Goal: Transaction & Acquisition: Purchase product/service

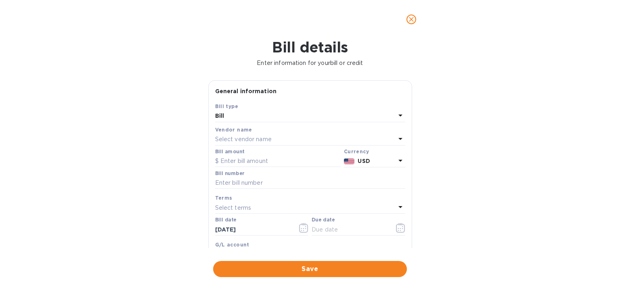
click at [249, 137] on p "Select vendor name" at bounding box center [243, 139] width 57 height 8
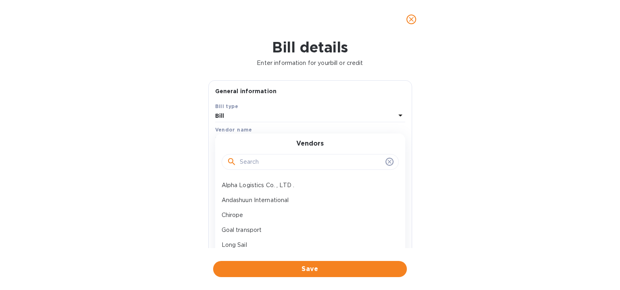
click at [245, 156] on input "text" at bounding box center [311, 162] width 142 height 12
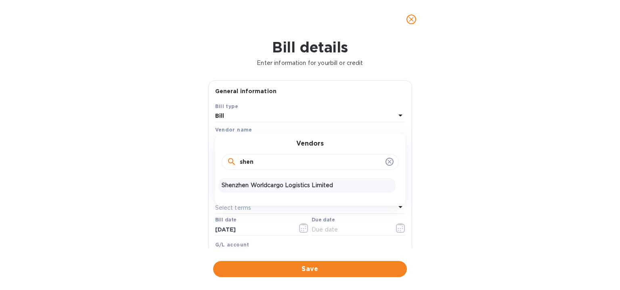
type input "shen"
click at [252, 189] on p "Shenzhen Worldcargo Logistics Limited" at bounding box center [307, 185] width 171 height 8
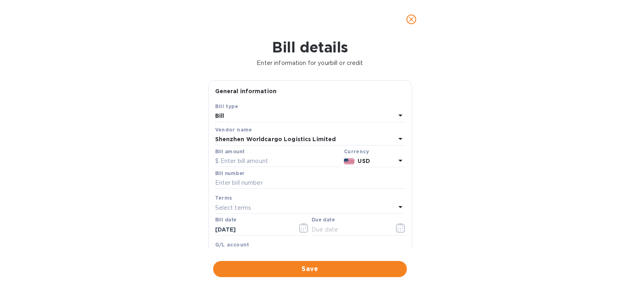
click at [210, 136] on div "Save Bill type Bill Vendor name Shenzhen Worldcargo Logistics Limited Bill amou…" at bounding box center [310, 196] width 203 height 188
click at [278, 180] on input "text" at bounding box center [310, 183] width 190 height 12
type input "091"
click at [276, 161] on input "text" at bounding box center [278, 161] width 126 height 12
type input "4,400"
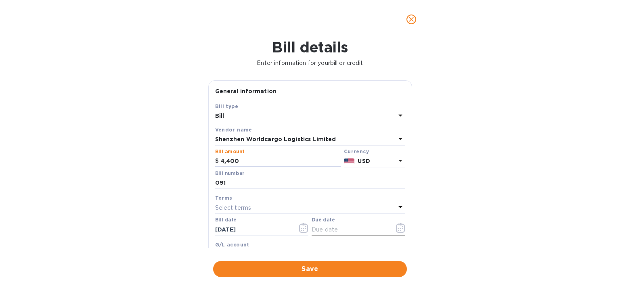
click at [322, 224] on input "text" at bounding box center [350, 230] width 76 height 12
type input "[DATE]"
click at [328, 268] on span "Save" at bounding box center [310, 269] width 181 height 10
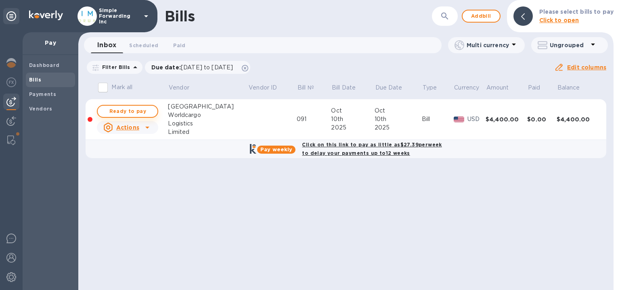
click at [134, 111] on span "Ready to pay" at bounding box center [127, 112] width 47 height 10
checkbox input "true"
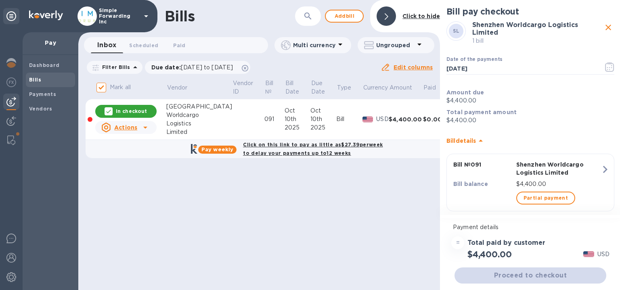
click at [521, 273] on div "Proceed to checkout" at bounding box center [530, 275] width 155 height 19
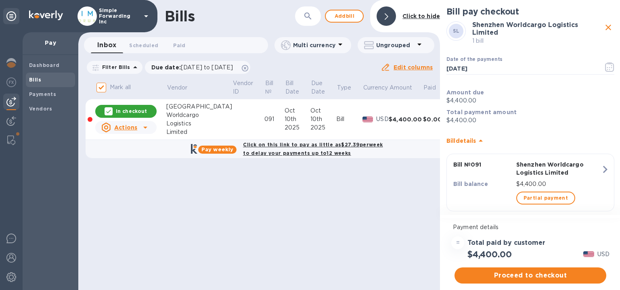
click at [521, 273] on span "Proceed to checkout" at bounding box center [530, 276] width 139 height 10
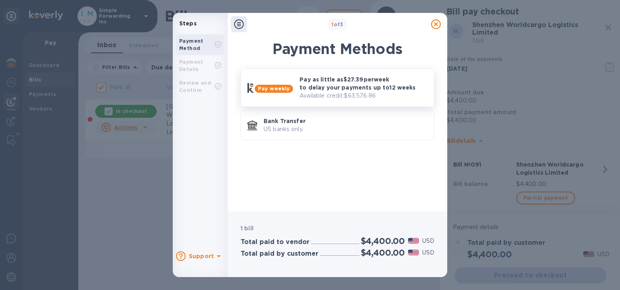
click at [333, 96] on p "Available credit: $63,576.86" at bounding box center [364, 96] width 128 height 8
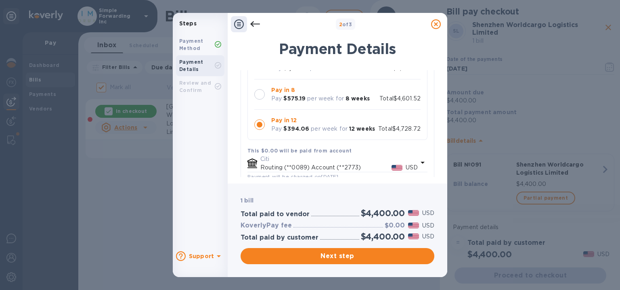
scroll to position [40, 0]
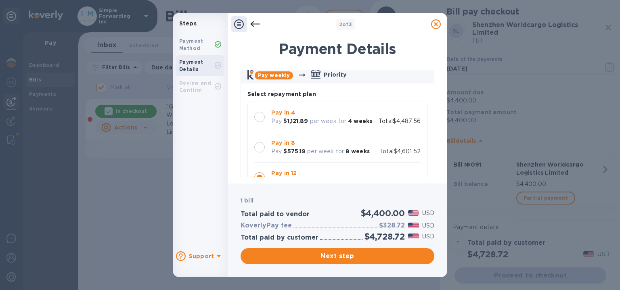
click at [332, 155] on p "per week for" at bounding box center [325, 151] width 37 height 8
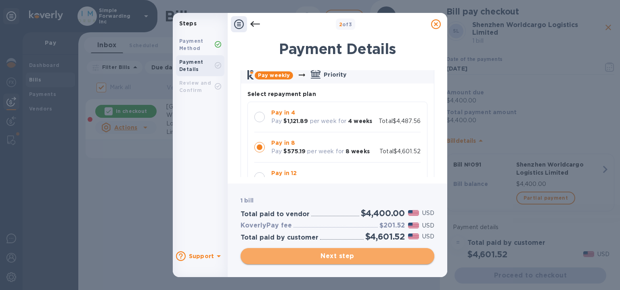
click at [358, 263] on button "Next step" at bounding box center [338, 256] width 194 height 16
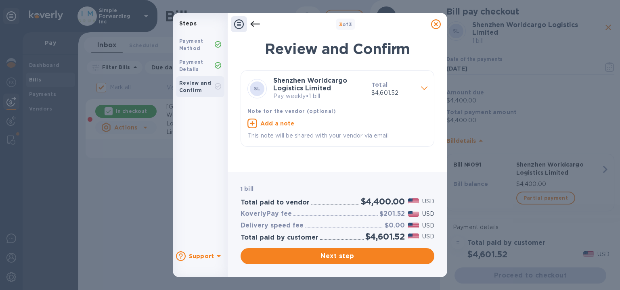
click at [361, 257] on span "Next step" at bounding box center [337, 256] width 181 height 10
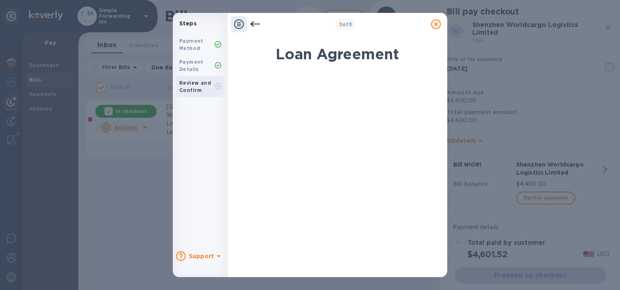
scroll to position [169, 0]
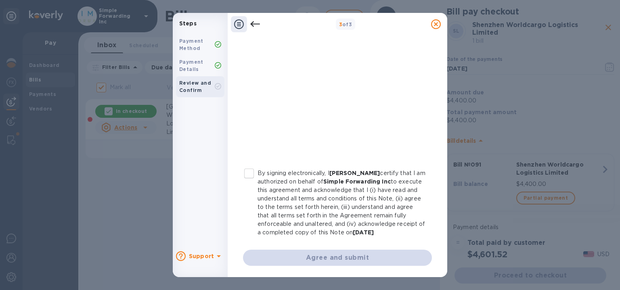
drag, startPoint x: 247, startPoint y: 164, endPoint x: 247, endPoint y: 169, distance: 4.8
click at [247, 165] on input "By signing electronically, I [PERSON_NAME] certify that I am authorized on beha…" at bounding box center [249, 173] width 17 height 17
checkbox input "true"
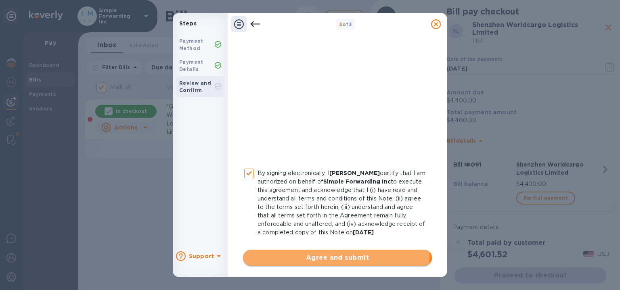
click at [255, 255] on span "Agree and submit" at bounding box center [337, 258] width 176 height 10
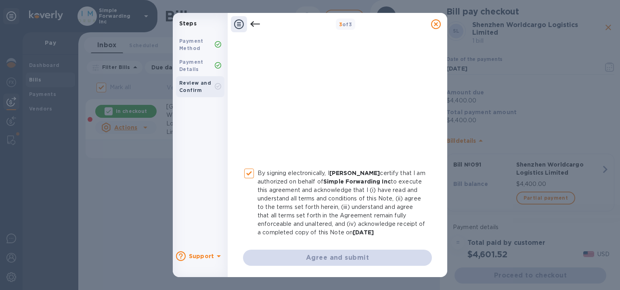
click at [257, 257] on div "Agree and submit" at bounding box center [337, 258] width 189 height 16
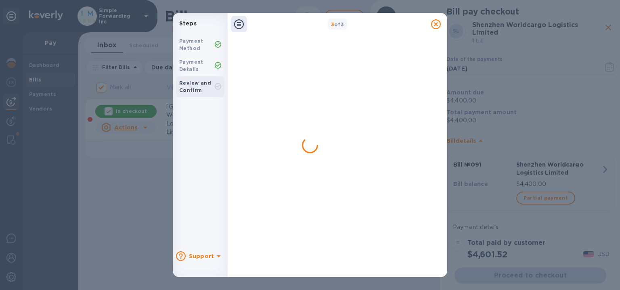
checkbox input "false"
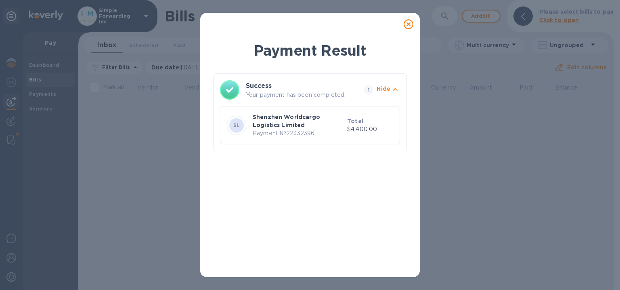
click at [410, 27] on icon at bounding box center [409, 24] width 10 height 10
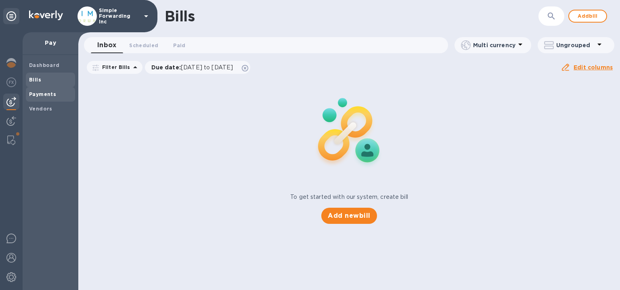
click at [43, 95] on b "Payments" at bounding box center [42, 94] width 27 height 6
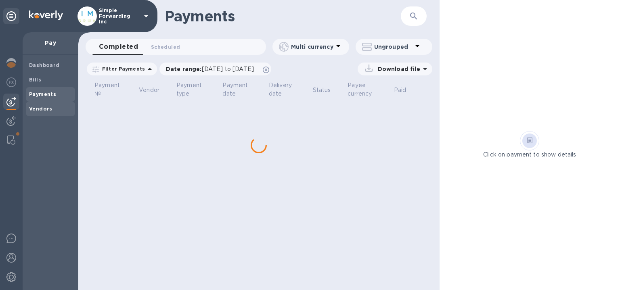
click at [45, 113] on div "Vendors" at bounding box center [50, 109] width 49 height 15
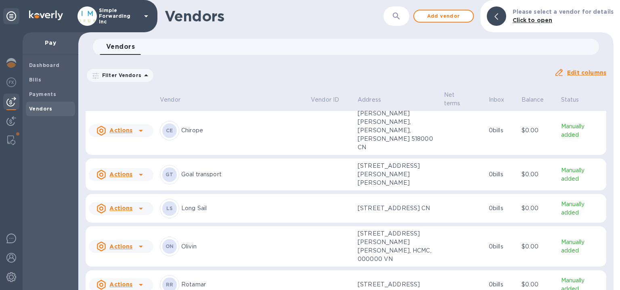
scroll to position [260, 0]
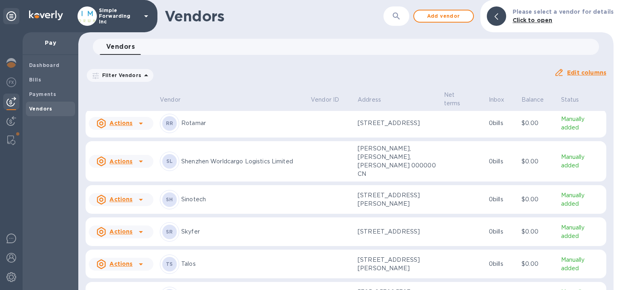
click at [134, 127] on div at bounding box center [140, 123] width 13 height 13
click at [128, 157] on b "Add new bill" at bounding box center [130, 158] width 38 height 6
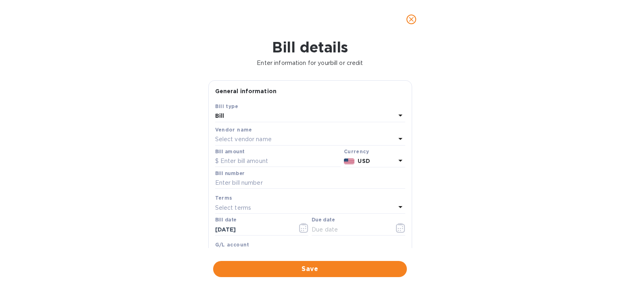
click at [233, 141] on p "Select vendor name" at bounding box center [243, 139] width 57 height 8
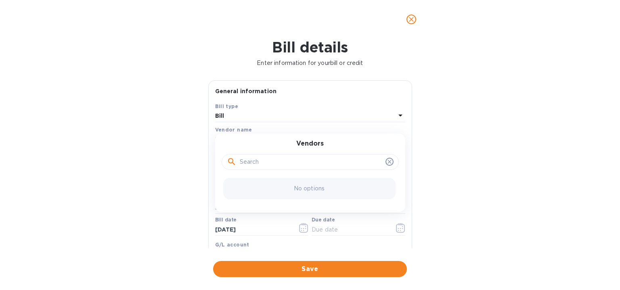
click at [251, 155] on div at bounding box center [310, 162] width 177 height 16
click at [251, 160] on input "text" at bounding box center [311, 162] width 142 height 12
type input "r"
type input "rot"
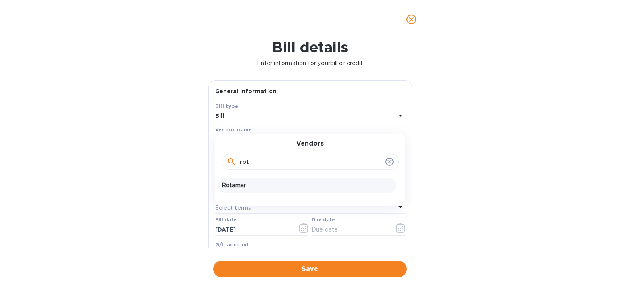
click at [419, 22] on button "close" at bounding box center [411, 19] width 19 height 19
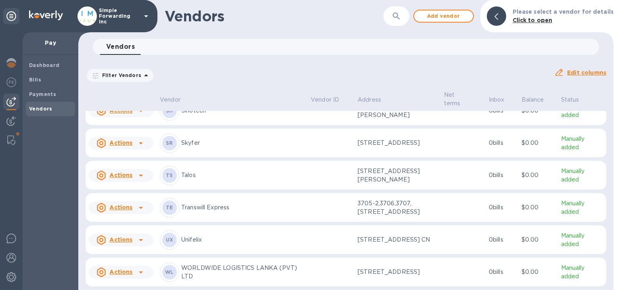
scroll to position [260, 0]
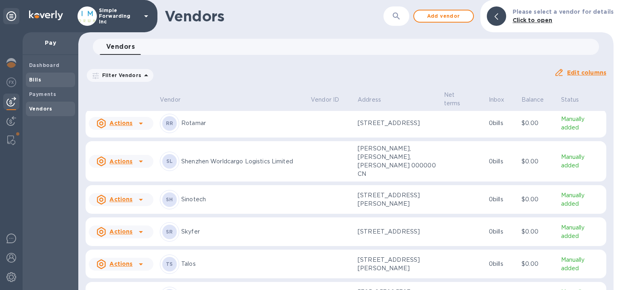
click at [37, 84] on span "Bills" at bounding box center [35, 80] width 12 height 8
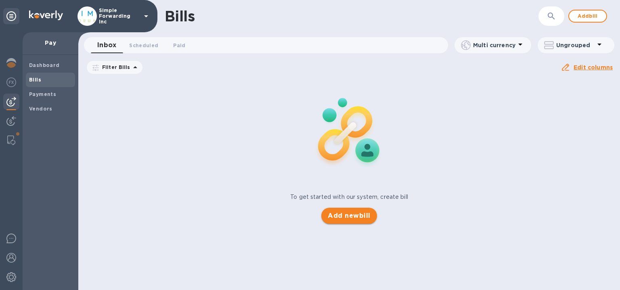
click at [357, 222] on button "Add new bill" at bounding box center [348, 216] width 55 height 16
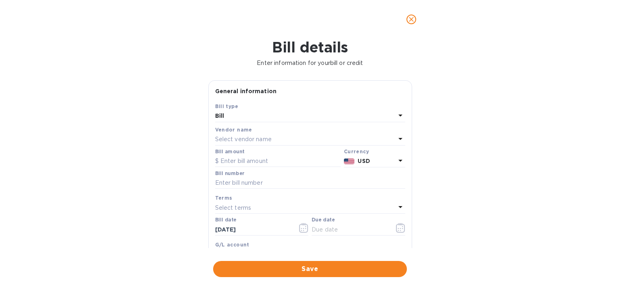
click at [269, 140] on p "Select vendor name" at bounding box center [243, 139] width 57 height 8
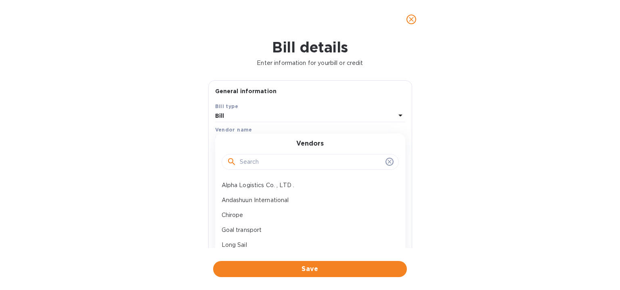
click at [287, 156] on input "text" at bounding box center [311, 162] width 142 height 12
type input "rot"
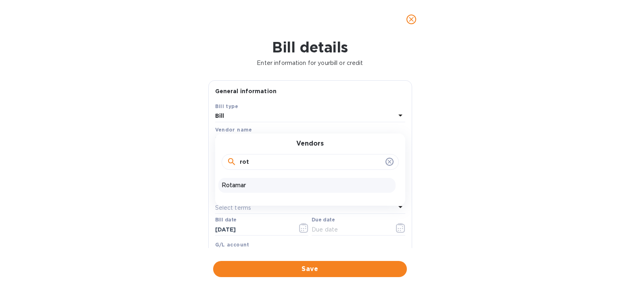
click at [286, 190] on div "Rotamar" at bounding box center [306, 185] width 177 height 15
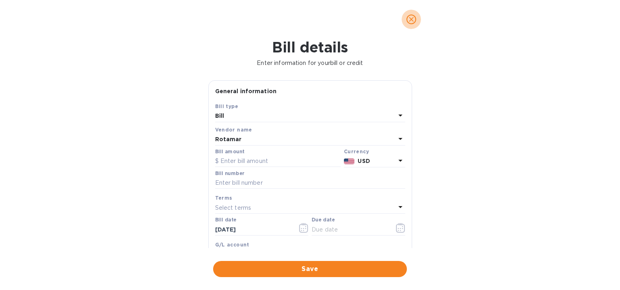
click at [415, 19] on span "close" at bounding box center [411, 20] width 10 height 10
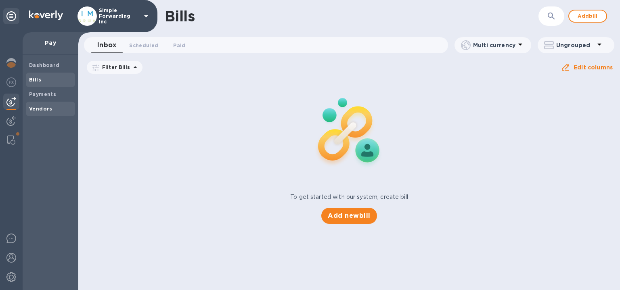
click at [45, 103] on div "Vendors" at bounding box center [50, 109] width 49 height 15
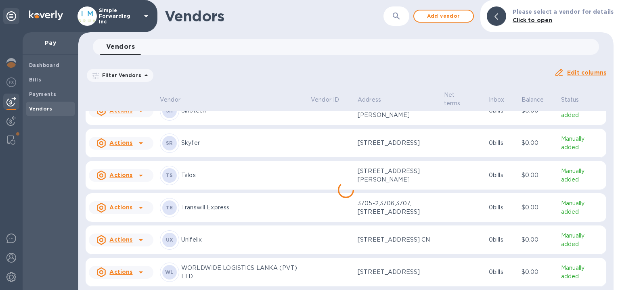
scroll to position [179, 0]
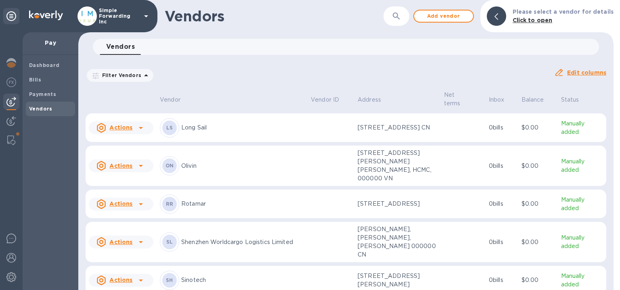
click at [518, 217] on td "$0.00" at bounding box center [538, 204] width 40 height 29
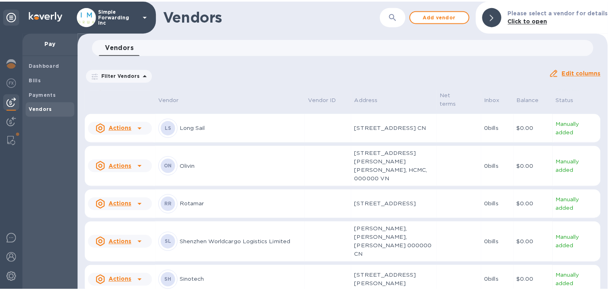
scroll to position [213, 0]
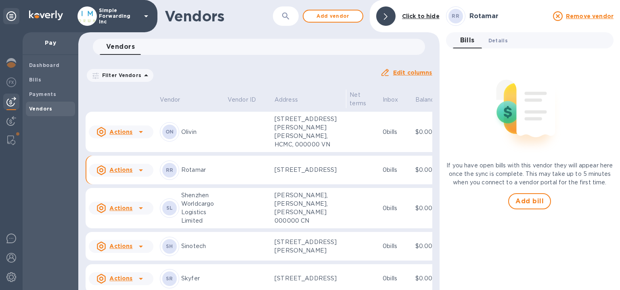
click at [506, 42] on span "Details 0" at bounding box center [497, 40] width 19 height 8
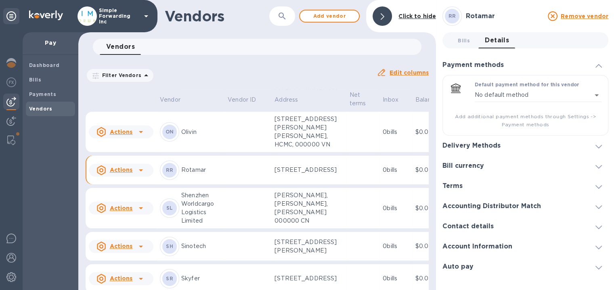
click at [552, 140] on div "Delivery Methods" at bounding box center [525, 146] width 166 height 20
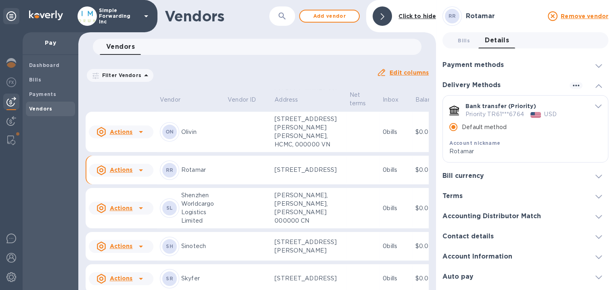
scroll to position [6, 0]
click at [574, 81] on icon "button" at bounding box center [576, 86] width 10 height 10
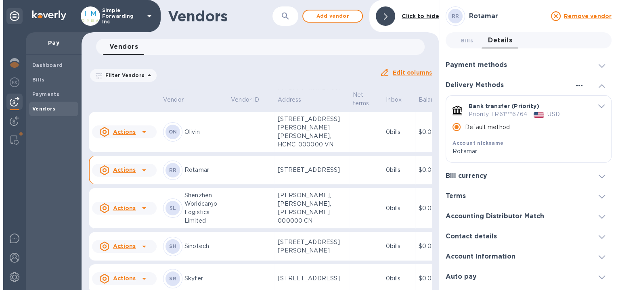
scroll to position [0, 0]
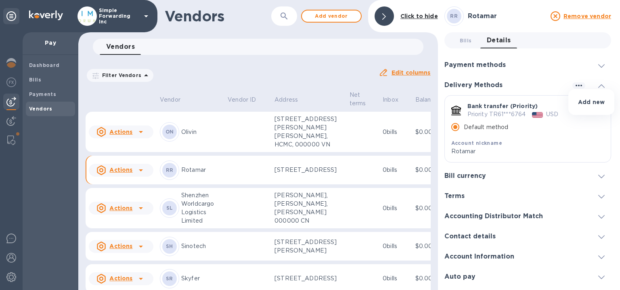
click at [583, 101] on p "Add new" at bounding box center [591, 102] width 27 height 8
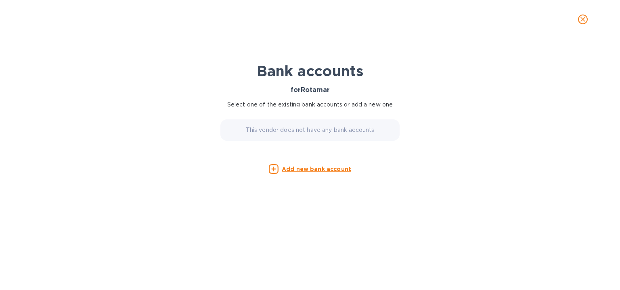
click at [318, 170] on u "Add new bank account" at bounding box center [316, 169] width 69 height 6
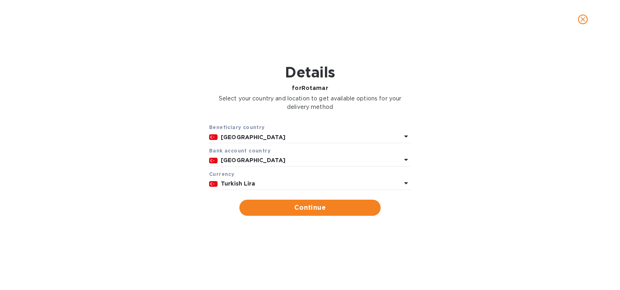
click at [276, 177] on div "Currency" at bounding box center [310, 174] width 202 height 8
click at [253, 188] on p "Turkish Lira" at bounding box center [311, 184] width 180 height 8
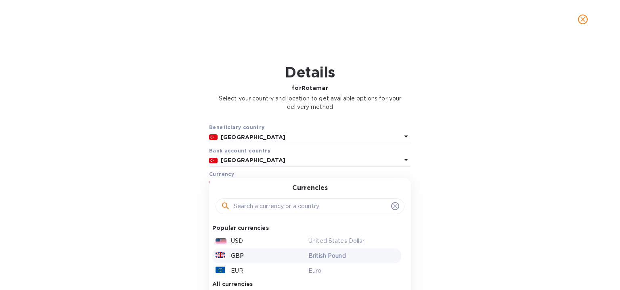
click at [240, 249] on div "GBP British Pound" at bounding box center [306, 256] width 189 height 15
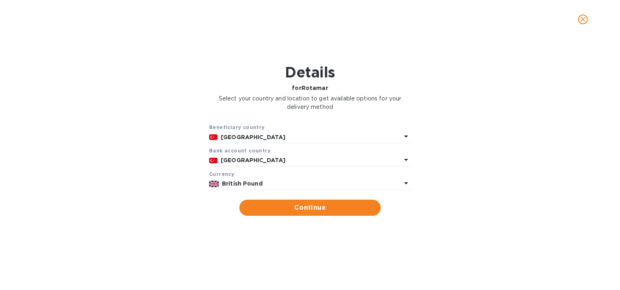
click at [253, 187] on b "British Pound" at bounding box center [242, 183] width 41 height 6
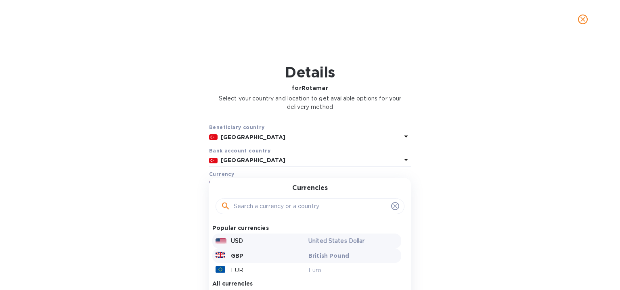
click at [245, 244] on div "USD" at bounding box center [260, 241] width 93 height 12
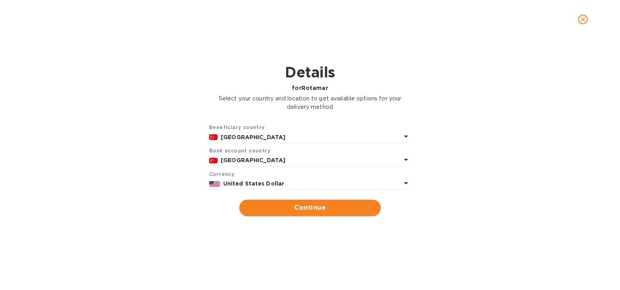
click at [260, 209] on span "Continue" at bounding box center [310, 208] width 128 height 10
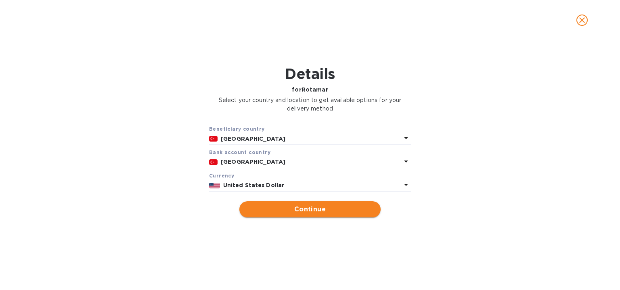
type input "Rotamar"
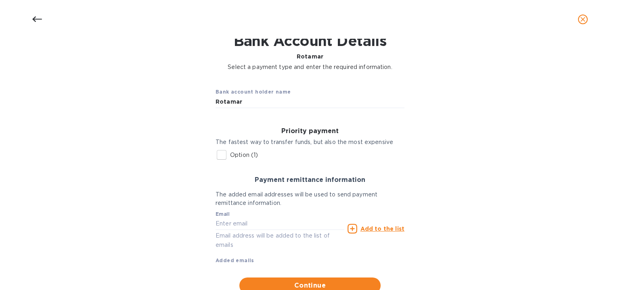
scroll to position [61, 0]
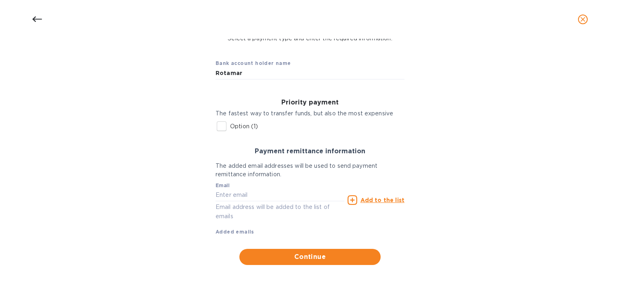
click at [237, 121] on label "Option (1)" at bounding box center [235, 126] width 45 height 17
click at [230, 121] on input "Option (1)" at bounding box center [221, 126] width 17 height 17
checkbox input "true"
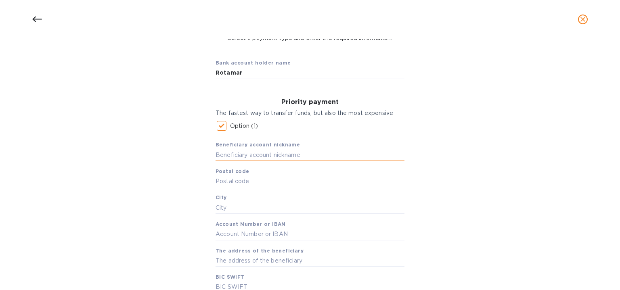
click at [264, 157] on input "text" at bounding box center [310, 155] width 189 height 12
paste input "ROTAMAR DENIZCILIK DIS TICARET LTD. STI."
drag, startPoint x: 231, startPoint y: 158, endPoint x: 202, endPoint y: 154, distance: 28.9
click at [202, 154] on div "Bank account holder name Rotamar Priority payment The fastest way to transfer f…" at bounding box center [309, 237] width 599 height 381
type input "ROTAMAR DENIZCILIK DIS TICARET LTD. STI."
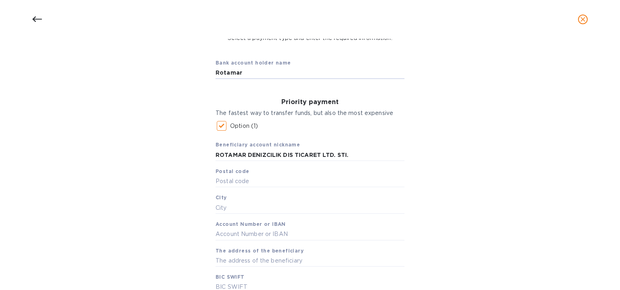
drag, startPoint x: 254, startPoint y: 68, endPoint x: 200, endPoint y: 69, distance: 54.5
click at [200, 69] on div "Bank account holder name Rotamar Priority payment The fastest way to transfer f…" at bounding box center [309, 237] width 599 height 381
paste input "ROTAMAR DENIZCILIK DIS TICARET LTD. STI."
drag, startPoint x: 234, startPoint y: 71, endPoint x: 195, endPoint y: 71, distance: 38.8
click at [195, 71] on div "Bank account holder name ROTAMAR DENIZCILIK DIS TICARET LTD. STI. Priority paym…" at bounding box center [309, 237] width 599 height 381
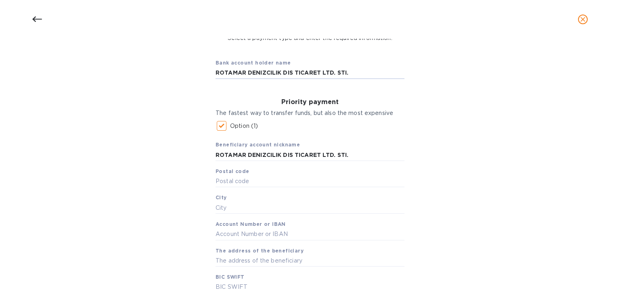
type input "ROTAMAR DENIZCILIK DIS TICARET LTD. STI."
click at [236, 181] on input "text" at bounding box center [310, 182] width 189 height 12
paste input "34722"
type input "34722"
click at [226, 211] on input "text" at bounding box center [310, 208] width 189 height 12
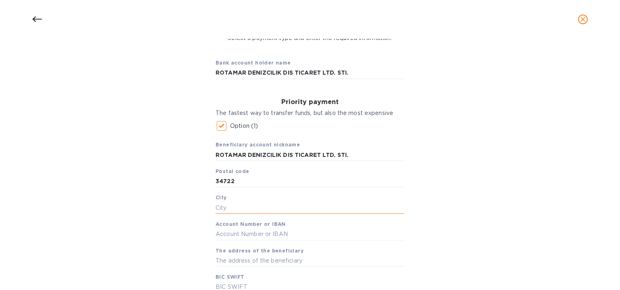
paste input "ISTANBUL"
type input "ISTANBUL"
click at [264, 179] on input "34722" at bounding box center [310, 182] width 189 height 12
type input "34722"
click at [230, 238] on input "text" at bounding box center [310, 234] width 189 height 12
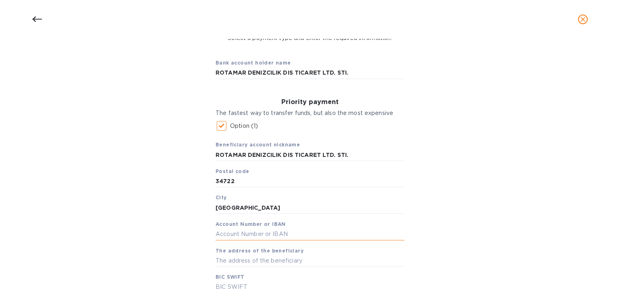
paste input "TR63 0006 2000 1240 0009 0769 06"
drag, startPoint x: 231, startPoint y: 232, endPoint x: 197, endPoint y: 234, distance: 34.4
click at [197, 234] on div "Bank account holder name ROTAMAR DENIZCILIK DIS TICARET LTD. STI. Priority paym…" at bounding box center [309, 237] width 599 height 381
click at [231, 235] on input "TR63 0006 2000 1240 0009 0769 06" at bounding box center [310, 234] width 189 height 12
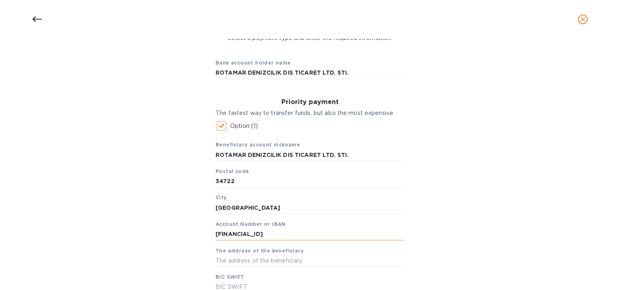
click at [245, 233] on input "TR630006 2000 1240 0009 0769 06" at bounding box center [310, 234] width 189 height 12
click at [247, 233] on input "TR630006 2000 1240 0009 0769 06" at bounding box center [310, 234] width 189 height 12
click at [265, 234] on input "TR6300062000 1240 0009 0769 06" at bounding box center [310, 234] width 189 height 12
click at [264, 234] on input "TR6300062000 1240 0009 0769 06" at bounding box center [310, 234] width 189 height 12
click at [276, 234] on input "TR63000620001240 0009 0769 06" at bounding box center [310, 234] width 189 height 12
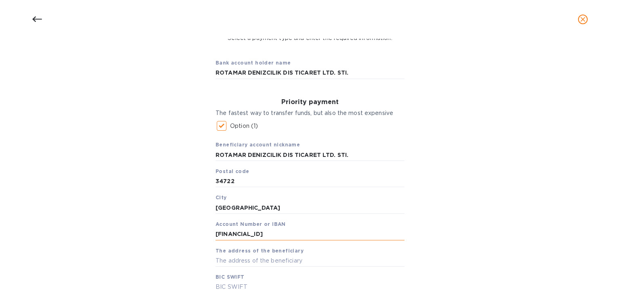
click at [295, 234] on input "TR630006200012400009 0769 06" at bounding box center [310, 234] width 189 height 12
click at [308, 235] on input "TR6300062000124000090769 06" at bounding box center [310, 234] width 189 height 12
type input "TR630006200012400009076906"
click at [286, 264] on input "text" at bounding box center [310, 261] width 189 height 12
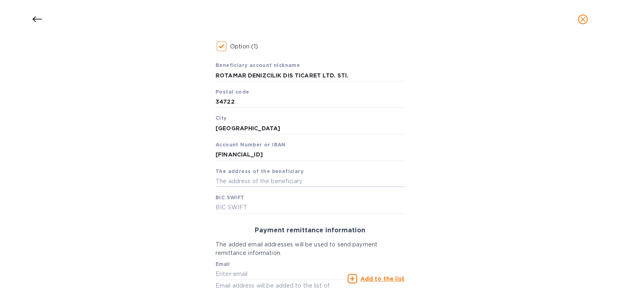
scroll to position [141, 0]
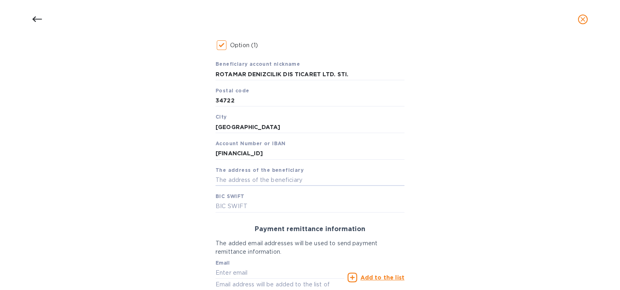
drag, startPoint x: 243, startPoint y: 207, endPoint x: 187, endPoint y: 104, distance: 117.0
click at [243, 207] on input "text" at bounding box center [310, 207] width 189 height 12
paste input "TGBATRISXXX"
type input "TGBATRISXXX"
click at [204, 221] on div "Bank account holder name ROTAMAR DENIZCILIK DIS TICARET LTD. STI. Priority paym…" at bounding box center [309, 156] width 599 height 381
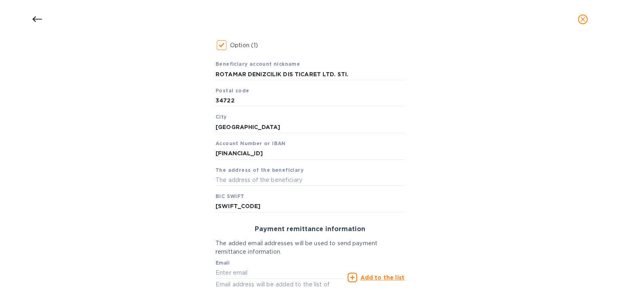
scroll to position [219, 0]
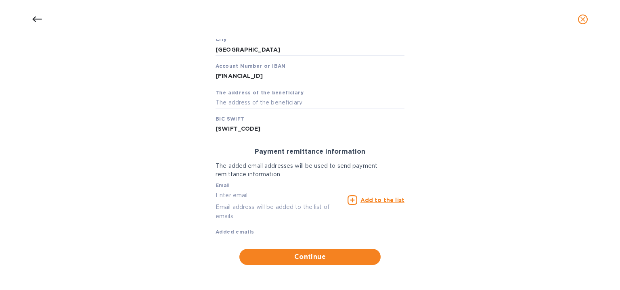
click at [236, 198] on input "text" at bounding box center [280, 195] width 129 height 12
paste input "account@rotamar.com.tr"
type input "account@rotamar.com.tr"
click at [266, 223] on div "Email account@rotamar.com.tr Email address will be added to the list of emails …" at bounding box center [310, 207] width 189 height 57
click at [365, 200] on u "Add to the list" at bounding box center [382, 200] width 44 height 6
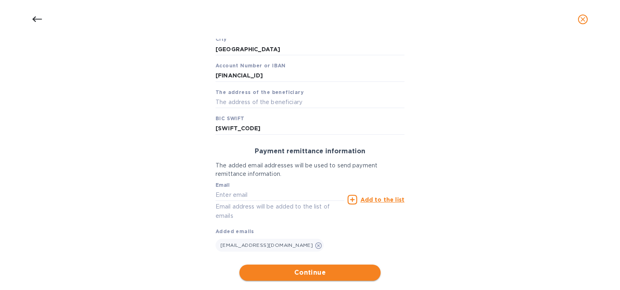
click at [338, 269] on span "Continue" at bounding box center [310, 273] width 128 height 10
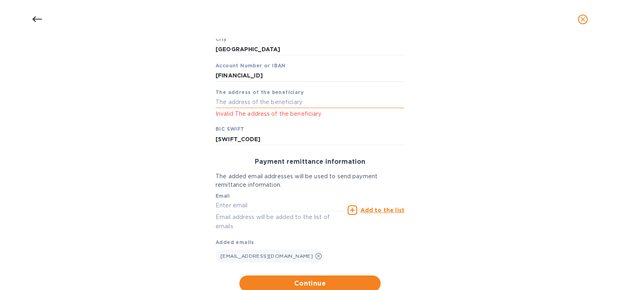
click at [266, 103] on input "text" at bounding box center [310, 102] width 189 height 12
paste input "EGITIM MAHALESI POYRAZ SOK SADIKOGLU II IS MERKEZI NO : 34 KAT 3 D: 33 KADIKOY …"
click at [291, 139] on input "TGBATRISXXX" at bounding box center [310, 139] width 189 height 12
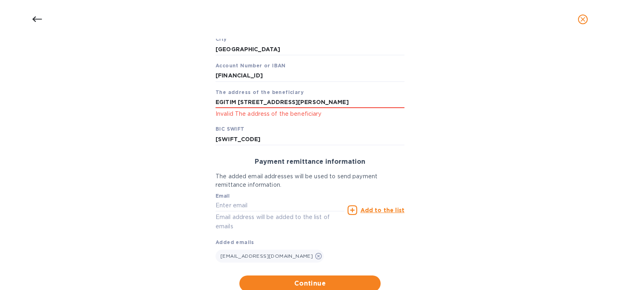
drag, startPoint x: 237, startPoint y: 101, endPoint x: 476, endPoint y: 99, distance: 239.0
click at [476, 99] on div "Bank account holder name ROTAMAR DENIZCILIK DIS TICARET LTD. STI. Priority paym…" at bounding box center [309, 93] width 599 height 408
click at [371, 105] on input "EGITIM MAHALESI POYRAZ SOK SADIKOGLU II IS MERKEZI NO : 34 KAT 3 D: 33 KADIKOY …" at bounding box center [310, 102] width 189 height 12
click at [284, 103] on input "EGITIM MAHALESI POYRAZ SOK SADIKOGLU II IS MERKEZI NO : 34 KAT 3 D: 33 KADIKOY …" at bounding box center [310, 102] width 189 height 12
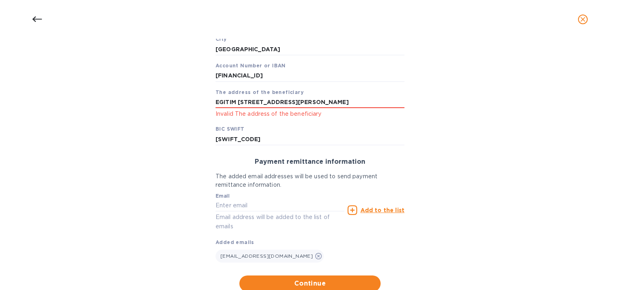
drag, startPoint x: 252, startPoint y: 102, endPoint x: 177, endPoint y: 104, distance: 75.1
click at [177, 104] on div "Bank account holder name ROTAMAR DENIZCILIK DIS TICARET LTD. STI. Priority paym…" at bounding box center [309, 93] width 599 height 408
drag, startPoint x: 266, startPoint y: 105, endPoint x: 274, endPoint y: 106, distance: 8.9
click at [266, 106] on input "EGITIM MAHALESI POYRAZ SOK SADIKOGLU II IS MERKEZI NO : 34 KAT 3 D: 33 KADIKOY …" at bounding box center [310, 102] width 189 height 12
click at [339, 103] on input "EGITIM MAHALESI POYRAZ SOK SADIKOGLU II IS MERKEZI NO : 34 KAT 3 D: 33 KADIKOY …" at bounding box center [310, 102] width 189 height 12
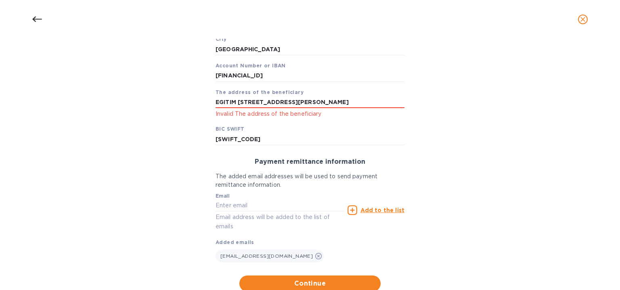
scroll to position [0, 155]
drag, startPoint x: 391, startPoint y: 104, endPoint x: 434, endPoint y: 106, distance: 43.2
click at [434, 106] on div "Bank account holder name ROTAMAR DENIZCILIK DIS TICARET LTD. STI. Priority paym…" at bounding box center [309, 93] width 599 height 408
click at [402, 101] on input "EGITIM MAHALESI POYRAZ SOK SADIKOGLU II IS MERKEZI NO : 34 KAT 3 D: 33 KADIKOY …" at bounding box center [310, 102] width 189 height 12
click at [393, 101] on input "EGITIM MAHALESI POYRAZ SOK SADIKOGLU II IS MERKEZI NO : 34 KAT 3 D: 33 KADIKOY …" at bounding box center [310, 102] width 189 height 12
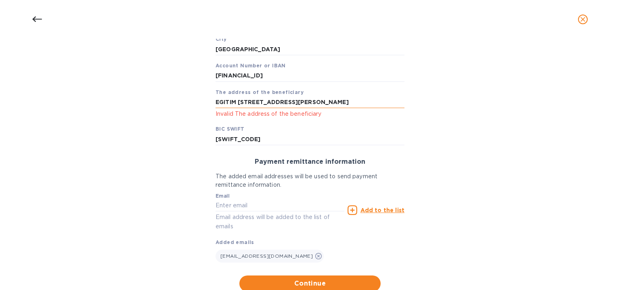
click at [393, 101] on input "EGITIM MAHALESI POYRAZ SOK SADIKOGLU II IS MERKEZI NO : 34 KAT 3 D: 33 KADIKOY …" at bounding box center [310, 102] width 189 height 12
click at [383, 101] on input "EGITIM MAHALESI POYRAZ SOK SADIKOGLU II IS MERKEZI NO : 34 KAT 3 D: 33 KADIKOY …" at bounding box center [310, 102] width 189 height 12
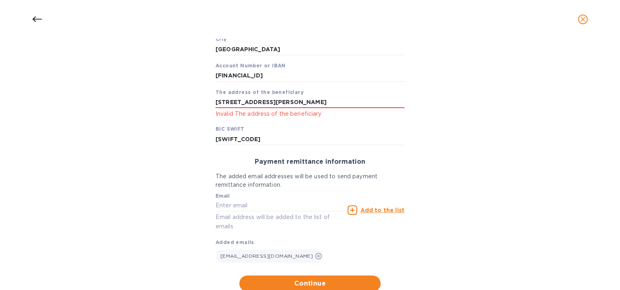
click at [381, 111] on p "Invalid The address of the beneficiary" at bounding box center [310, 113] width 189 height 9
drag, startPoint x: 375, startPoint y: 103, endPoint x: 434, endPoint y: 104, distance: 59.0
click at [434, 104] on div "Bank account holder name ROTAMAR DENIZCILIK DIS TICARET LTD. STI. Priority paym…" at bounding box center [309, 93] width 599 height 408
click at [390, 102] on input "EGITIM MAHALESI POYRAZ SOK SADIKOGLU II IS MERKEZI NO : 34 KAT 3 D: 33 KADIKOY …" at bounding box center [310, 102] width 189 height 12
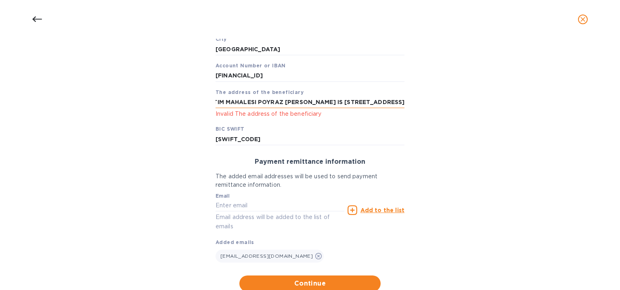
scroll to position [0, 76]
click at [328, 101] on input "EGITIM MAHALESI POYRAZ SOK SADIKOGLU II IS MERKEZI NO : 34 KAT 3 D: 33 KADIKOY" at bounding box center [310, 102] width 189 height 12
click at [327, 103] on input "EGITIM MAHALESI POYRAZ SOK SADIKOGLU II IS MERKEZI NO : 34 KAT 3 D: 33 KADIKOY" at bounding box center [310, 102] width 189 height 12
click at [364, 105] on input "EGITIM MAHALESI POYRAZ SOK SADIKOGLU II IS MERKEZI NO 34 KAT 3 D: 33 KADIKOY" at bounding box center [310, 102] width 189 height 12
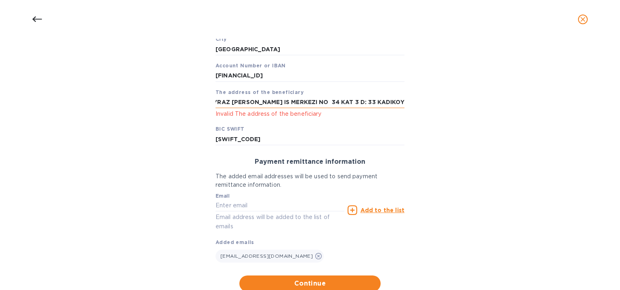
click at [363, 104] on input "EGITIM MAHALESI POYRAZ SOK SADIKOGLU II IS MERKEZI NO 34 KAT 3 D: 33 KADIKOY" at bounding box center [310, 102] width 189 height 12
drag, startPoint x: 355, startPoint y: 101, endPoint x: 182, endPoint y: 103, distance: 172.8
click at [182, 103] on div "Bank account holder name ROTAMAR DENIZCILIK DIS TICARET LTD. STI. Priority paym…" at bounding box center [309, 93] width 599 height 408
click at [231, 103] on input "EGITIM MAHALESI POYRAZ SOK SADIKOGLU II IS MERKEZI NO 34 KAT 3 D 33 KADIKOY" at bounding box center [310, 102] width 189 height 12
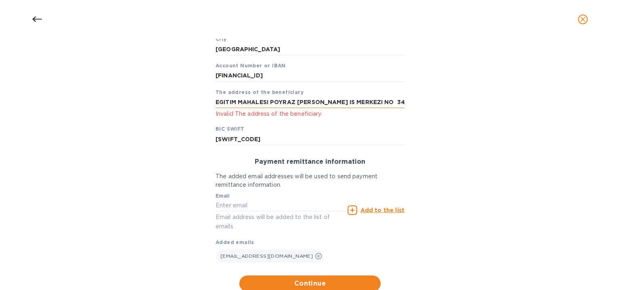
click at [266, 105] on input "EGITIM MAHALESI POYRAZ SOK SADIKOGLU II IS MERKEZI NO 34 KAT 3 D 33 KADIKOY" at bounding box center [310, 102] width 189 height 12
drag, startPoint x: 306, startPoint y: 106, endPoint x: 312, endPoint y: 105, distance: 5.8
click at [308, 105] on input "EGITIM MAHALESI POYRAZ SOK SADIKOGLU II IS MERKEZI NO 34 KAT 3 D 33 KADIKOY" at bounding box center [310, 102] width 189 height 12
drag, startPoint x: 271, startPoint y: 101, endPoint x: 506, endPoint y: 109, distance: 235.5
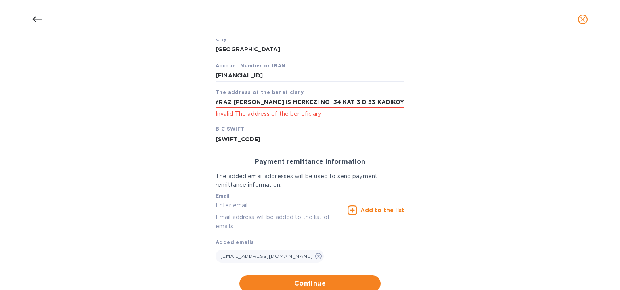
click at [506, 109] on div "Bank account holder name ROTAMAR DENIZCILIK DIS TICARET LTD. STI. Priority paym…" at bounding box center [309, 93] width 599 height 408
click at [461, 112] on div "Bank account holder name ROTAMAR DENIZCILIK DIS TICARET LTD. STI. Priority paym…" at bounding box center [309, 93] width 599 height 408
click at [281, 100] on input "EGITIM MAHALESI" at bounding box center [310, 102] width 189 height 12
type input "EGITIM MAHALESI"
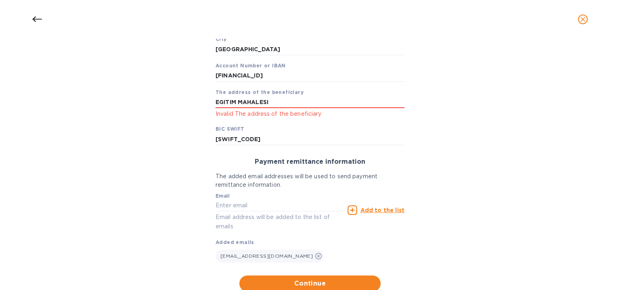
click at [270, 156] on div "Payment remittance information" at bounding box center [309, 162] width 195 height 14
click at [271, 143] on input "TGBATRISXXX" at bounding box center [310, 139] width 189 height 12
drag, startPoint x: 271, startPoint y: 213, endPoint x: 272, endPoint y: 209, distance: 4.1
click at [271, 211] on div "Email Email address will be added to the list of emails" at bounding box center [280, 212] width 129 height 38
click at [272, 209] on input "text" at bounding box center [280, 206] width 129 height 12
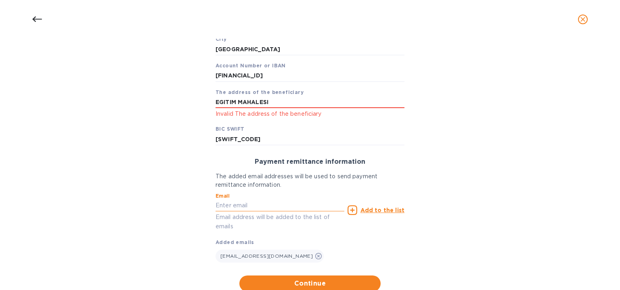
click at [274, 200] on input "text" at bounding box center [280, 206] width 129 height 12
paste input "EGITIM MAHALESI POYRAZ SOK SADIKOGLU II IS MERKEZI NO : 34 KAT 3 D: 33 KADIKOY …"
type input "EGITIM MAHALESI POYRAZ SOK SADIKOGLU II IS MERKEZI NO : 34 KAT 3 D: 33 KADIKOY …"
drag, startPoint x: 277, startPoint y: 102, endPoint x: 155, endPoint y: 103, distance: 122.3
click at [155, 103] on div "Bank account holder name ROTAMAR DENIZCILIK DIS TICARET LTD. STI. Priority paym…" at bounding box center [309, 93] width 599 height 408
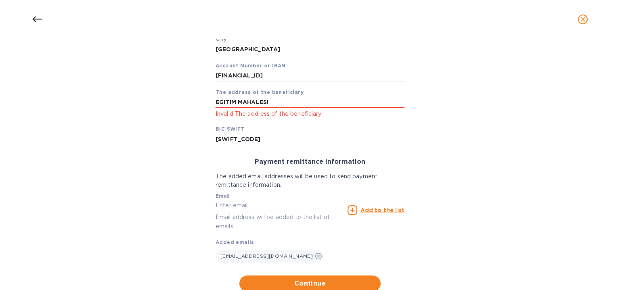
paste input "EGITIM MAHALESI POYRAZ SOK SADIKOGLU II IS MERKEZI NO : 34 KAT 3 D: 33 KADIKOY …"
click at [189, 151] on div "Bank account holder name ROTAMAR DENIZCILIK DIS TICARET LTD. STI. Priority paym…" at bounding box center [309, 93] width 599 height 408
drag, startPoint x: 228, startPoint y: 103, endPoint x: 176, endPoint y: 112, distance: 53.3
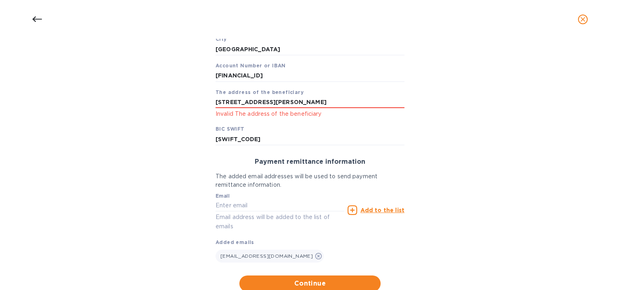
click at [176, 112] on div "Bank account holder name ROTAMAR DENIZCILIK DIS TICARET LTD. STI. Priority paym…" at bounding box center [309, 93] width 599 height 408
click at [216, 102] on input "EGITIM MAHALESI POYRAZ SOK SADIKOGLU II IS MERKEZI NO : 34 KAT 3 D: 33 KADIKOY …" at bounding box center [310, 102] width 189 height 12
type input "EGITIM MAHALESI POYRAZ SOK SADIKOGLU II IS MERKEZI NO : 34 KAT 3 D: 33 KADIKOY …"
click at [302, 286] on span "Continue" at bounding box center [310, 284] width 128 height 10
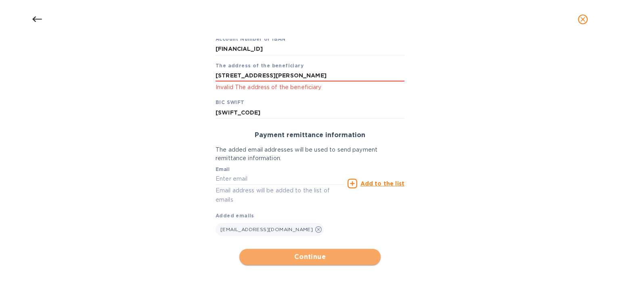
click at [300, 263] on button "Continue" at bounding box center [309, 257] width 141 height 16
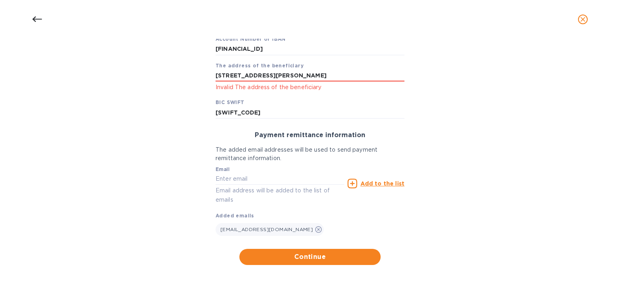
scroll to position [0, 94]
drag, startPoint x: 214, startPoint y: 75, endPoint x: 478, endPoint y: 88, distance: 263.9
click at [478, 88] on div "Bank account holder name ROTAMAR DENIZCILIK DIS TICARET LTD. STI. Priority paym…" at bounding box center [309, 66] width 599 height 408
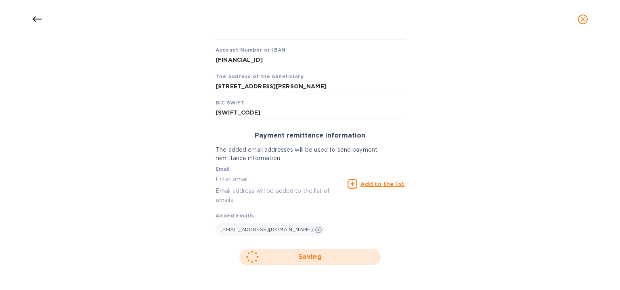
scroll to position [0, 0]
click at [449, 145] on div "Bank account holder name ROTAMAR DENIZCILIK DIS TICARET LTD. STI. Priority paym…" at bounding box center [309, 71] width 599 height 397
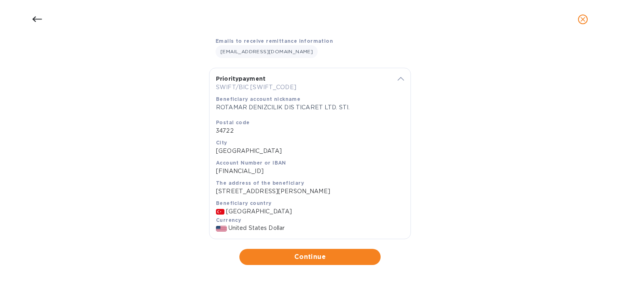
scroll to position [132, 0]
click at [297, 258] on span "Continue" at bounding box center [310, 257] width 128 height 10
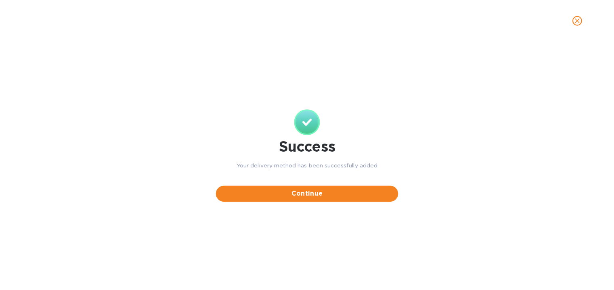
scroll to position [0, 0]
click at [326, 195] on span "Continue" at bounding box center [309, 194] width 171 height 10
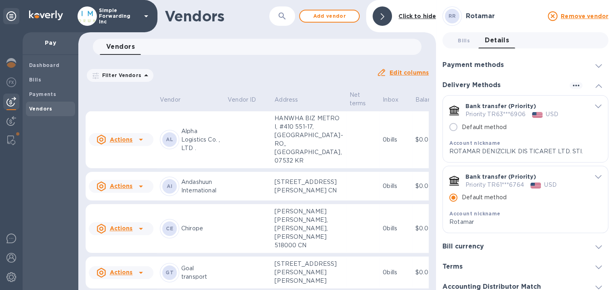
click at [495, 135] on label "Default method" at bounding box center [476, 127] width 62 height 17
click at [462, 135] on input "Default method" at bounding box center [453, 127] width 17 height 17
click at [492, 127] on p "Default method" at bounding box center [484, 127] width 45 height 8
click at [462, 127] on input "Default method" at bounding box center [453, 127] width 17 height 17
radio input "false"
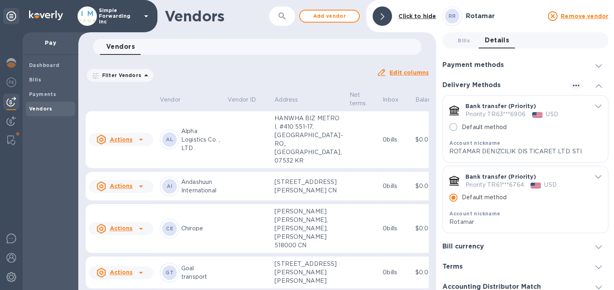
radio input "true"
click at [454, 126] on input "Default method" at bounding box center [453, 127] width 17 height 17
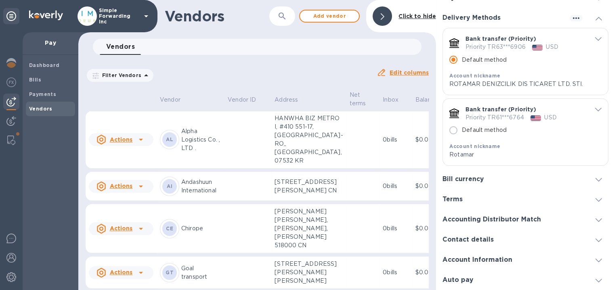
scroll to position [6, 0]
click at [50, 76] on span "Bills" at bounding box center [50, 80] width 43 height 8
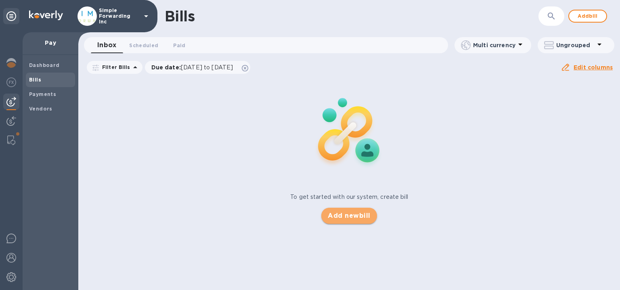
click at [336, 221] on button "Add new bill" at bounding box center [348, 216] width 55 height 16
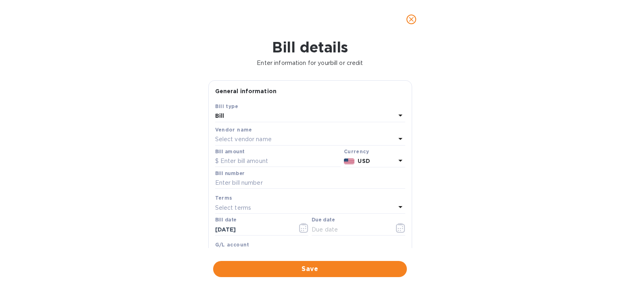
click at [279, 135] on div "Select vendor name" at bounding box center [305, 139] width 180 height 11
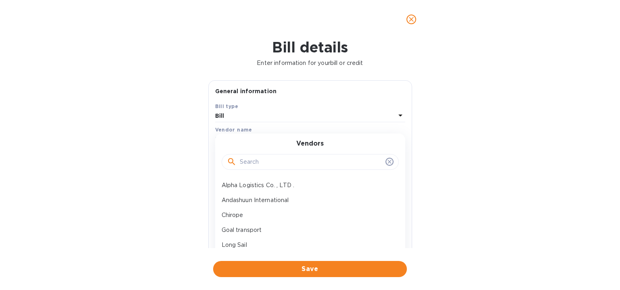
click at [273, 164] on input "text" at bounding box center [311, 162] width 142 height 12
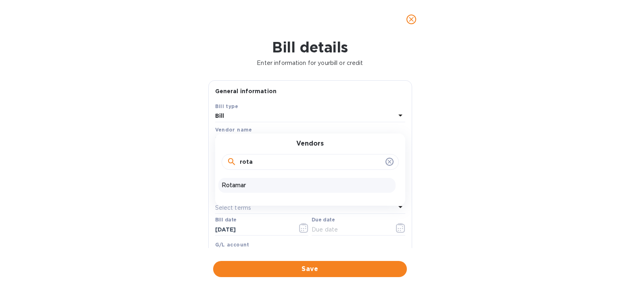
type input "rota"
click at [270, 181] on p "Rotamar" at bounding box center [307, 185] width 171 height 8
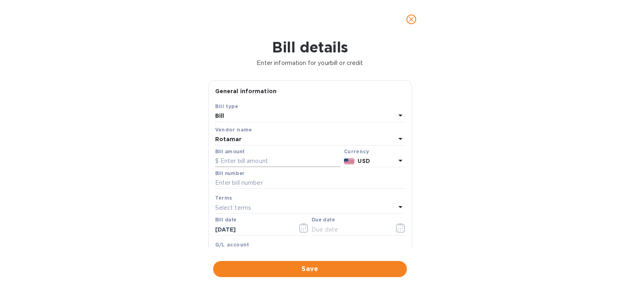
click at [270, 159] on input "text" at bounding box center [278, 161] width 126 height 12
type input "2"
type input "1,245"
click at [250, 182] on input "text" at bounding box center [310, 183] width 190 height 12
paste input "20250817"
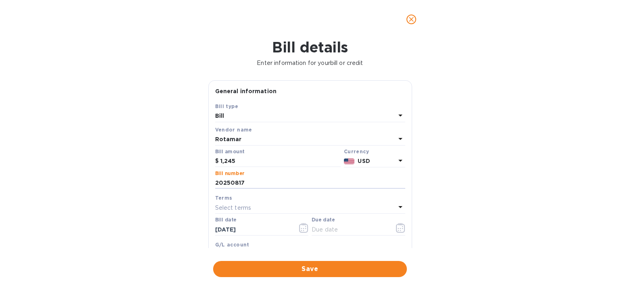
type input "20250817"
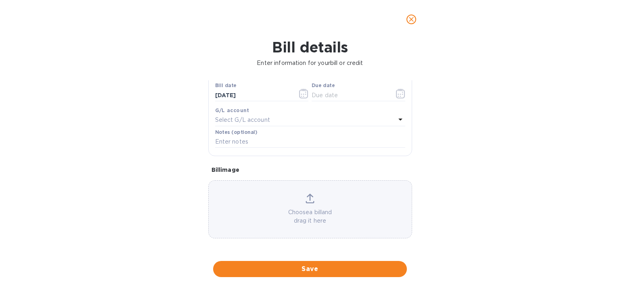
scroll to position [54, 0]
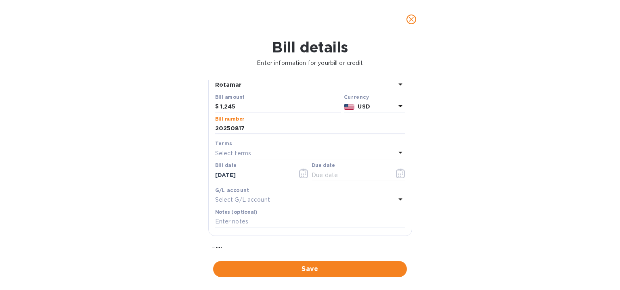
click at [341, 171] on input "text" at bounding box center [350, 175] width 76 height 12
type input "[DATE]"
click at [311, 263] on button "Save" at bounding box center [310, 269] width 194 height 16
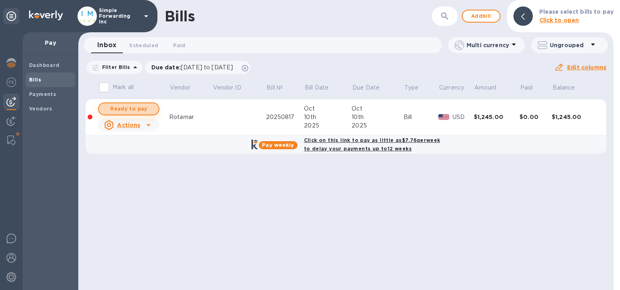
click at [121, 111] on span "Ready to pay" at bounding box center [128, 109] width 47 height 10
checkbox input "true"
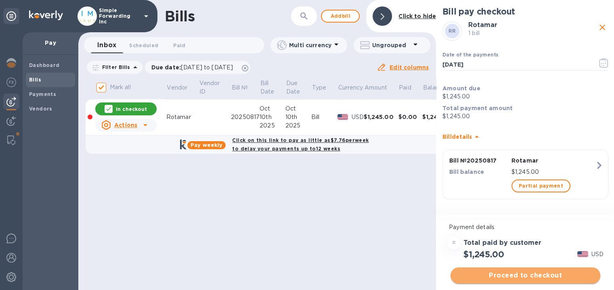
click at [558, 279] on span "Proceed to checkout" at bounding box center [525, 276] width 137 height 10
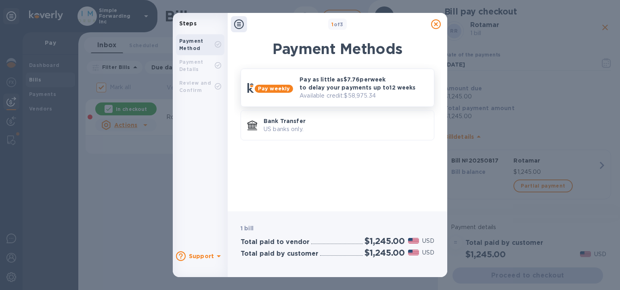
click at [296, 97] on div "Pay as little as $7.76 per week to delay your payments up to 12 weeks Available…" at bounding box center [363, 87] width 134 height 31
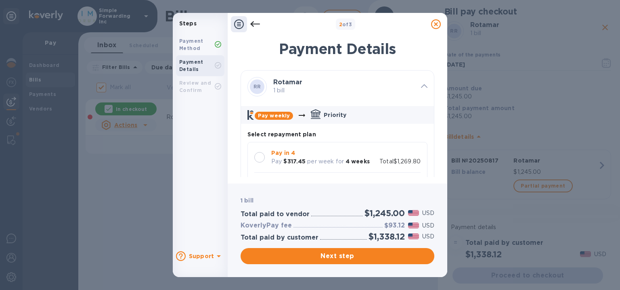
scroll to position [81, 0]
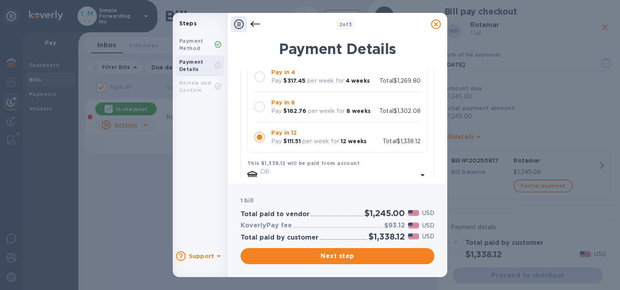
click at [304, 104] on p "Pay in 8" at bounding box center [320, 102] width 99 height 8
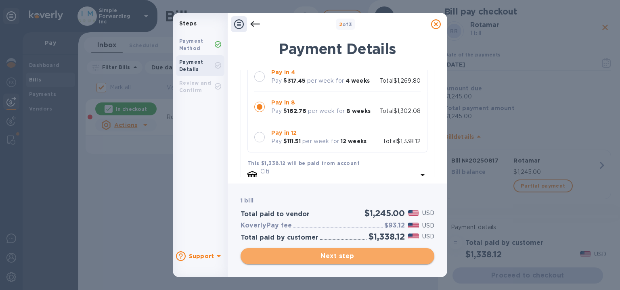
click at [350, 257] on span "Next step" at bounding box center [337, 256] width 181 height 10
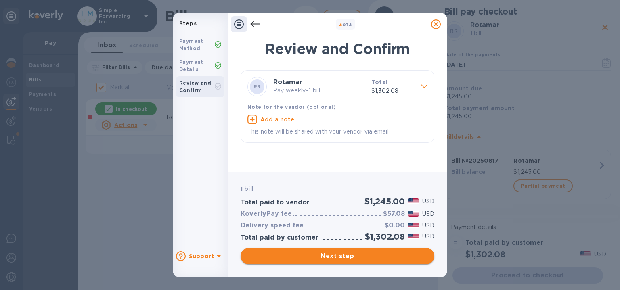
click at [351, 257] on span "Next step" at bounding box center [337, 256] width 181 height 10
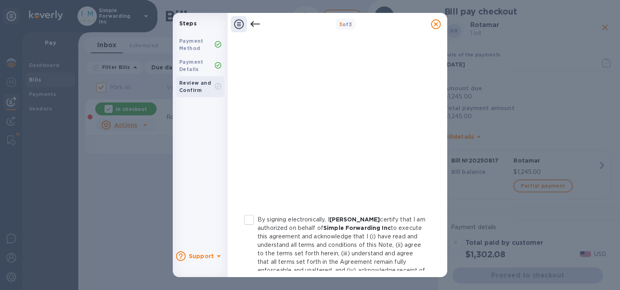
scroll to position [169, 0]
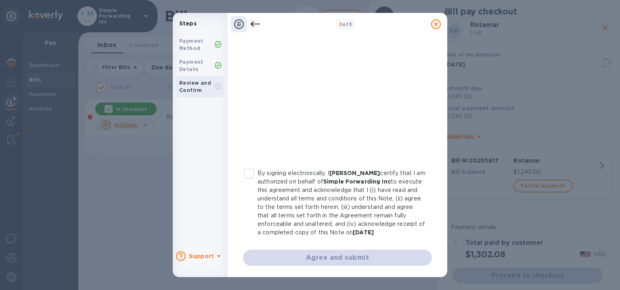
click at [276, 181] on p "By signing electronically, I [PERSON_NAME] certify that I am authorized on beha…" at bounding box center [342, 203] width 168 height 68
click at [258, 181] on input "By signing electronically, I [PERSON_NAME] certify that I am authorized on beha…" at bounding box center [249, 173] width 17 height 17
checkbox input "true"
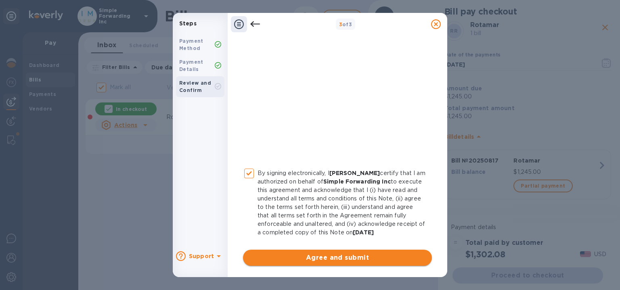
click at [284, 256] on span "Agree and submit" at bounding box center [337, 258] width 176 height 10
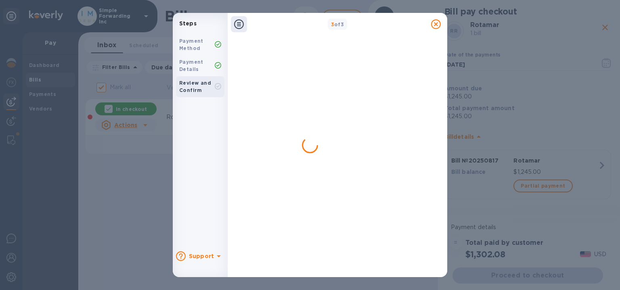
checkbox input "false"
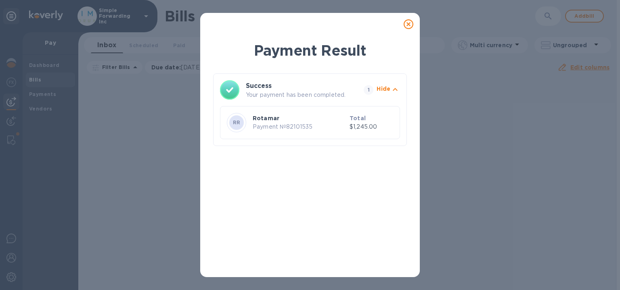
click at [404, 21] on icon at bounding box center [409, 24] width 10 height 10
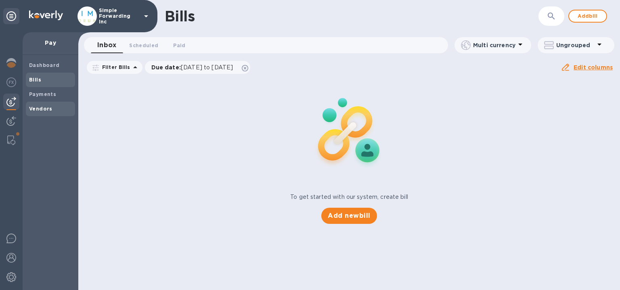
click at [44, 104] on div "Vendors" at bounding box center [50, 109] width 49 height 15
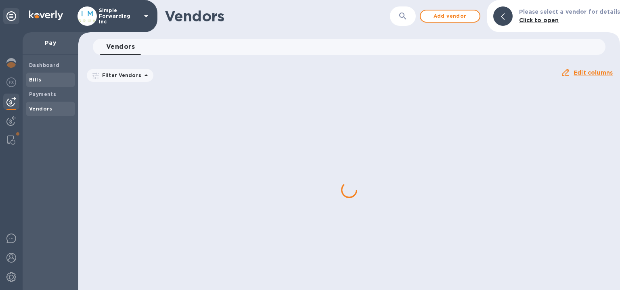
click at [50, 82] on span "Bills" at bounding box center [50, 80] width 43 height 8
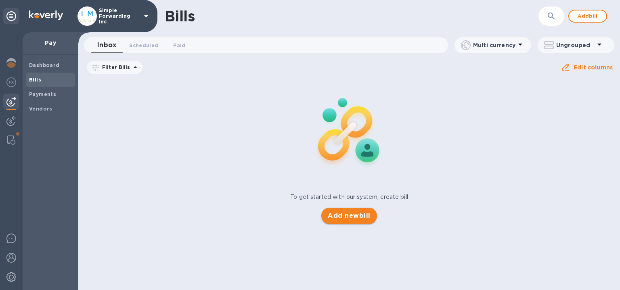
click at [350, 210] on button "Add new bill" at bounding box center [348, 216] width 55 height 16
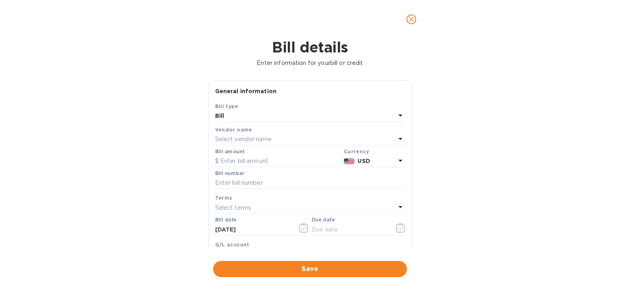
click at [318, 138] on div "Select vendor name" at bounding box center [305, 139] width 180 height 11
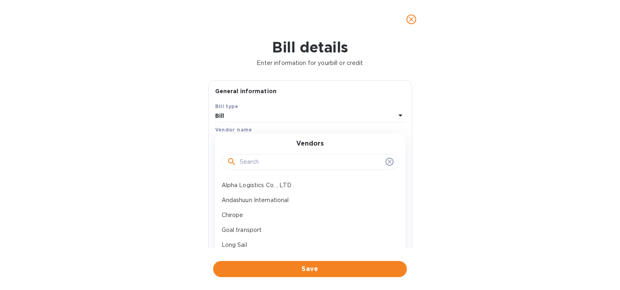
click at [294, 163] on input "text" at bounding box center [311, 162] width 142 height 12
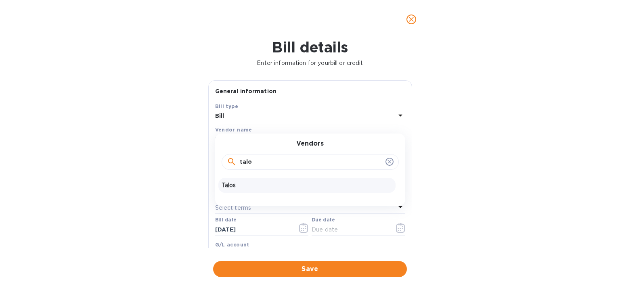
type input "talo"
click at [279, 183] on p "Talos" at bounding box center [307, 185] width 171 height 8
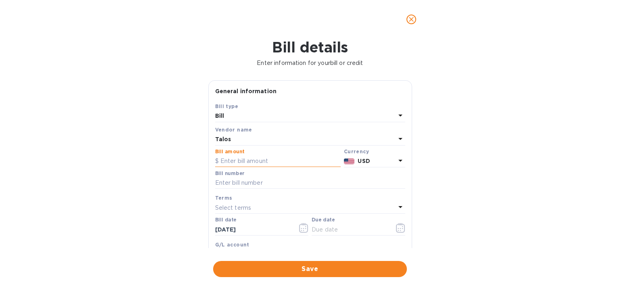
click at [287, 161] on input "text" at bounding box center [278, 161] width 126 height 12
type input "3,200"
click at [265, 184] on input "text" at bounding box center [310, 183] width 190 height 12
paste input "2508071"
type input "2508071"
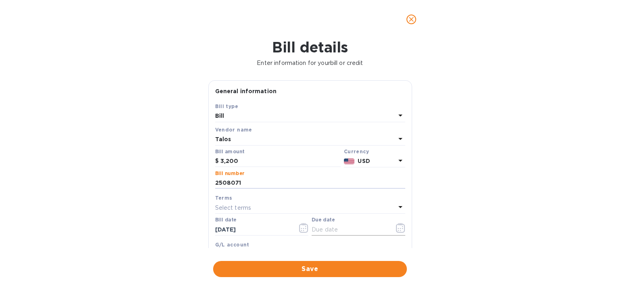
click at [325, 232] on input "text" at bounding box center [350, 230] width 76 height 12
type input "[DATE]"
click at [300, 260] on div "Save" at bounding box center [310, 269] width 197 height 19
click at [301, 264] on span "Save" at bounding box center [310, 269] width 181 height 10
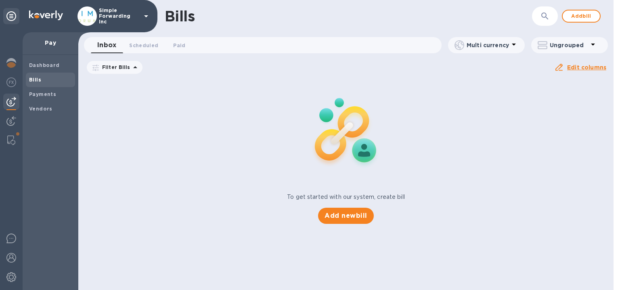
scroll to position [135, 0]
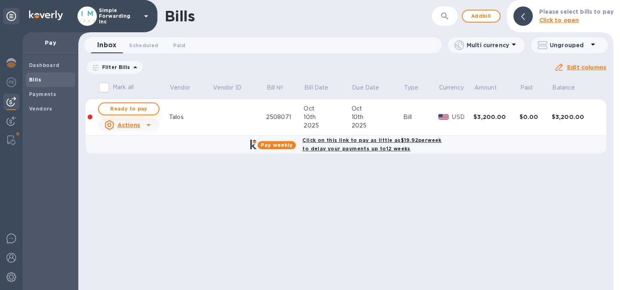
click at [150, 107] on span "Ready to pay" at bounding box center [128, 109] width 47 height 10
checkbox input "true"
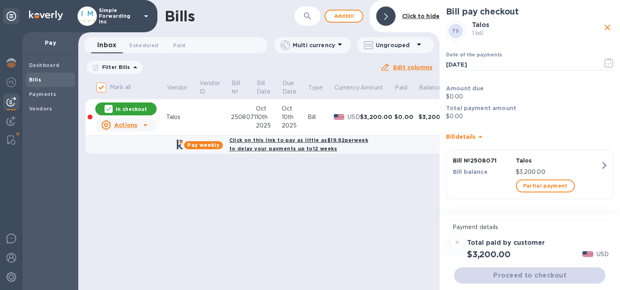
click at [549, 275] on div "Proceed to checkout" at bounding box center [529, 275] width 155 height 19
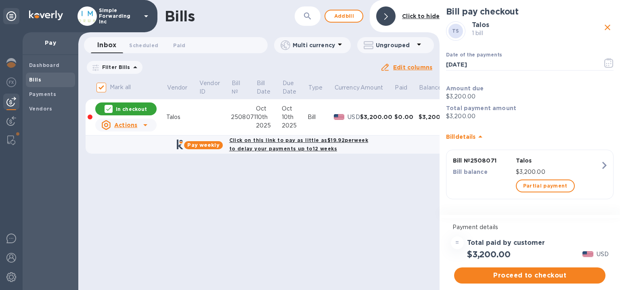
click at [549, 275] on div "Proceed to checkout" at bounding box center [529, 275] width 155 height 19
click at [549, 275] on span "Proceed to checkout" at bounding box center [530, 276] width 138 height 10
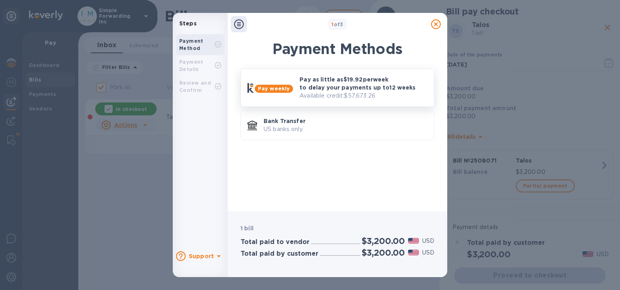
click at [334, 90] on p "Pay as little as $19.92 per week to delay your payments up to 12 weeks" at bounding box center [364, 83] width 128 height 16
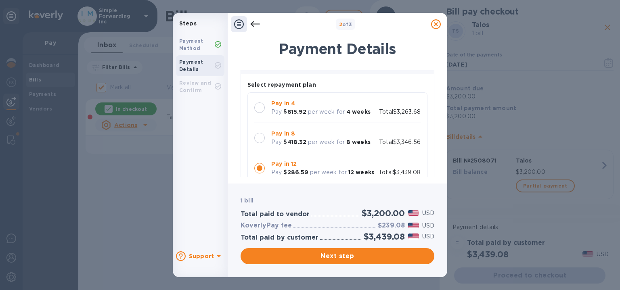
scroll to position [81, 0]
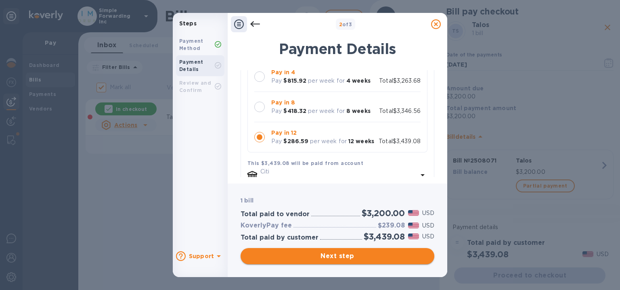
click at [320, 255] on span "Next step" at bounding box center [337, 256] width 181 height 10
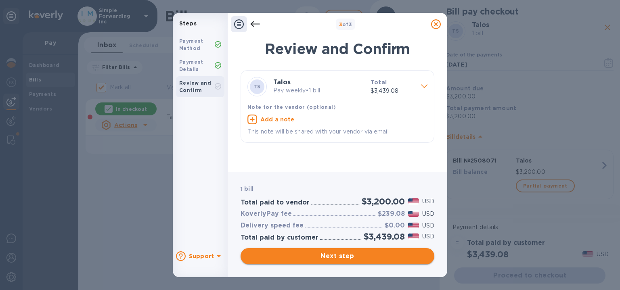
click at [320, 255] on span "Next step" at bounding box center [337, 256] width 181 height 10
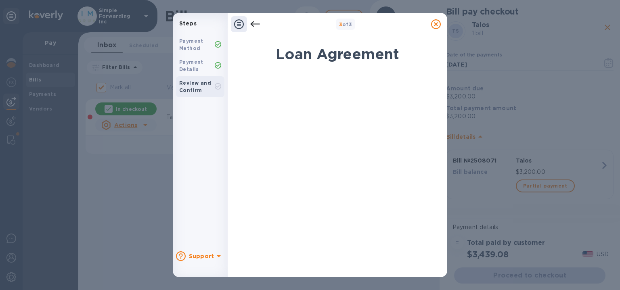
scroll to position [169, 0]
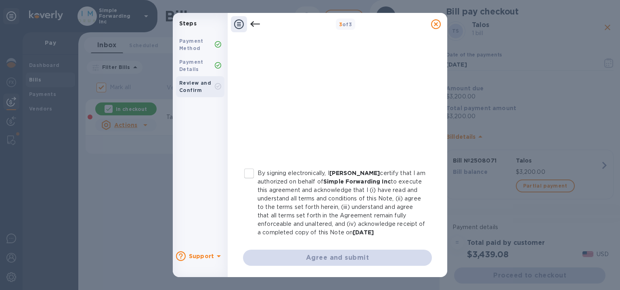
click at [255, 174] on label "By signing electronically, I [PERSON_NAME] certify that I am authorized on beha…" at bounding box center [333, 203] width 185 height 68
click at [255, 174] on input "By signing electronically, I [PERSON_NAME] certify that I am authorized on beha…" at bounding box center [249, 173] width 17 height 17
checkbox input "true"
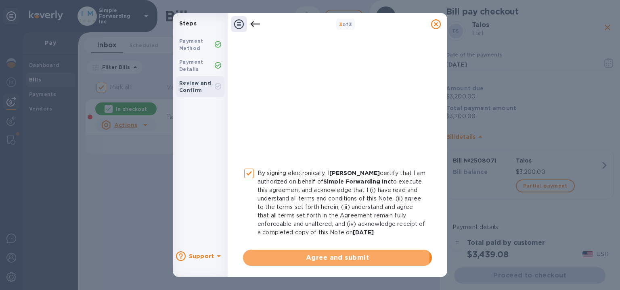
click at [283, 258] on span "Agree and submit" at bounding box center [337, 258] width 176 height 10
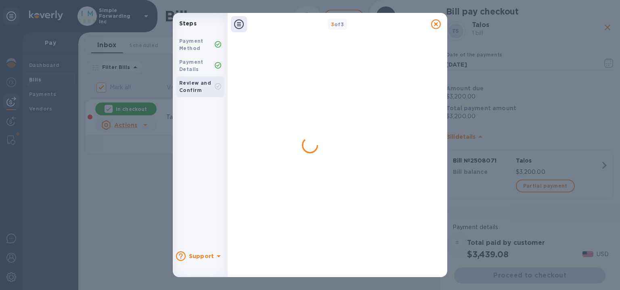
checkbox input "false"
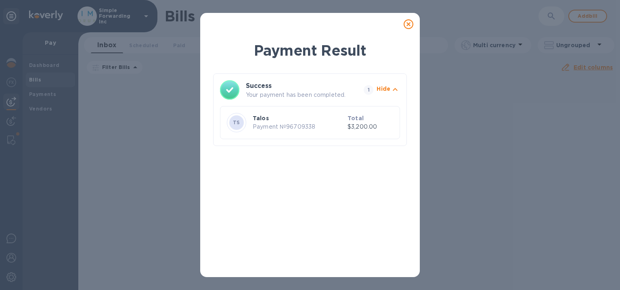
click at [408, 25] on icon at bounding box center [409, 24] width 10 height 10
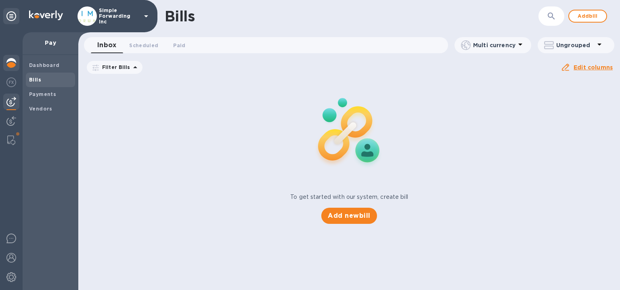
click at [10, 65] on img at bounding box center [11, 63] width 10 height 10
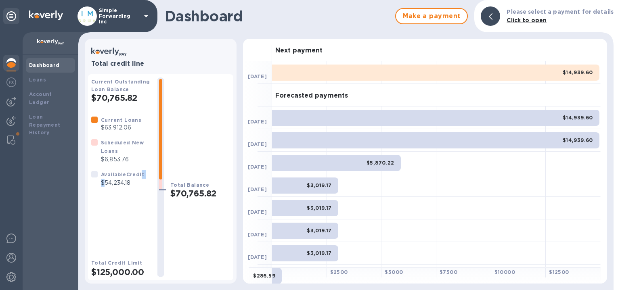
drag, startPoint x: 138, startPoint y: 178, endPoint x: 105, endPoint y: 187, distance: 34.4
click at [105, 189] on div "Available Credit $54,234.18" at bounding box center [122, 179] width 46 height 20
click at [105, 187] on p "$54,234.18" at bounding box center [122, 183] width 43 height 8
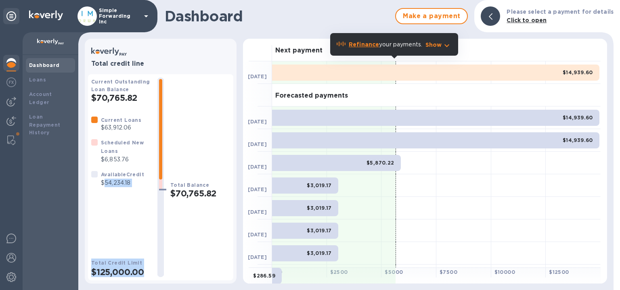
drag, startPoint x: 103, startPoint y: 182, endPoint x: 158, endPoint y: 195, distance: 56.7
click at [158, 195] on div "Current Outstanding Loan Balance $70,765.82 Current Loans $63,912.06 Scheduled …" at bounding box center [160, 177] width 139 height 200
click at [157, 195] on div at bounding box center [160, 177] width 6 height 197
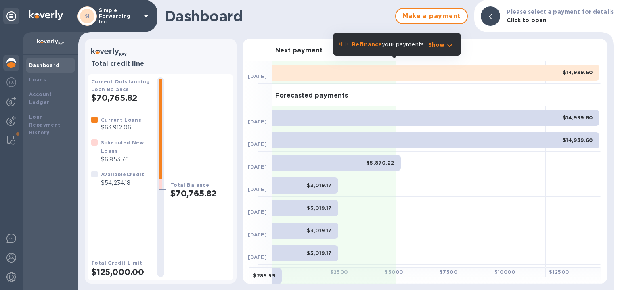
click at [218, 115] on div "Total Balance $70,765.82" at bounding box center [200, 177] width 60 height 200
click at [278, 7] on div "Dashboard Make a payment Please select a payment for details Click to open" at bounding box center [345, 16] width 535 height 32
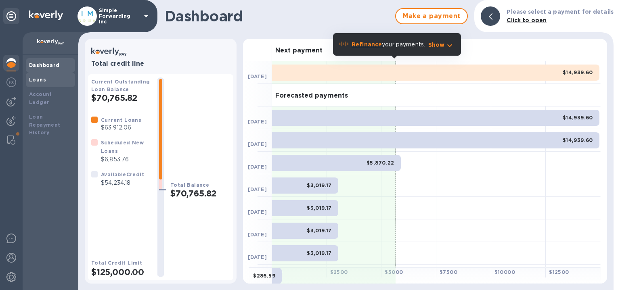
click at [42, 81] on b "Loans" at bounding box center [37, 80] width 17 height 6
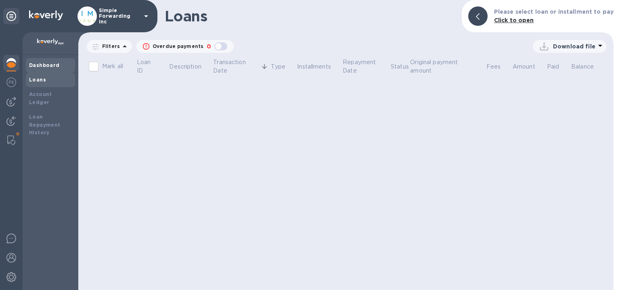
click at [50, 61] on div "Dashboard" at bounding box center [50, 65] width 43 height 8
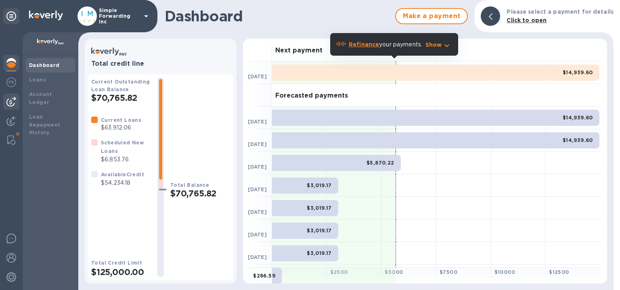
click at [6, 98] on img at bounding box center [11, 102] width 10 height 10
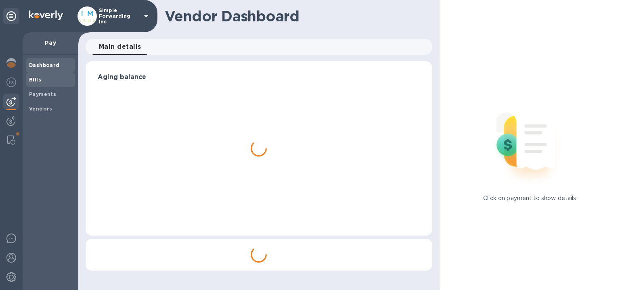
click at [48, 80] on span "Bills" at bounding box center [50, 80] width 43 height 8
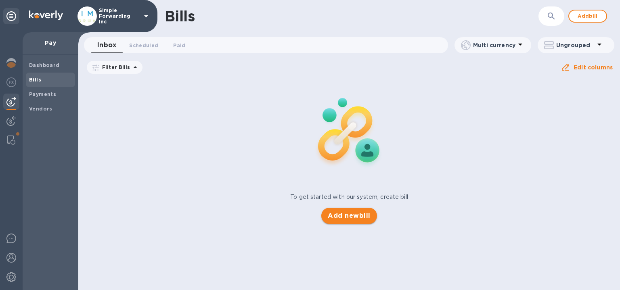
click at [339, 210] on button "Add new bill" at bounding box center [348, 216] width 55 height 16
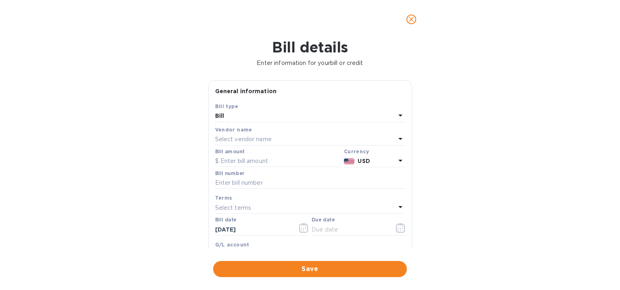
click at [323, 140] on div "Select vendor name" at bounding box center [305, 139] width 180 height 11
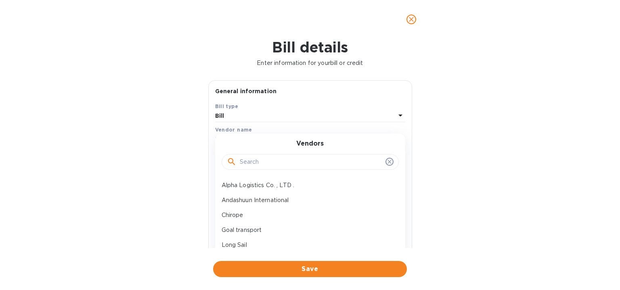
click at [314, 156] on input "text" at bounding box center [311, 162] width 142 height 12
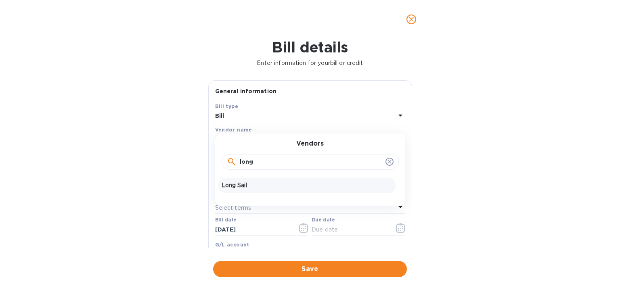
type input "long"
click at [309, 190] on div "Long Sail" at bounding box center [306, 185] width 177 height 15
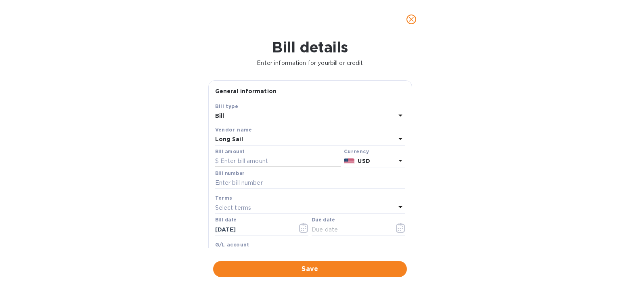
click at [278, 160] on input "text" at bounding box center [278, 161] width 126 height 12
type input "9,560"
click at [276, 185] on input "text" at bounding box center [310, 183] width 190 height 12
type input "SOA"
click at [346, 229] on input "text" at bounding box center [350, 230] width 76 height 12
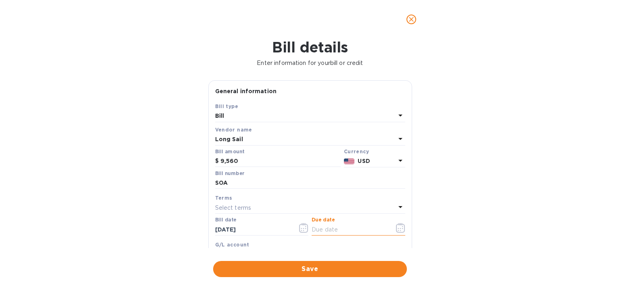
click at [334, 228] on input "text" at bounding box center [350, 230] width 76 height 12
type input "[DATE]"
click at [324, 267] on span "Save" at bounding box center [310, 269] width 181 height 10
click at [314, 262] on button "Save" at bounding box center [310, 269] width 194 height 16
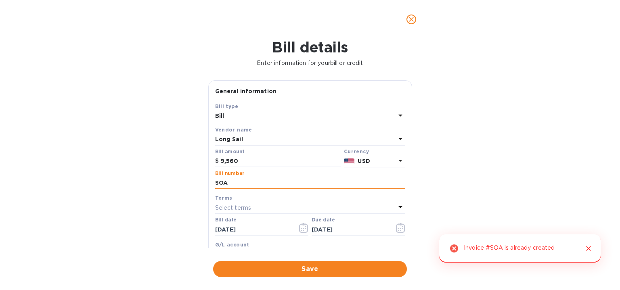
click at [261, 178] on input "SOA" at bounding box center [310, 183] width 190 height 12
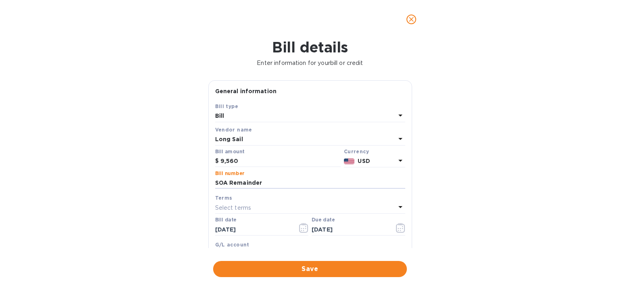
type input "SOA Remainder"
click at [252, 277] on div "Save" at bounding box center [310, 269] width 197 height 19
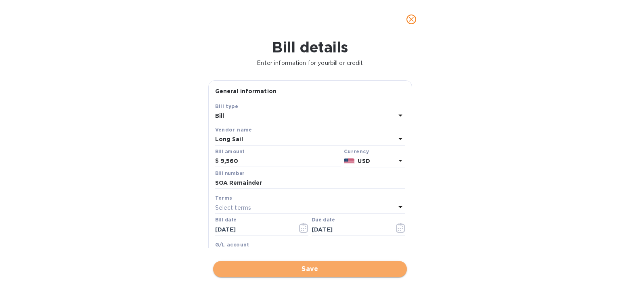
click at [252, 277] on button "Save" at bounding box center [310, 269] width 194 height 16
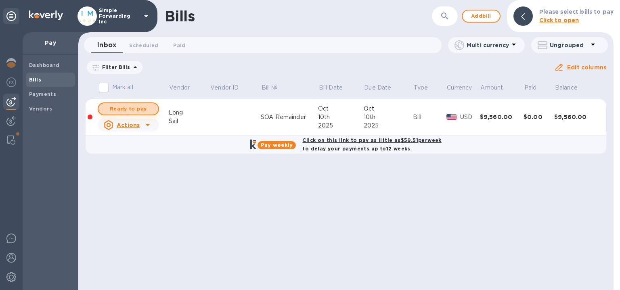
click at [145, 105] on span "Ready to pay" at bounding box center [128, 109] width 47 height 10
checkbox input "true"
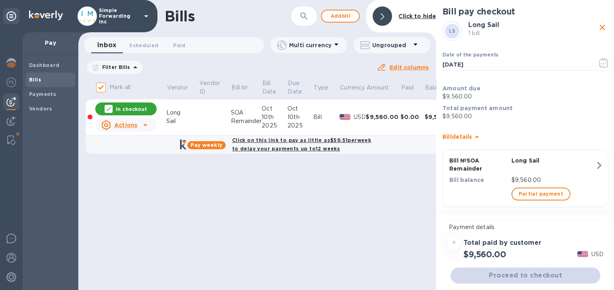
click at [526, 276] on div "Proceed to checkout" at bounding box center [525, 275] width 153 height 19
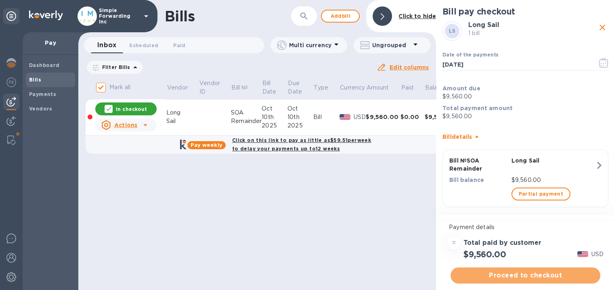
click at [526, 276] on span "Proceed to checkout" at bounding box center [525, 276] width 137 height 10
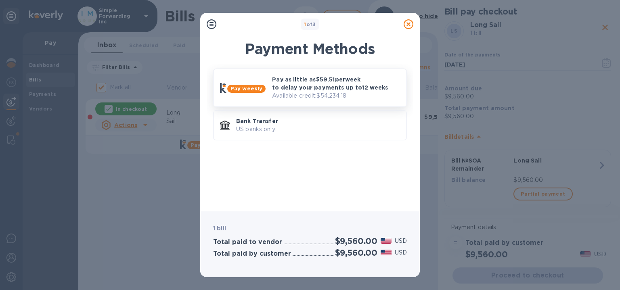
click at [362, 94] on p "Available credit: $54,234.18" at bounding box center [336, 96] width 128 height 8
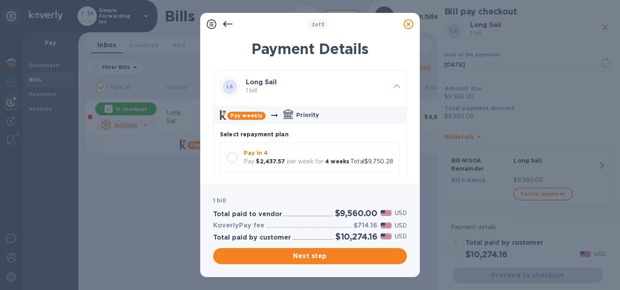
click at [328, 150] on p "Pay in 4" at bounding box center [296, 153] width 105 height 8
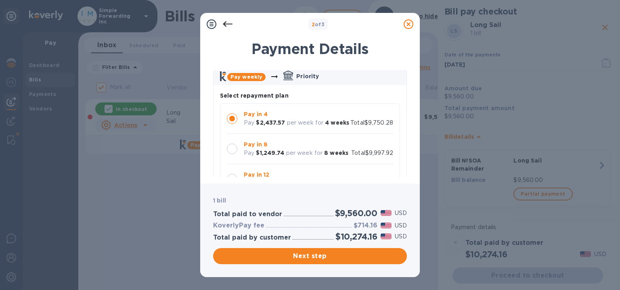
scroll to position [47, 0]
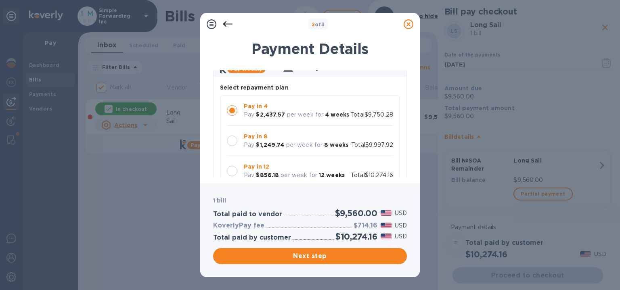
click at [328, 150] on div "Pay in 8 Pay $1,249.74 per week for 8 weeks" at bounding box center [296, 140] width 111 height 23
click at [323, 163] on p "Pay in 12" at bounding box center [294, 167] width 101 height 8
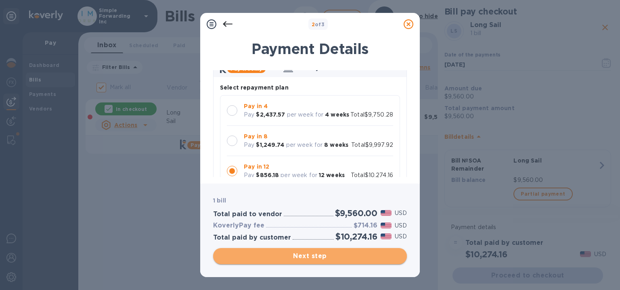
click at [321, 259] on span "Next step" at bounding box center [310, 256] width 181 height 10
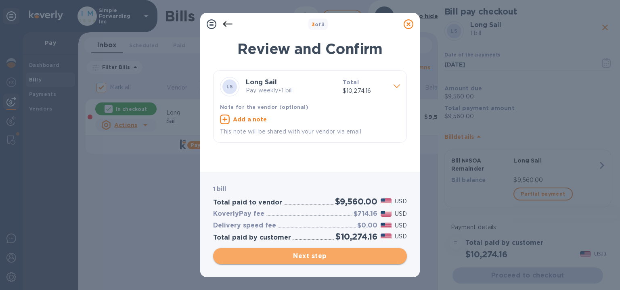
click at [321, 259] on span "Next step" at bounding box center [310, 256] width 181 height 10
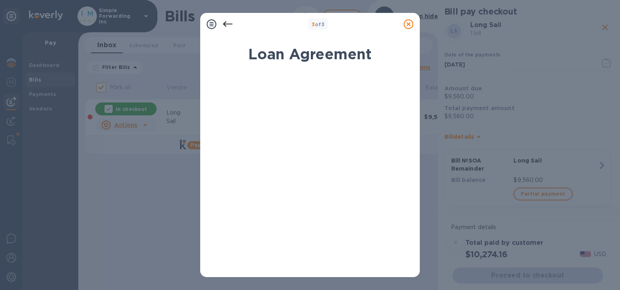
scroll to position [169, 0]
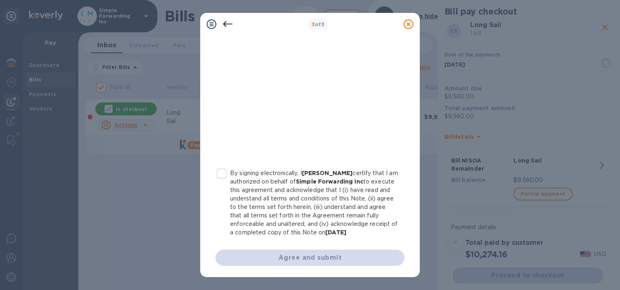
click at [252, 176] on p "By signing electronically, I [PERSON_NAME] certify that I am authorized on beha…" at bounding box center [314, 203] width 168 height 68
click at [230, 176] on input "By signing electronically, I [PERSON_NAME] certify that I am authorized on beha…" at bounding box center [221, 173] width 17 height 17
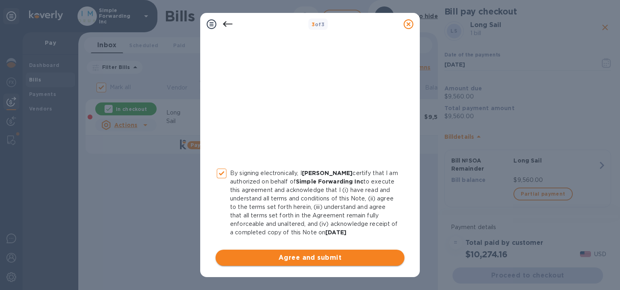
click at [273, 258] on span "Agree and submit" at bounding box center [310, 258] width 176 height 10
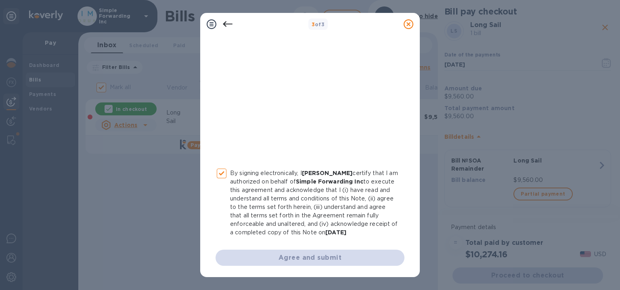
click at [274, 256] on div "Agree and submit" at bounding box center [310, 258] width 189 height 16
click at [231, 176] on p "By signing electronically, I [PERSON_NAME] certify that I am authorized on beha…" at bounding box center [314, 203] width 168 height 68
click at [230, 176] on input "By signing electronically, I [PERSON_NAME] certify that I am authorized on beha…" at bounding box center [221, 173] width 17 height 17
drag, startPoint x: 231, startPoint y: 176, endPoint x: 224, endPoint y: 165, distance: 12.9
click at [224, 165] on input "By signing electronically, I [PERSON_NAME] certify that I am authorized on beha…" at bounding box center [221, 173] width 17 height 17
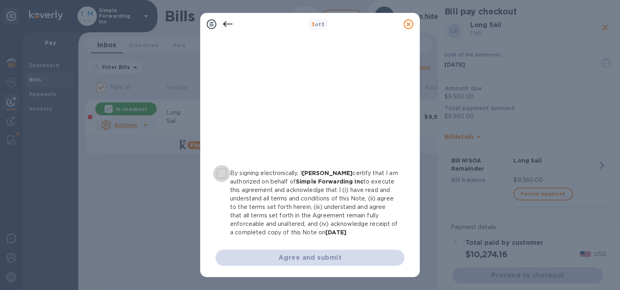
checkbox input "true"
click at [316, 260] on div "Agree and submit" at bounding box center [310, 258] width 189 height 16
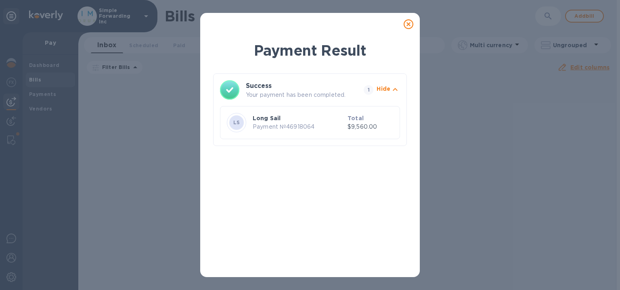
click at [409, 23] on icon at bounding box center [409, 24] width 10 height 10
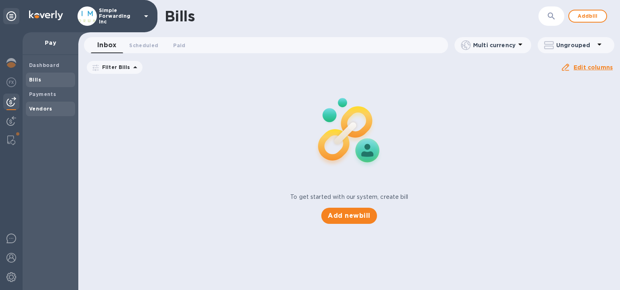
click at [39, 111] on b "Vendors" at bounding box center [40, 109] width 23 height 6
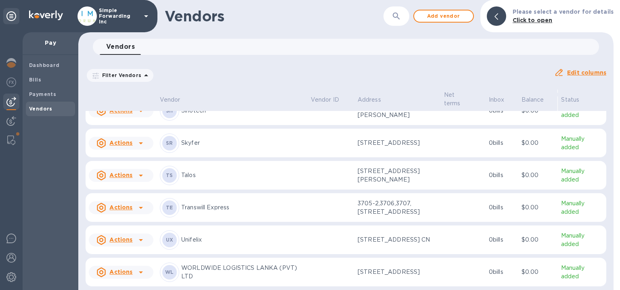
scroll to position [381, 0]
click at [462, 18] on span "Add vendor" at bounding box center [444, 16] width 46 height 10
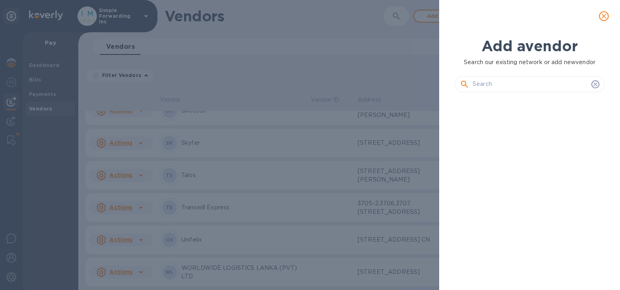
scroll to position [164, 153]
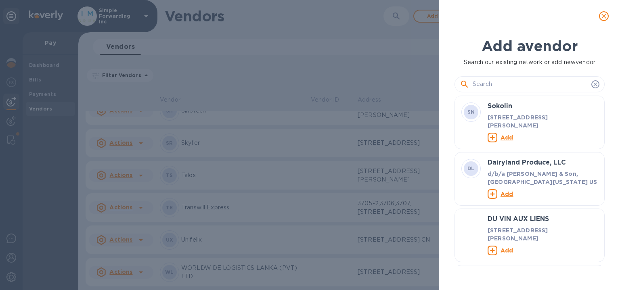
click at [478, 81] on input "text" at bounding box center [530, 84] width 115 height 12
type input "Voltrans"
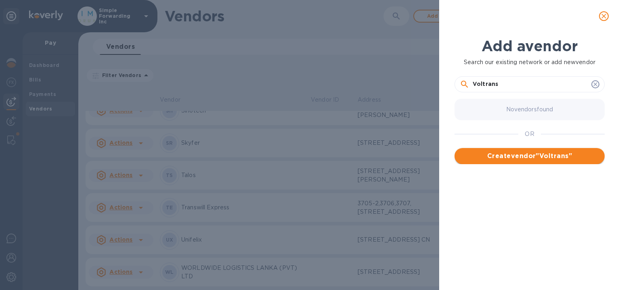
click at [527, 153] on span "Create vendor " Voltrans "" at bounding box center [529, 156] width 137 height 10
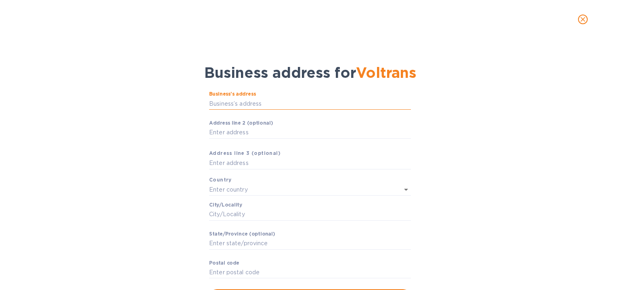
click at [270, 106] on input "Business’s аddress" at bounding box center [310, 104] width 202 height 12
paste input "[STREET_ADDRESS][PERSON_NAME],"
type input "[GEOGRAPHIC_DATA]"
type input "Hải [PERSON_NAME]"
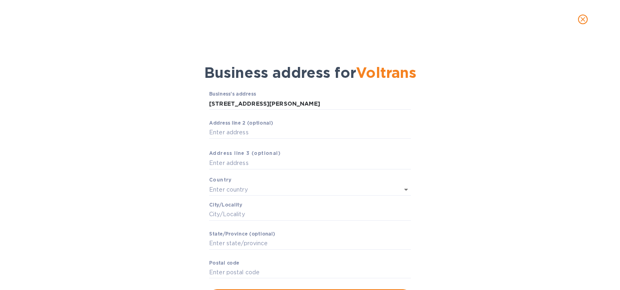
type input "Hải [PERSON_NAME]"
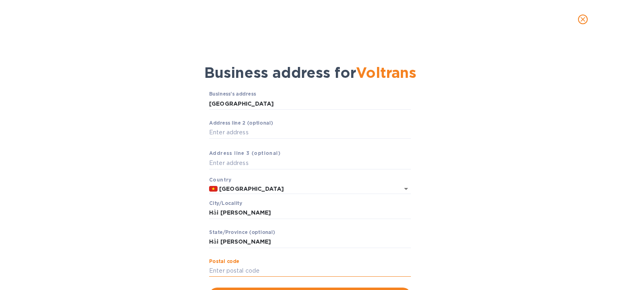
paste input "700000"
click at [224, 272] on input "700000" at bounding box center [310, 271] width 202 height 12
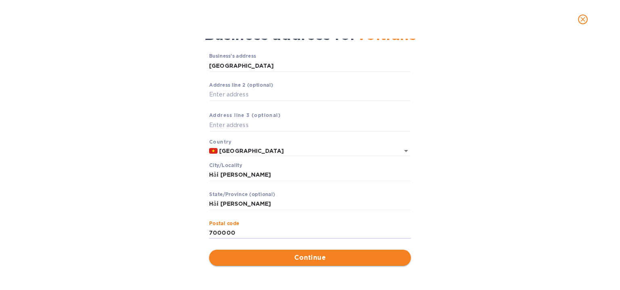
type input "700000"
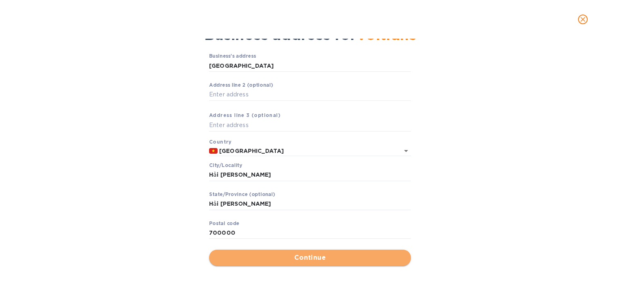
click at [239, 253] on span "Continue" at bounding box center [310, 258] width 189 height 10
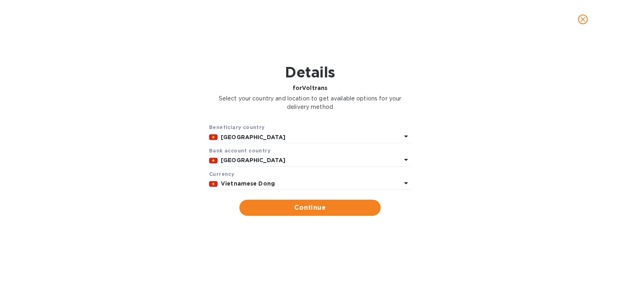
click at [344, 184] on p "Vietnamese Dong" at bounding box center [311, 184] width 180 height 8
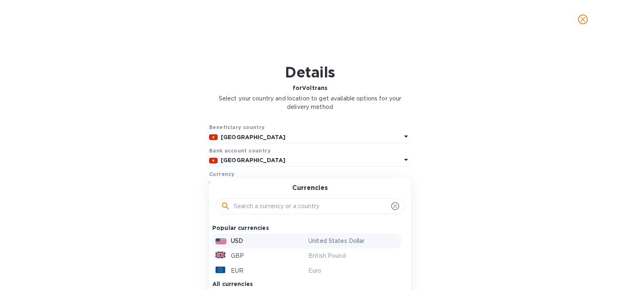
click at [260, 248] on div "USD United States Dollar" at bounding box center [306, 241] width 189 height 15
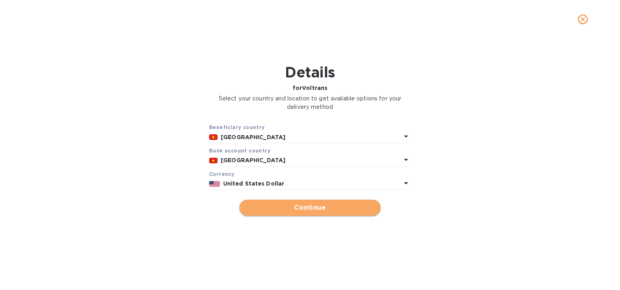
click at [290, 211] on span "Continue" at bounding box center [310, 208] width 128 height 10
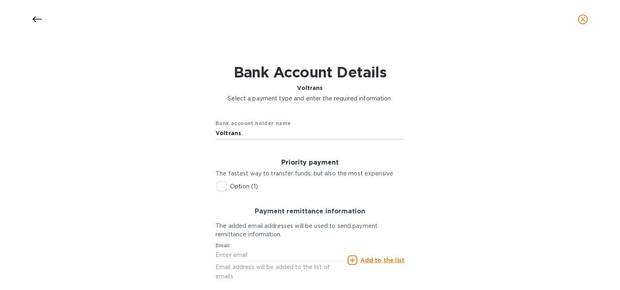
drag, startPoint x: 258, startPoint y: 129, endPoint x: 183, endPoint y: 140, distance: 75.9
click at [183, 140] on div "Bank account holder name Voltrans Priority payment The fastest way to transfer …" at bounding box center [309, 219] width 599 height 222
paste input "OLTRANS LOGISTICS CO., LTD"
type input "VOLTRANS LOGISTICS CO., LTD"
click at [212, 176] on div "Priority payment The fastest way to transfer funds, but also the most expensive…" at bounding box center [310, 177] width 202 height 49
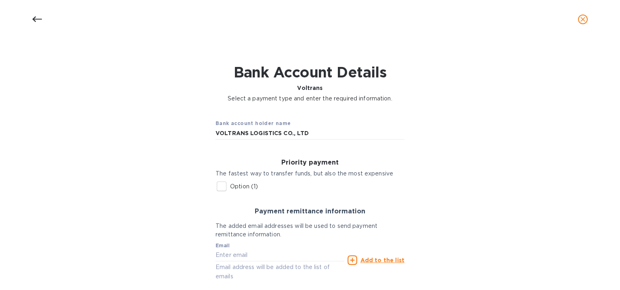
click at [217, 184] on input "Option (1)" at bounding box center [221, 186] width 17 height 17
checkbox input "true"
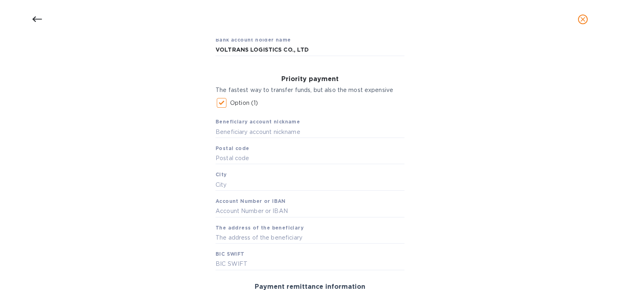
scroll to position [85, 0]
click at [231, 134] on input "text" at bounding box center [310, 130] width 189 height 12
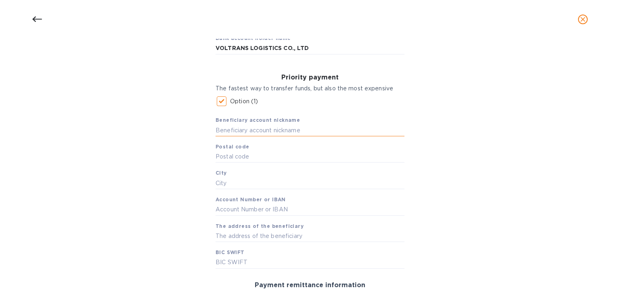
paste input "VOLTRANS LOGISTICS CO., LTD"
type input "VOLTRANS LOGISTICS CO., LTD"
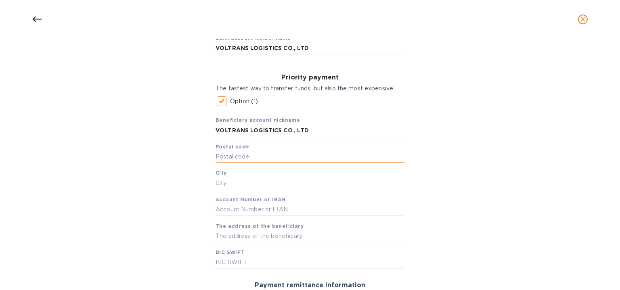
click at [222, 153] on input "text" at bounding box center [310, 157] width 189 height 12
type input "700000"
click at [229, 185] on input "text" at bounding box center [310, 183] width 189 height 12
type input "[PERSON_NAME]"
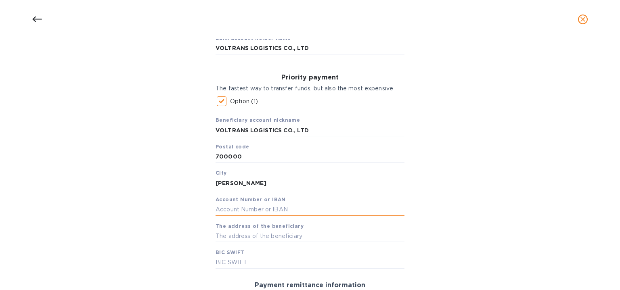
paste input "0531372522974"
click at [272, 211] on input "0531372522974" at bounding box center [310, 210] width 189 height 12
type input "0531372522974"
paste input "[SWIFT_CODE]"
click at [236, 259] on input "text" at bounding box center [310, 263] width 189 height 12
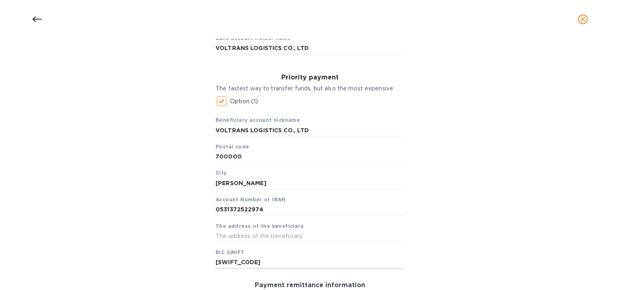
type input "[SWIFT_CODE]"
paste input "[STREET_ADDRESS][PERSON_NAME][PERSON_NAME][PERSON_NAME]"
click at [278, 230] on input "[STREET_ADDRESS][PERSON_NAME][PERSON_NAME][PERSON_NAME]" at bounding box center [310, 236] width 189 height 12
type input "[STREET_ADDRESS][PERSON_NAME][PERSON_NAME][PERSON_NAME]"
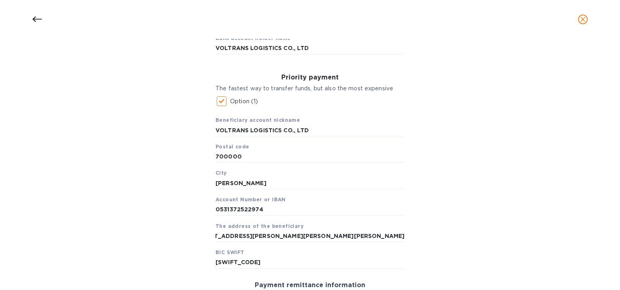
scroll to position [0, 0]
click at [166, 220] on div "Bank account holder name VOLTRANS LOGISTICS CO., LTD Priority payment The faste…" at bounding box center [309, 213] width 599 height 381
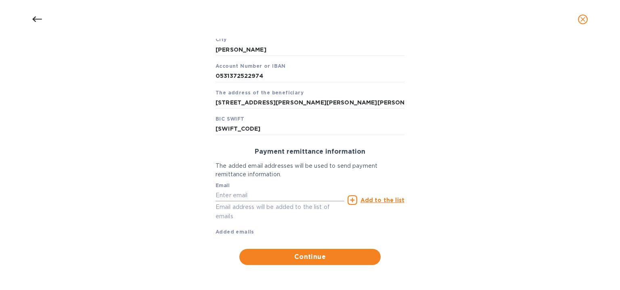
click at [265, 196] on input "text" at bounding box center [280, 195] width 129 height 12
paste input "[PERSON_NAME] My DAD <[EMAIL_ADDRESS][DOMAIN_NAME]>"
type input "[PERSON_NAME] My DAD <[EMAIL_ADDRESS][DOMAIN_NAME]>"
click at [235, 191] on input "text" at bounding box center [280, 195] width 129 height 12
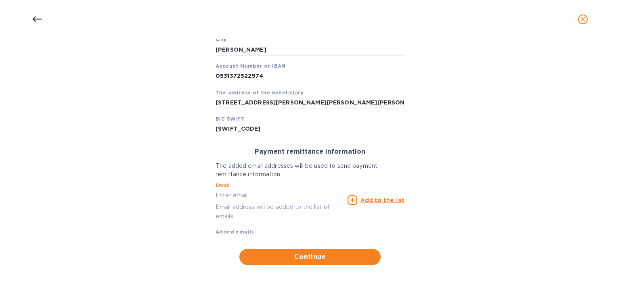
paste input "[EMAIL_ADDRESS][DOMAIN_NAME]"
type input "[EMAIL_ADDRESS][DOMAIN_NAME]"
click at [379, 203] on u "Add to the list" at bounding box center [382, 200] width 44 height 6
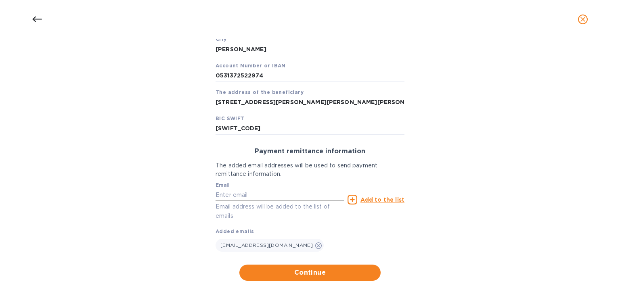
click at [302, 197] on input "text" at bounding box center [280, 195] width 129 height 12
paste input "[EMAIL_ADDRESS][PERSON_NAME][DOMAIN_NAME]"
type input "[EMAIL_ADDRESS][PERSON_NAME][DOMAIN_NAME]"
click at [381, 197] on u "Add to the list" at bounding box center [382, 200] width 44 height 6
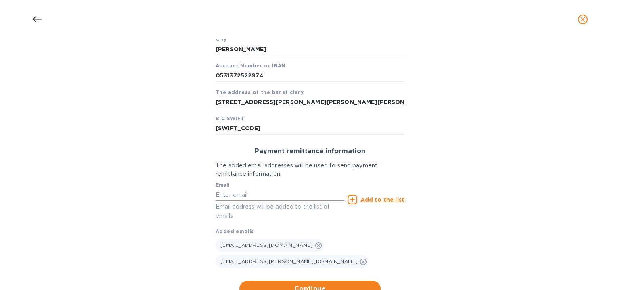
click at [308, 197] on input "text" at bounding box center [280, 195] width 129 height 12
paste input "[EMAIL_ADDRESS][DOMAIN_NAME]"
type input "[EMAIL_ADDRESS][DOMAIN_NAME]"
click at [363, 197] on u "Add to the list" at bounding box center [382, 200] width 44 height 6
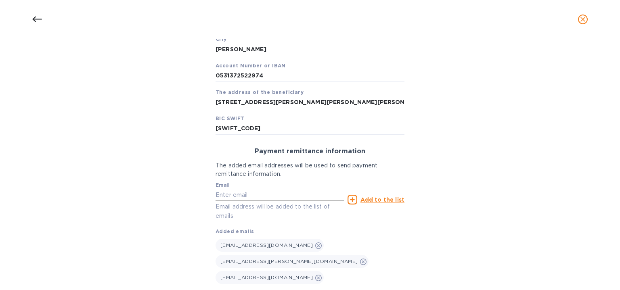
click at [313, 201] on input "text" at bounding box center [280, 195] width 129 height 12
paste input "[EMAIL_ADDRESS][DOMAIN_NAME]"
type input "[EMAIL_ADDRESS][DOMAIN_NAME]"
click at [358, 203] on div "Add to the list" at bounding box center [376, 200] width 57 height 10
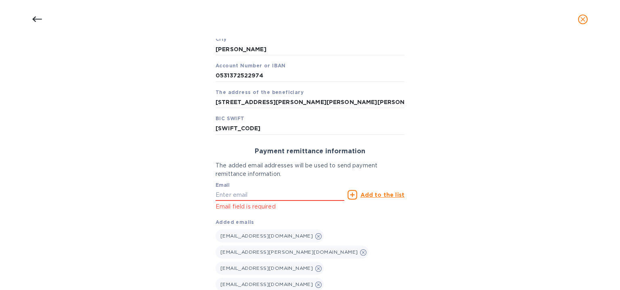
scroll to position [242, 0]
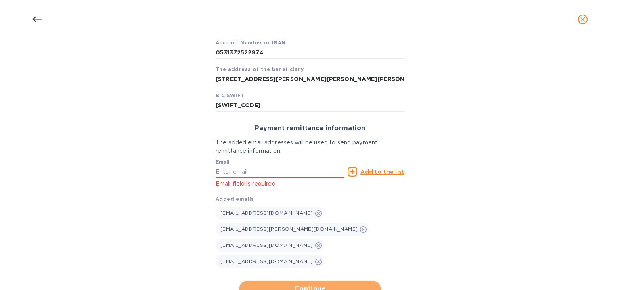
click at [309, 281] on button "Continue" at bounding box center [309, 289] width 141 height 16
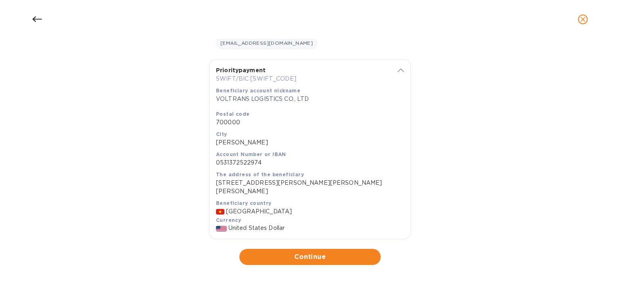
scroll to position [148, 0]
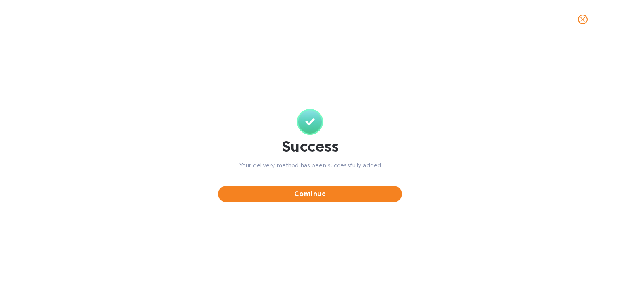
scroll to position [0, 0]
click at [316, 191] on span "Continue" at bounding box center [309, 194] width 171 height 10
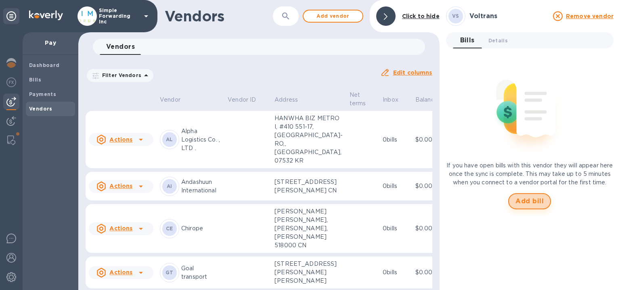
click at [525, 206] on span "Add bill" at bounding box center [529, 202] width 28 height 10
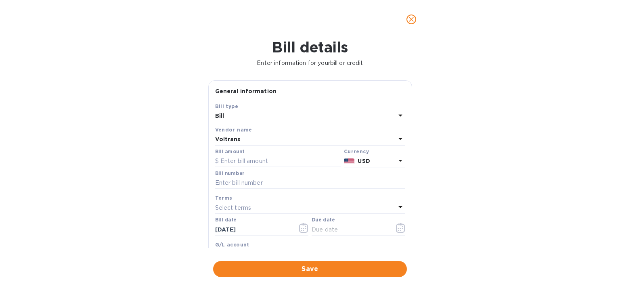
click at [318, 134] on div "Vendor name" at bounding box center [310, 130] width 190 height 8
click at [285, 165] on input "text" at bounding box center [278, 161] width 126 height 12
type input "3,950"
click at [274, 187] on input "text" at bounding box center [310, 183] width 190 height 12
paste input "D25080699"
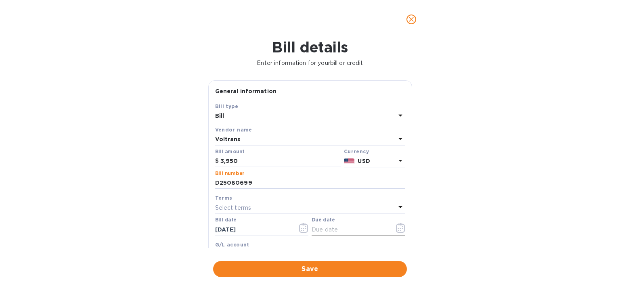
type input "D25080699"
click at [327, 229] on input "text" at bounding box center [350, 230] width 76 height 12
type input "[DATE]"
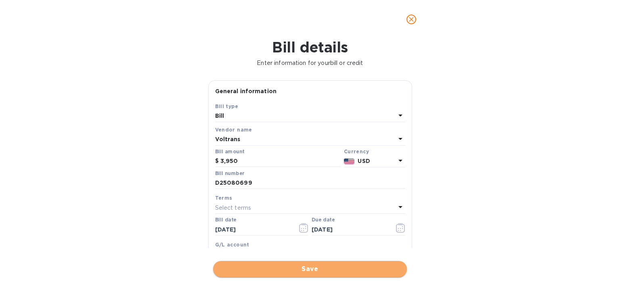
click at [331, 269] on span "Save" at bounding box center [310, 269] width 181 height 10
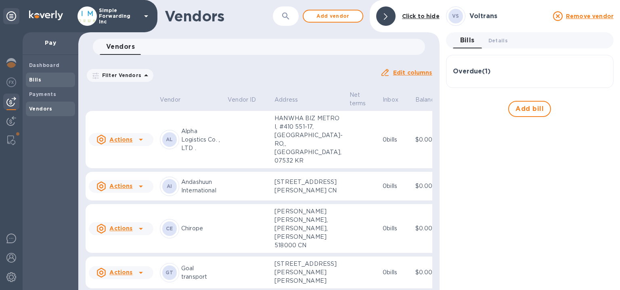
click at [44, 77] on span "Bills" at bounding box center [50, 80] width 43 height 8
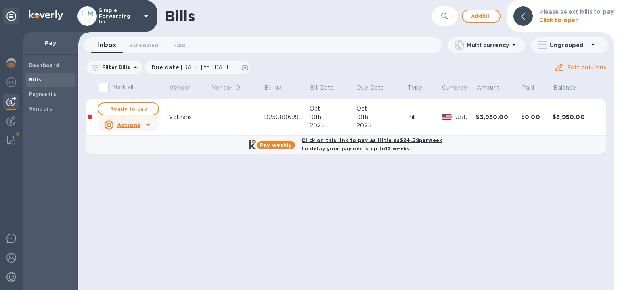
click at [151, 108] on span "Ready to pay" at bounding box center [128, 109] width 47 height 10
checkbox input "true"
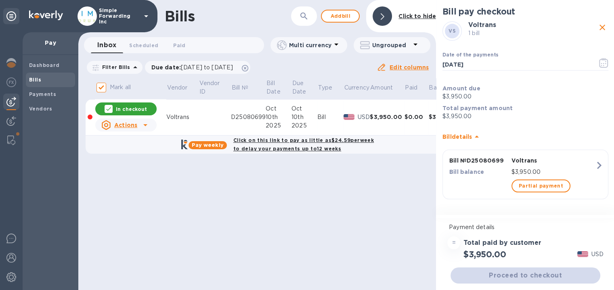
click at [502, 276] on div "Proceed to checkout" at bounding box center [525, 275] width 153 height 19
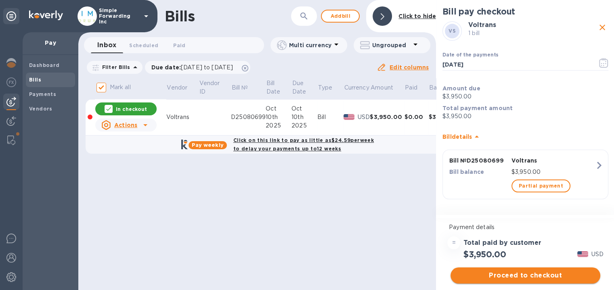
click at [512, 281] on button "Proceed to checkout" at bounding box center [525, 276] width 150 height 16
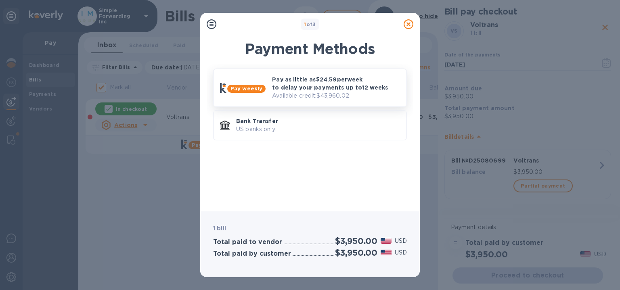
click at [303, 99] on p "Available credit: $43,960.02" at bounding box center [336, 96] width 128 height 8
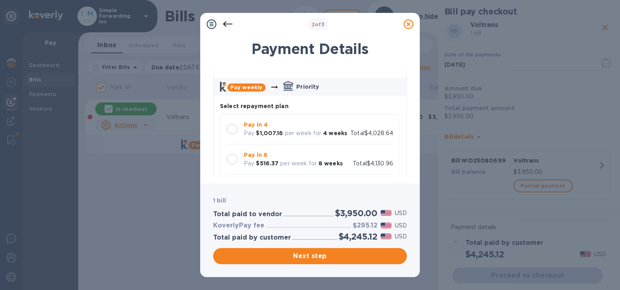
scroll to position [48, 0]
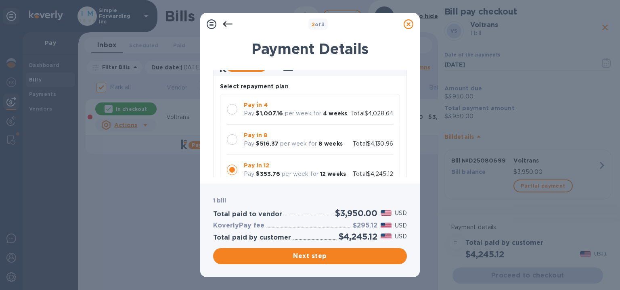
click at [289, 146] on p "per week for" at bounding box center [298, 144] width 37 height 8
click at [303, 260] on span "Next step" at bounding box center [310, 256] width 181 height 10
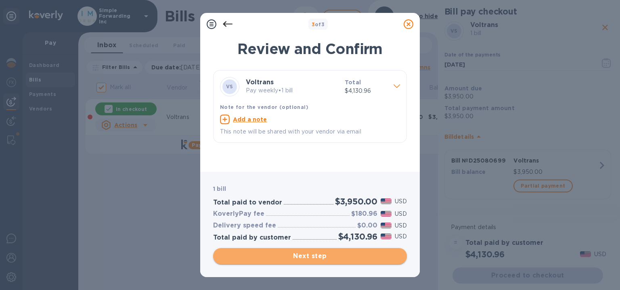
click at [282, 249] on button "Next step" at bounding box center [310, 256] width 194 height 16
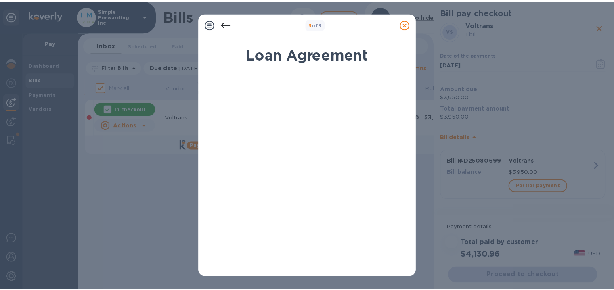
scroll to position [169, 0]
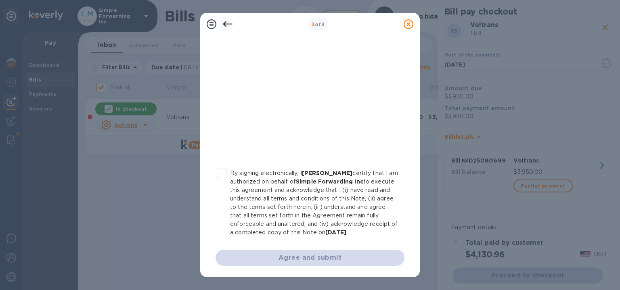
click at [229, 165] on input "By signing electronically, I [PERSON_NAME] certify that I am authorized on beha…" at bounding box center [221, 173] width 17 height 17
checkbox input "true"
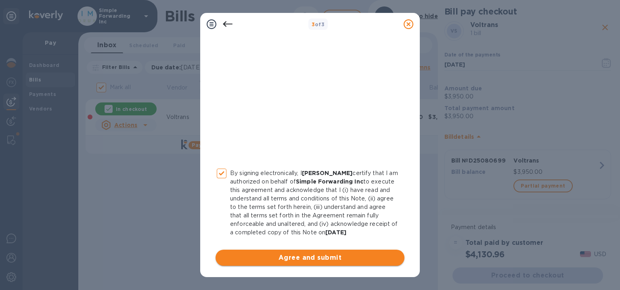
click at [250, 264] on button "Agree and submit" at bounding box center [310, 258] width 189 height 16
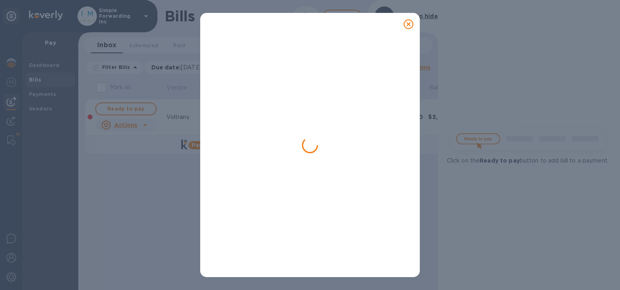
checkbox input "false"
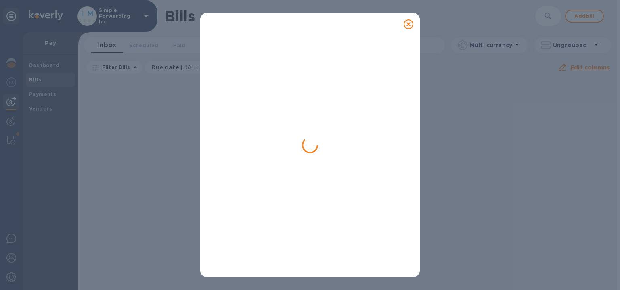
click at [310, 120] on div at bounding box center [310, 155] width 194 height 230
click at [407, 25] on icon at bounding box center [409, 24] width 10 height 10
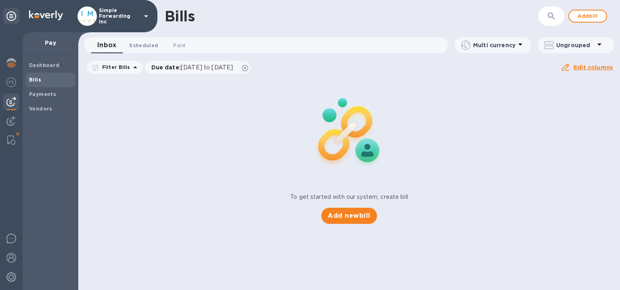
click at [152, 48] on span "Scheduled 0" at bounding box center [143, 45] width 29 height 8
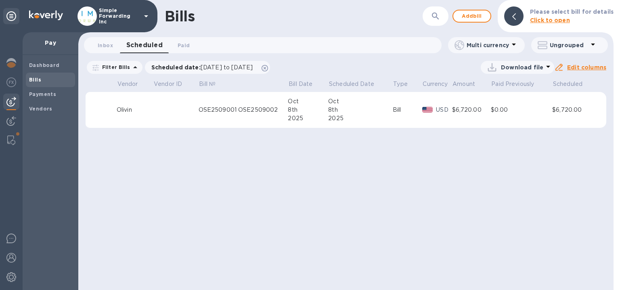
click at [237, 108] on div "OSE2509001 OSE2509002" at bounding box center [244, 110] width 90 height 8
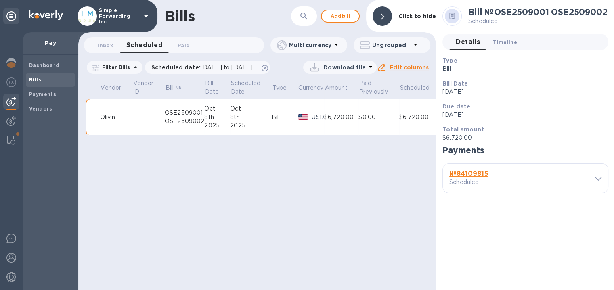
click at [509, 44] on span "Timeline 0" at bounding box center [505, 42] width 24 height 8
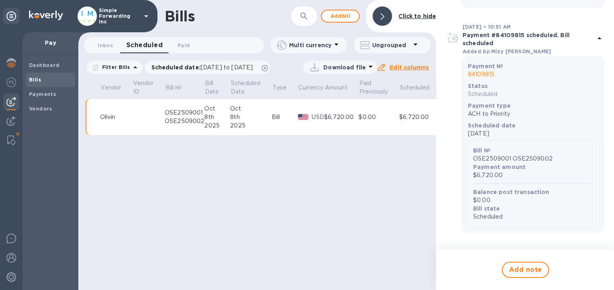
scroll to position [6, 0]
click at [295, 185] on div "Bills ​ Add [PERSON_NAME] to hide Inbox 0 Scheduled 0 Paid 0 Multi currency Ung…" at bounding box center [257, 145] width 358 height 290
click at [116, 37] on button "Inbox 0" at bounding box center [105, 45] width 29 height 16
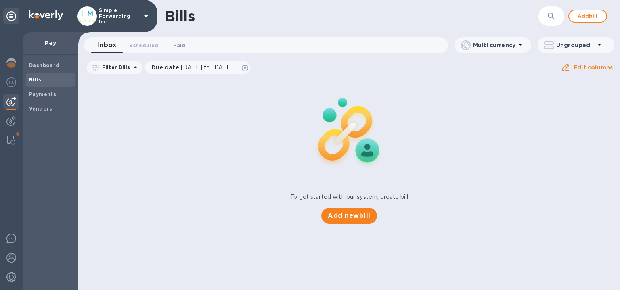
click at [174, 48] on span "Paid 0" at bounding box center [179, 45] width 12 height 8
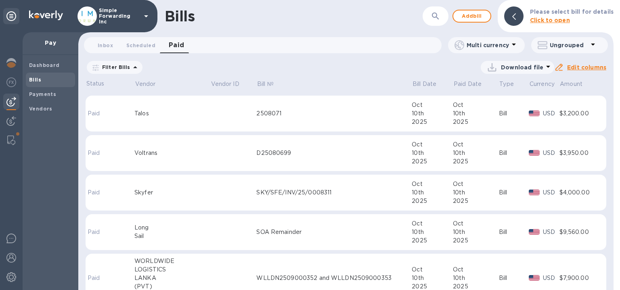
scroll to position [81, 0]
click at [225, 153] on td at bounding box center [233, 152] width 46 height 36
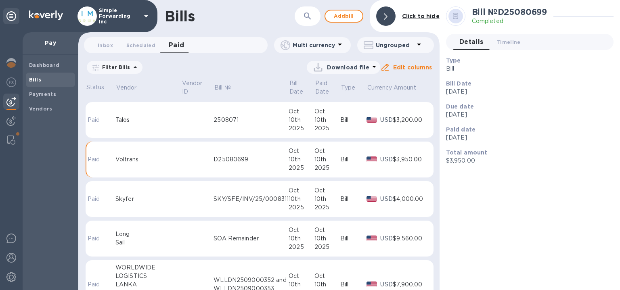
scroll to position [88, 0]
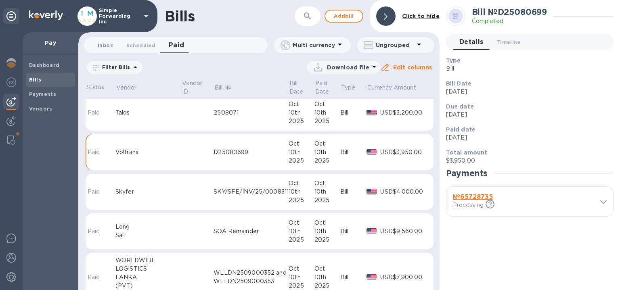
click at [105, 51] on button "Inbox 0" at bounding box center [105, 45] width 29 height 16
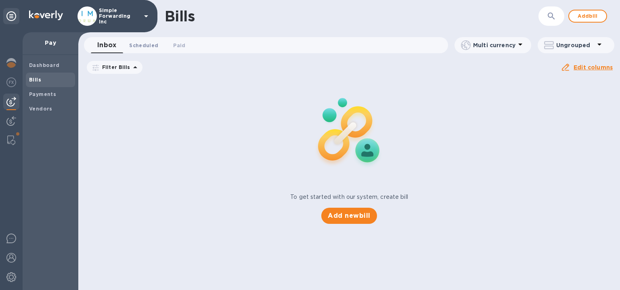
click at [130, 45] on span "Scheduled 0" at bounding box center [143, 45] width 29 height 8
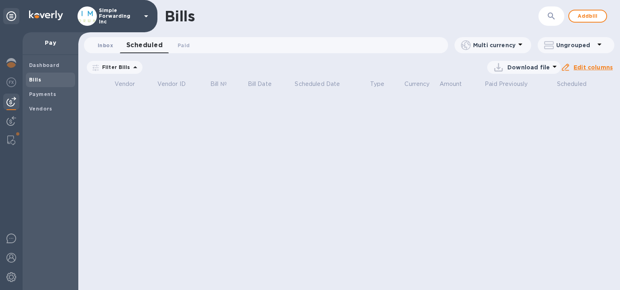
click at [112, 45] on span "Inbox 0" at bounding box center [105, 45] width 15 height 8
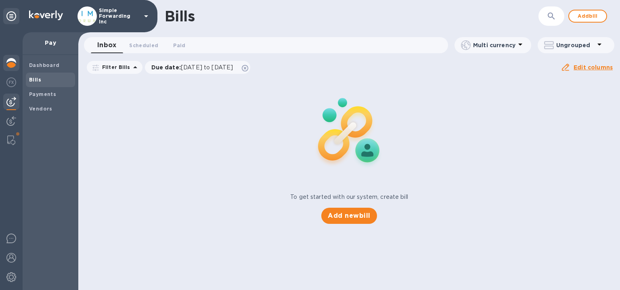
drag, startPoint x: 11, startPoint y: 61, endPoint x: 16, endPoint y: 67, distance: 7.8
click at [11, 61] on img at bounding box center [11, 63] width 10 height 10
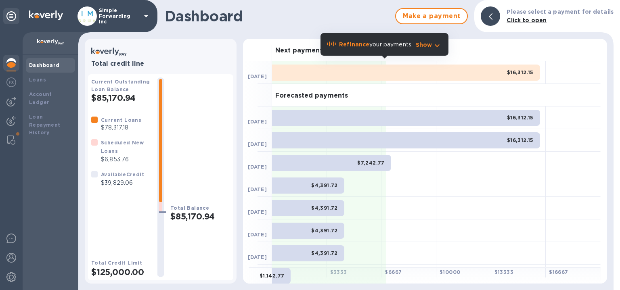
click at [12, 61] on img at bounding box center [11, 63] width 10 height 10
click at [0, 84] on div at bounding box center [11, 161] width 23 height 258
click at [14, 103] on img at bounding box center [11, 102] width 10 height 10
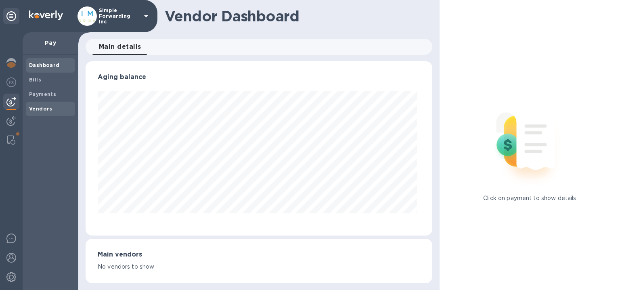
scroll to position [174, 343]
click at [40, 102] on div "Vendors" at bounding box center [50, 109] width 49 height 15
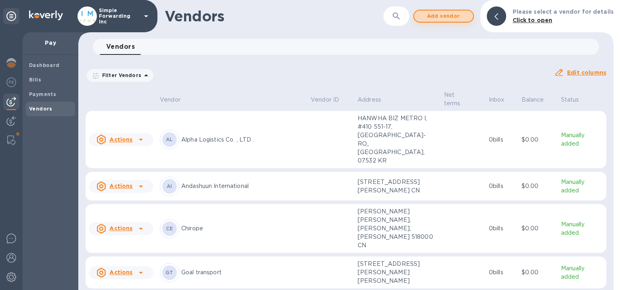
click at [452, 16] on span "Add vendor" at bounding box center [444, 16] width 46 height 10
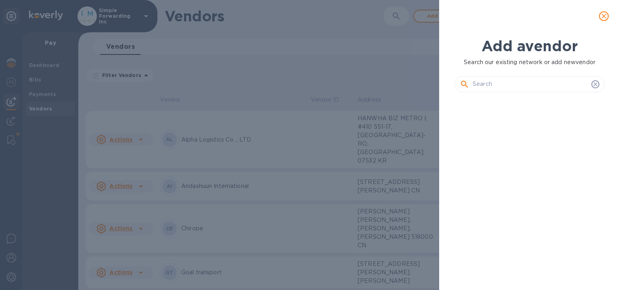
scroll to position [164, 153]
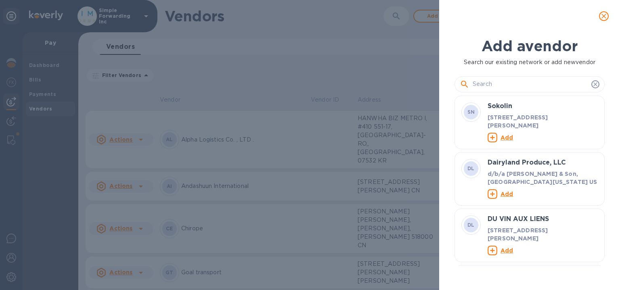
click at [480, 81] on input "text" at bounding box center [530, 84] width 115 height 12
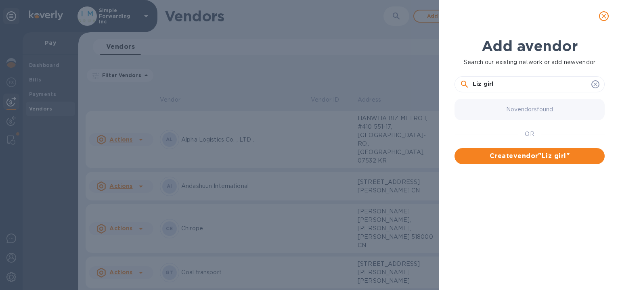
type input "Liz girl"
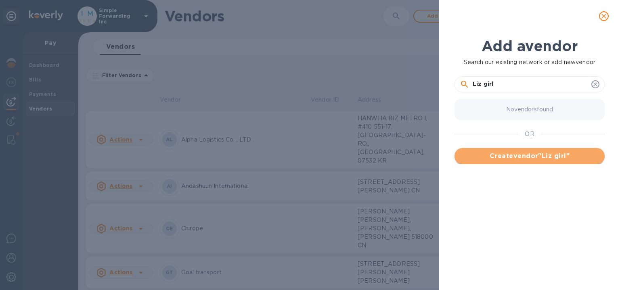
click at [486, 153] on span "Create vendor " Liz girl "" at bounding box center [529, 156] width 137 height 10
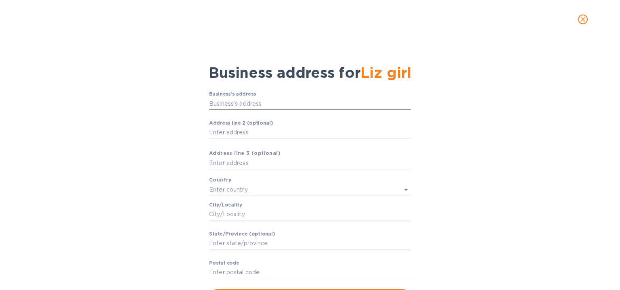
click at [273, 100] on input "Business’s аddress" at bounding box center [310, 104] width 202 height 12
paste input "S [STREET_ADDRESS]"
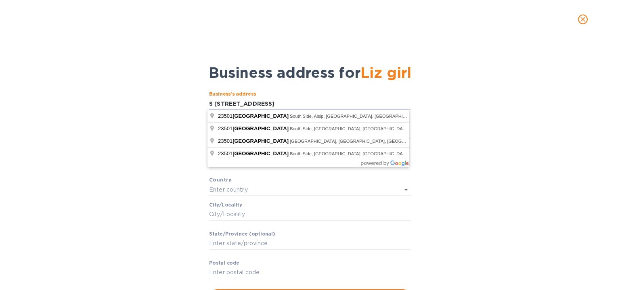
drag, startPoint x: 215, startPoint y: 103, endPoint x: 201, endPoint y: 102, distance: 13.3
click at [201, 102] on div "Business’s аddress S [STREET_ADDRESS] ​ Аddress line 2 (optional) ​ Аddress lin…" at bounding box center [309, 198] width 599 height 224
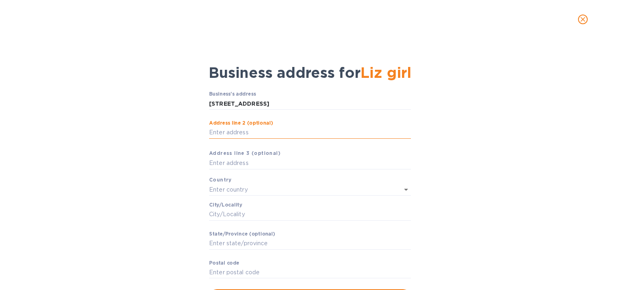
type input "[STREET_ADDRESS]"
type input "[GEOGRAPHIC_DATA]"
type input "Walcott"
type input "IA"
type input "52773"
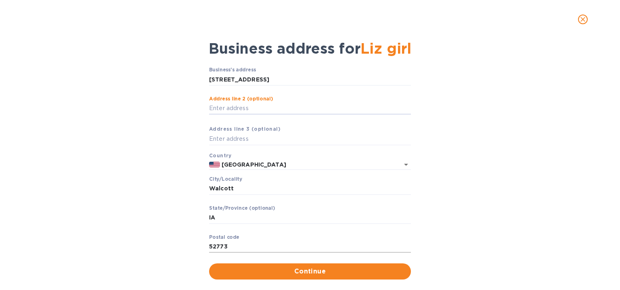
scroll to position [38, 0]
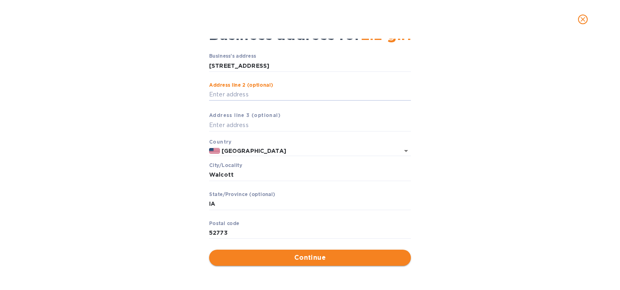
click at [250, 253] on span "Continue" at bounding box center [310, 258] width 189 height 10
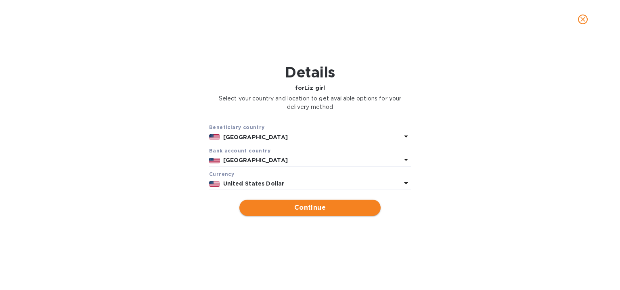
click at [265, 210] on span "Continue" at bounding box center [310, 208] width 128 height 10
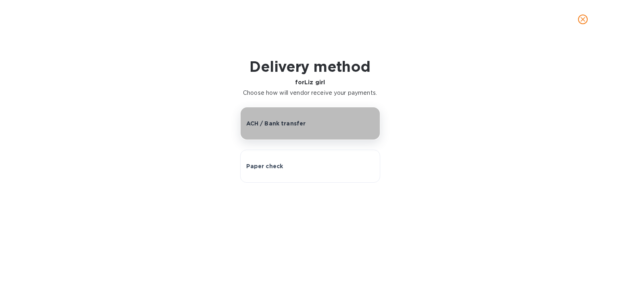
click at [271, 121] on p "ACH / Bank transfer" at bounding box center [276, 123] width 60 height 8
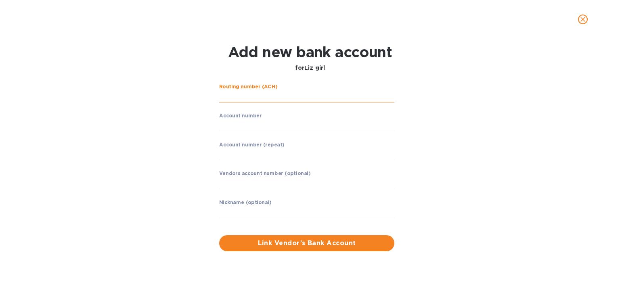
click at [261, 92] on input "string" at bounding box center [306, 96] width 175 height 12
click at [271, 126] on input "string" at bounding box center [306, 125] width 175 height 12
drag, startPoint x: 248, startPoint y: 126, endPoint x: 215, endPoint y: 124, distance: 33.1
click at [215, 124] on div "Routing number (ACH) ​ Account number ​ Account number (repeat) ​ Vendors accou…" at bounding box center [309, 167] width 399 height 177
type input "036382"
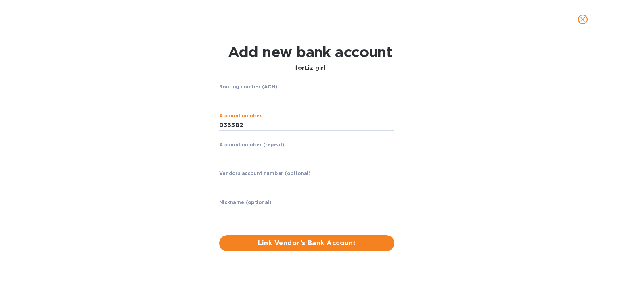
click at [236, 156] on input "string" at bounding box center [306, 155] width 175 height 12
type input "036682"
click at [279, 98] on input "string" at bounding box center [306, 96] width 175 height 12
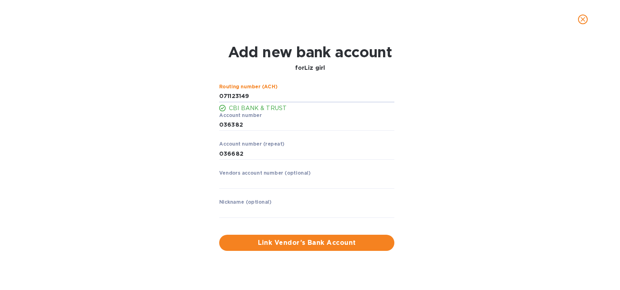
type input "071123149"
click at [181, 110] on div "Routing number (ACH) CBI BANK & TRUST Account number ​ Account number (repeat) …" at bounding box center [309, 167] width 399 height 177
click at [270, 237] on button "Link Vendor’s Bank Account" at bounding box center [306, 243] width 175 height 16
click at [232, 153] on input "string" at bounding box center [306, 154] width 175 height 12
drag, startPoint x: 235, startPoint y: 153, endPoint x: 230, endPoint y: 154, distance: 4.9
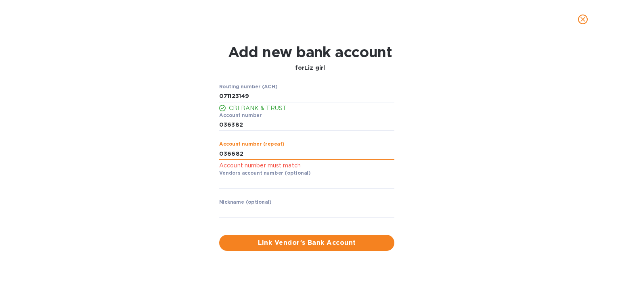
click at [230, 154] on input "string" at bounding box center [306, 154] width 175 height 12
type input "036382"
click at [280, 230] on div "Routing number (ACH) CBI BANK & TRUST Account number ​ Account number (repeat) …" at bounding box center [307, 156] width 182 height 151
drag, startPoint x: 276, startPoint y: 253, endPoint x: 274, endPoint y: 248, distance: 5.0
click at [275, 250] on div "Link Vendor’s Bank Account" at bounding box center [307, 243] width 182 height 23
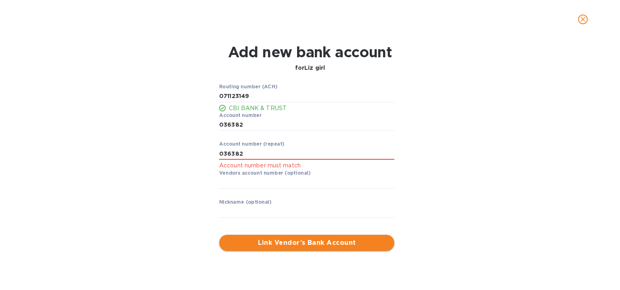
click at [274, 247] on span "Link Vendor’s Bank Account" at bounding box center [307, 243] width 162 height 10
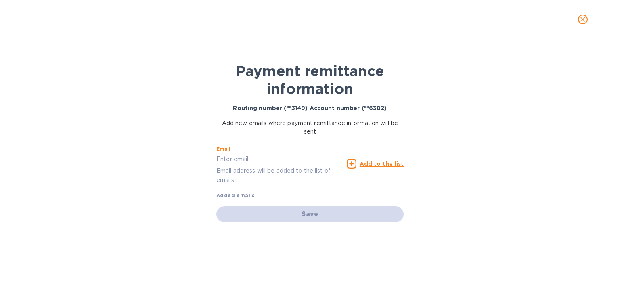
click at [299, 158] on input "text" at bounding box center [279, 159] width 127 height 12
type input "l"
paste input "[EMAIL_ADDRESS][DOMAIN_NAME]"
type input "[EMAIL_ADDRESS][DOMAIN_NAME]"
click at [374, 165] on u "Add to the list" at bounding box center [382, 164] width 44 height 6
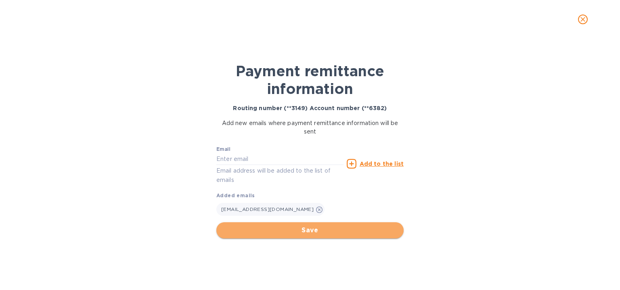
click at [354, 230] on span "Save" at bounding box center [310, 231] width 174 height 10
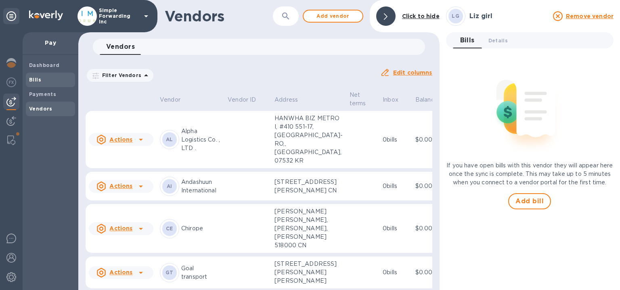
click at [50, 85] on div "Bills" at bounding box center [50, 80] width 49 height 15
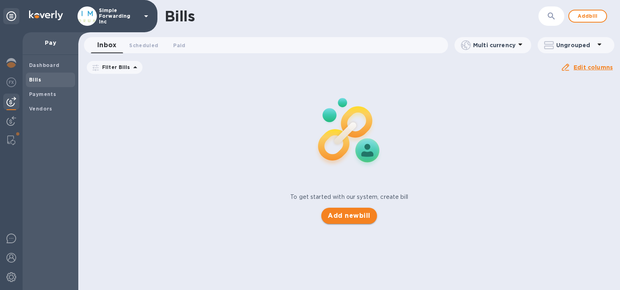
click at [340, 219] on span "Add new bill" at bounding box center [349, 216] width 42 height 10
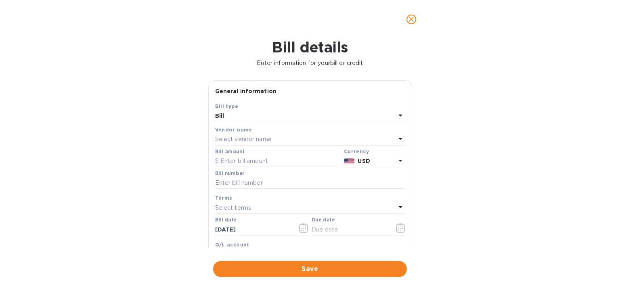
click at [237, 143] on p "Select vendor name" at bounding box center [243, 139] width 57 height 8
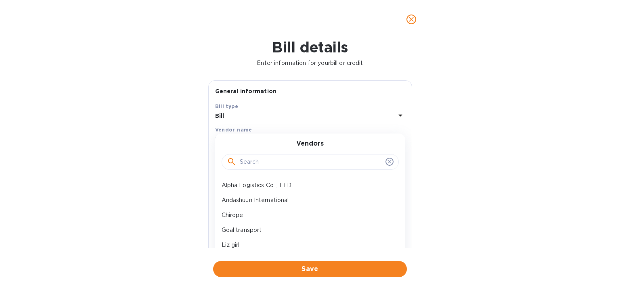
click at [249, 163] on input "text" at bounding box center [311, 162] width 142 height 12
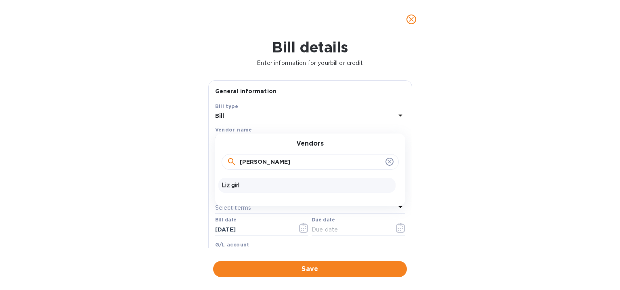
type input "[PERSON_NAME]"
click at [240, 180] on div "Liz girl" at bounding box center [306, 185] width 177 height 15
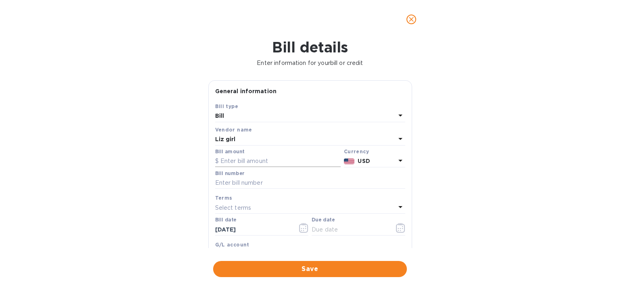
click at [236, 160] on input "text" at bounding box center [278, 161] width 126 height 12
type input "5,158.48"
click at [226, 189] on div "Bill number" at bounding box center [310, 180] width 193 height 23
click at [226, 187] on input "text" at bounding box center [310, 183] width 190 height 12
paste input "11062"
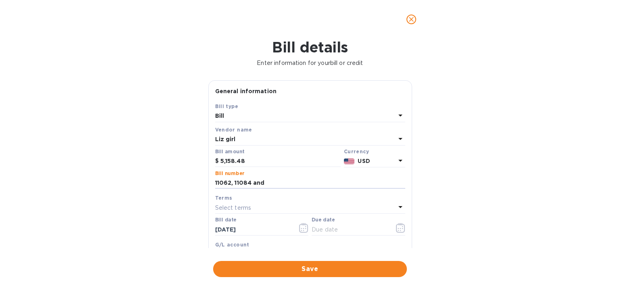
drag, startPoint x: 272, startPoint y: 180, endPoint x: 190, endPoint y: 189, distance: 82.4
click at [191, 189] on div "Bill details Enter information for your bill or credit General information Save…" at bounding box center [310, 164] width 620 height 251
paste input "11066 11075"
type input "11062 11066 11075"
drag, startPoint x: 286, startPoint y: 163, endPoint x: 200, endPoint y: 157, distance: 86.2
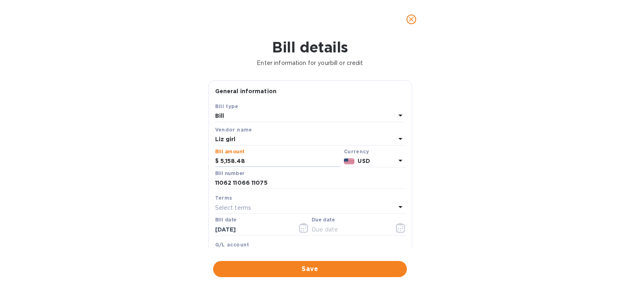
click at [201, 157] on div "Bill details Enter information for your bill or credit General information Save…" at bounding box center [310, 164] width 620 height 251
type input "5,053.48"
drag, startPoint x: 276, startPoint y: 184, endPoint x: 196, endPoint y: 190, distance: 80.2
click at [196, 190] on div "Bill details Enter information for your bill or credit General information Save…" at bounding box center [310, 164] width 620 height 251
click at [307, 232] on button "button" at bounding box center [303, 227] width 19 height 19
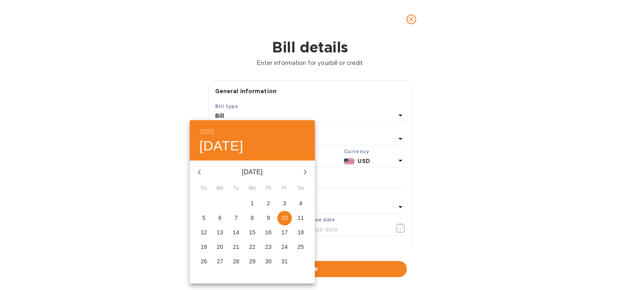
click at [320, 234] on div at bounding box center [310, 145] width 620 height 290
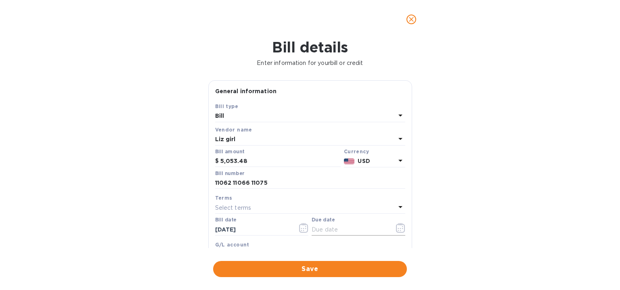
drag, startPoint x: 331, startPoint y: 226, endPoint x: 325, endPoint y: 226, distance: 6.1
click at [326, 226] on input "text" at bounding box center [350, 230] width 76 height 12
type input "[DATE]"
click at [312, 279] on div "Bill details Enter information for your bill or credit General information Save…" at bounding box center [310, 164] width 620 height 251
click at [313, 274] on span "Save" at bounding box center [310, 269] width 181 height 10
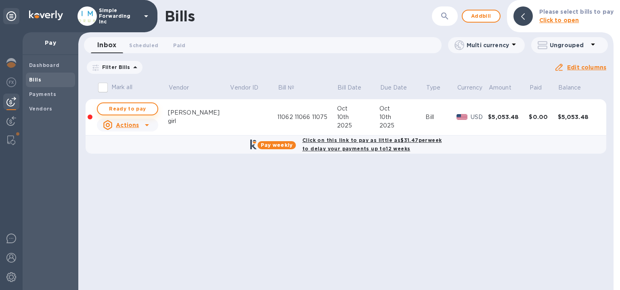
click at [134, 112] on span "Ready to pay" at bounding box center [127, 109] width 47 height 10
checkbox input "true"
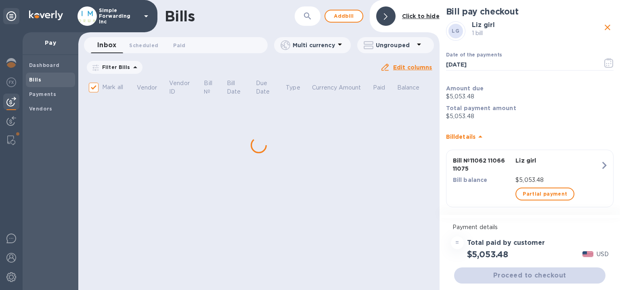
click at [524, 271] on div "Proceed to checkout" at bounding box center [529, 275] width 155 height 19
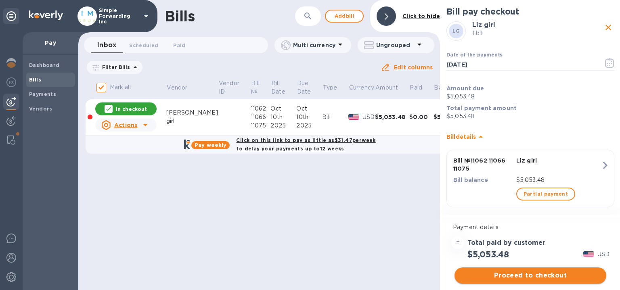
click at [488, 278] on span "Proceed to checkout" at bounding box center [530, 276] width 139 height 10
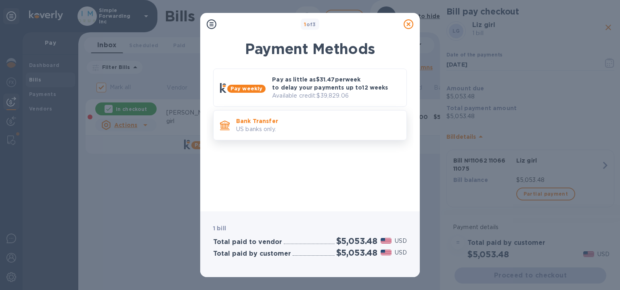
click at [281, 120] on p "Bank Transfer" at bounding box center [318, 121] width 164 height 8
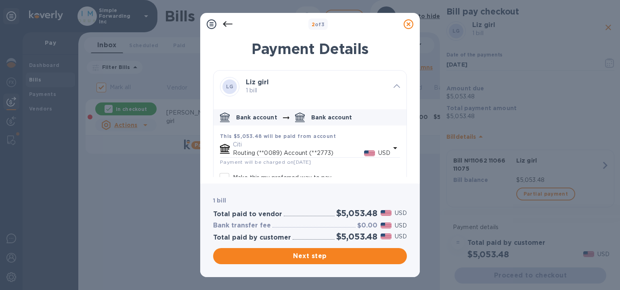
click at [229, 24] on icon at bounding box center [228, 24] width 10 height 6
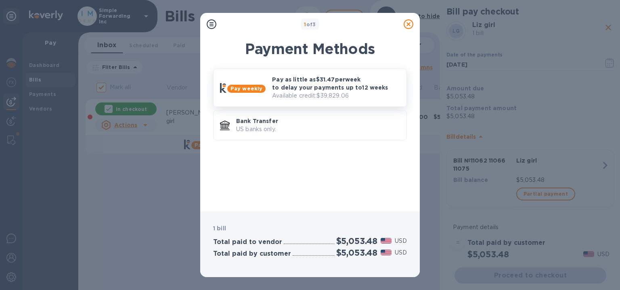
click at [305, 87] on p "Pay as little as $31.47 per week to delay your payments up to 12 weeks" at bounding box center [336, 83] width 128 height 16
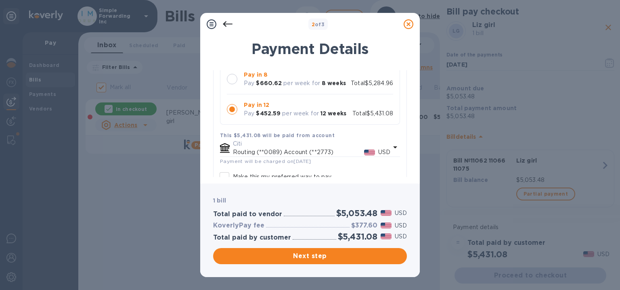
scroll to position [161, 0]
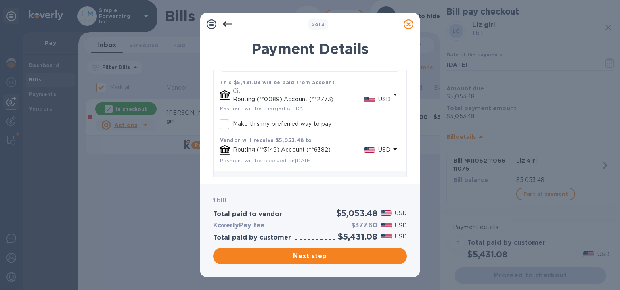
click at [251, 98] on p "Routing (**0089) Account (**2773)" at bounding box center [298, 99] width 131 height 8
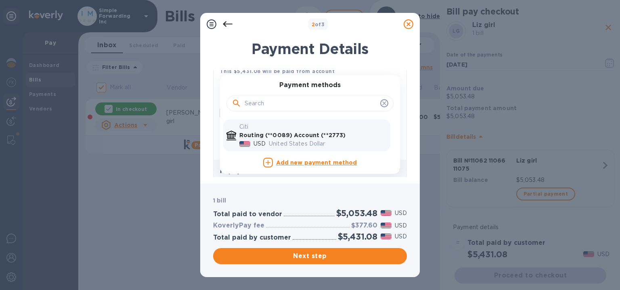
scroll to position [179, 0]
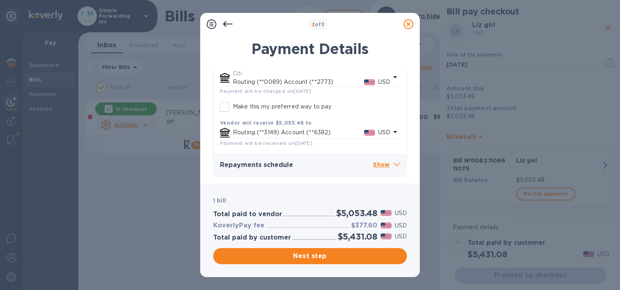
click at [372, 63] on div "Payment Details" at bounding box center [310, 55] width 194 height 30
click at [385, 169] on p "Show" at bounding box center [386, 165] width 27 height 10
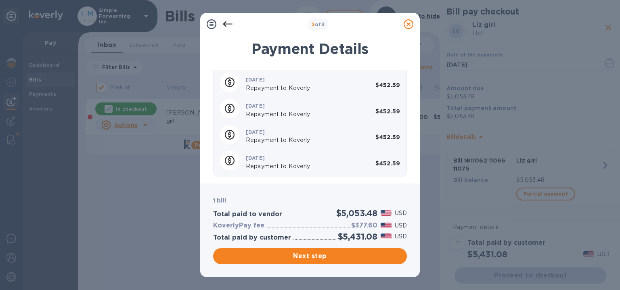
scroll to position [542, 0]
click at [295, 255] on span "Next step" at bounding box center [310, 256] width 181 height 10
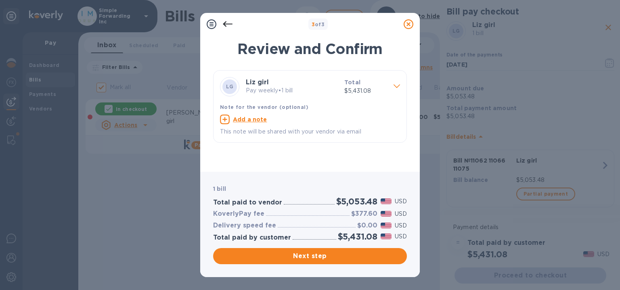
drag, startPoint x: 294, startPoint y: 253, endPoint x: 275, endPoint y: 141, distance: 113.8
click at [276, 142] on div "3 of 3 Review and Confirm LG Liz girl Pay weekly • 1 bill Total $5,431.08 Note …" at bounding box center [310, 145] width 220 height 264
click at [274, 130] on p "This note will be shared with your vendor via email" at bounding box center [310, 132] width 180 height 8
click at [262, 117] on u "Add a note" at bounding box center [250, 119] width 34 height 6
click at [227, 122] on textarea at bounding box center [303, 120] width 167 height 7
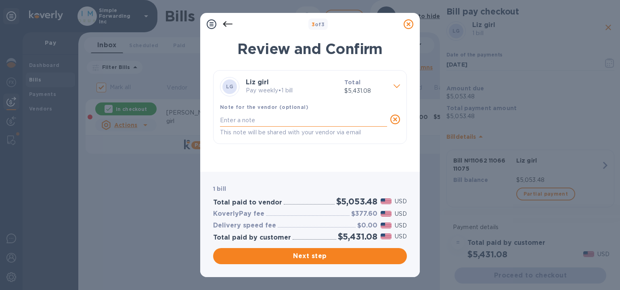
paste textarea "11062 11066 11075"
click at [220, 119] on textarea "11062 11066 11075" at bounding box center [303, 120] width 167 height 7
type textarea "Invoices 11062 11066 11075"
drag, startPoint x: 305, startPoint y: 116, endPoint x: 218, endPoint y: 121, distance: 87.7
click at [218, 121] on div "Note for the vendor (optional) Invoices 11062 11066 11075 x This note will be s…" at bounding box center [310, 120] width 186 height 41
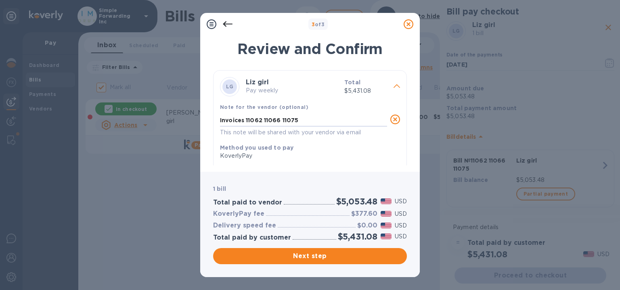
drag, startPoint x: 220, startPoint y: 121, endPoint x: 304, endPoint y: 130, distance: 84.4
click at [304, 130] on div "Invoices 11062 11066 11075 x This note will be shared with your vendor via email" at bounding box center [303, 126] width 167 height 23
click at [225, 25] on icon at bounding box center [228, 24] width 10 height 6
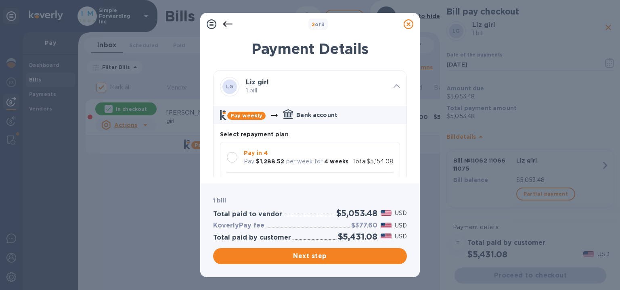
click at [225, 25] on icon at bounding box center [228, 24] width 10 height 6
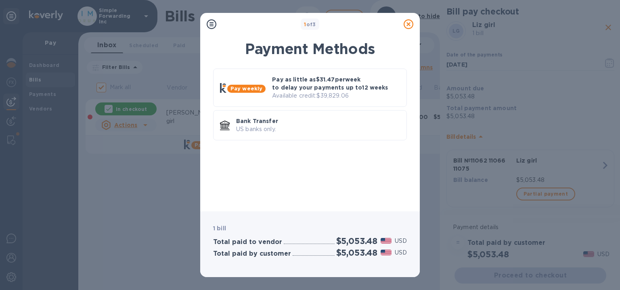
click at [411, 24] on icon at bounding box center [409, 24] width 10 height 10
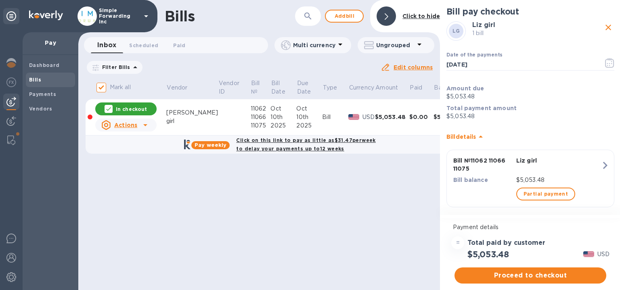
click at [65, 77] on span "Bills" at bounding box center [50, 80] width 43 height 8
click at [114, 126] on div "Actions" at bounding box center [119, 125] width 36 height 10
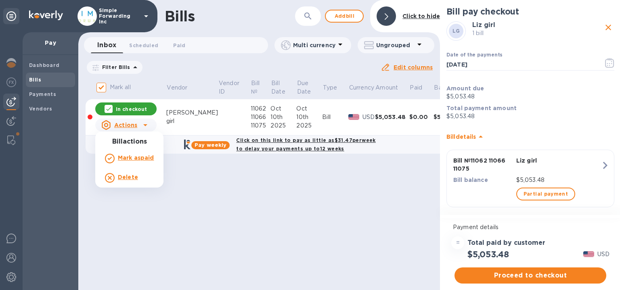
drag, startPoint x: 318, startPoint y: 190, endPoint x: 496, endPoint y: 72, distance: 213.2
click at [318, 190] on div at bounding box center [310, 145] width 620 height 290
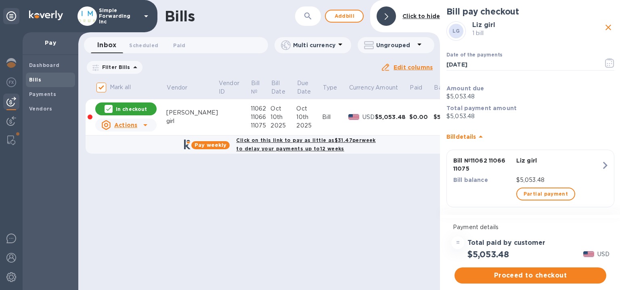
click at [603, 31] on icon "close" at bounding box center [608, 28] width 10 height 10
checkbox input "false"
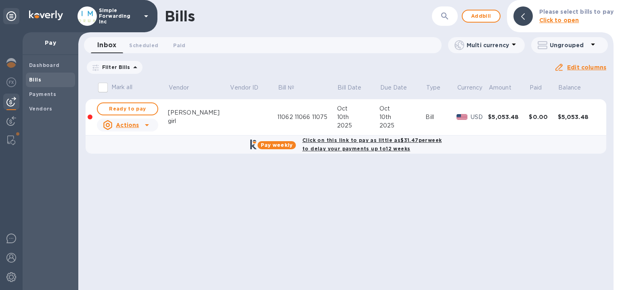
click at [337, 114] on div "10th" at bounding box center [358, 117] width 42 height 8
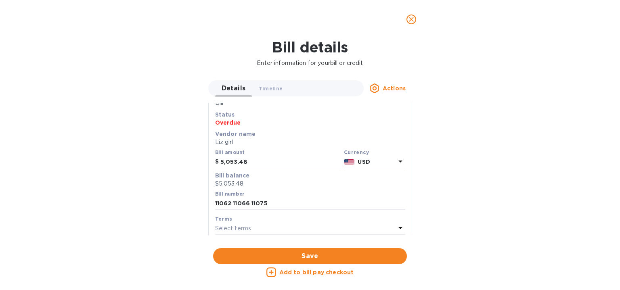
scroll to position [81, 0]
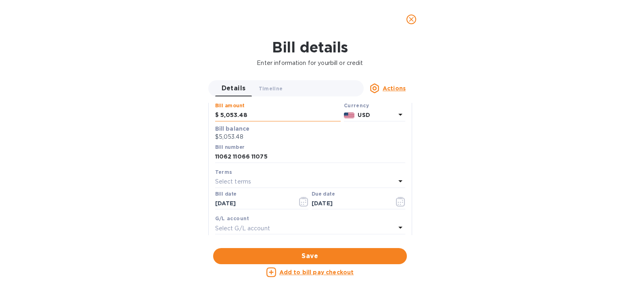
click at [250, 121] on input "5,053.48" at bounding box center [280, 115] width 120 height 12
drag, startPoint x: 249, startPoint y: 119, endPoint x: 207, endPoint y: 98, distance: 46.6
click at [212, 116] on div "Save Bill type Bill Status Overdue Vendor name [PERSON_NAME] girl Bill amount $…" at bounding box center [310, 154] width 203 height 220
drag, startPoint x: 252, startPoint y: 113, endPoint x: 229, endPoint y: 115, distance: 22.7
click at [229, 115] on input "5,148.48" at bounding box center [280, 115] width 120 height 12
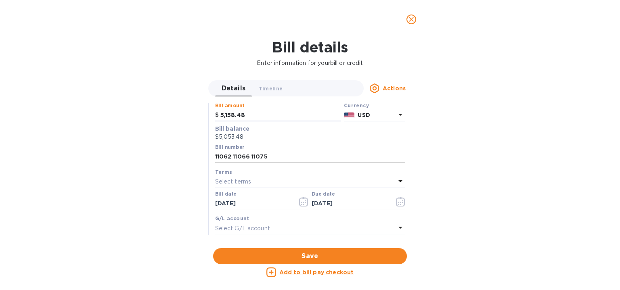
type input "5,158.48"
drag, startPoint x: 271, startPoint y: 159, endPoint x: 232, endPoint y: 164, distance: 39.5
click at [232, 164] on div "Bill number 11062 11066 11075" at bounding box center [310, 154] width 193 height 23
paste input "11084 11097"
drag, startPoint x: 278, startPoint y: 156, endPoint x: 189, endPoint y: 165, distance: 89.3
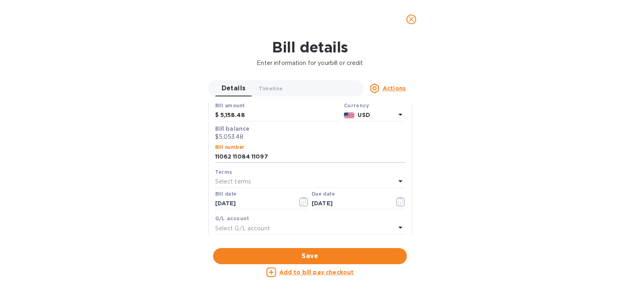
click at [189, 165] on div "Bill details Enter information for your bill or credit Details 0 Timeline 0 Act…" at bounding box center [310, 164] width 620 height 251
type input "11062 11084 11097"
click at [255, 251] on button "Save" at bounding box center [310, 256] width 194 height 16
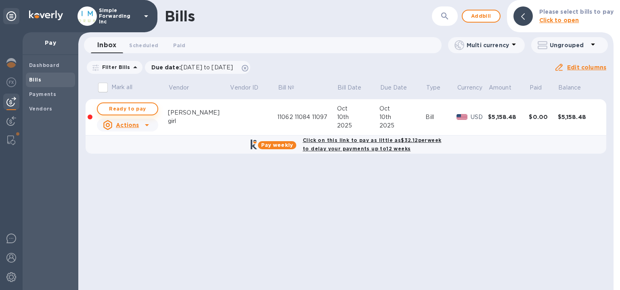
click at [112, 109] on span "Ready to pay" at bounding box center [127, 109] width 47 height 10
checkbox input "true"
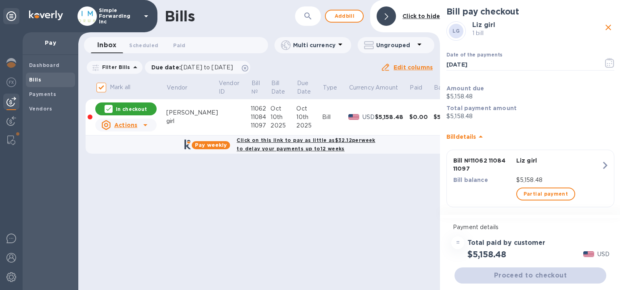
click at [526, 272] on div "Proceed to checkout" at bounding box center [530, 275] width 155 height 19
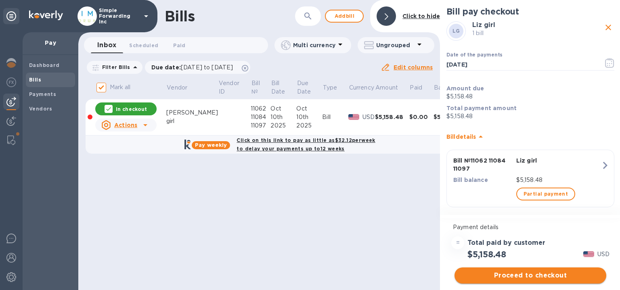
click at [525, 274] on span "Proceed to checkout" at bounding box center [530, 276] width 139 height 10
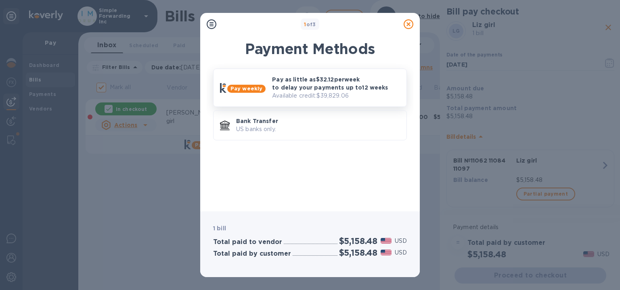
click at [308, 82] on p "Pay as little as $32.12 per week to delay your payments up to 12 weeks" at bounding box center [336, 83] width 128 height 16
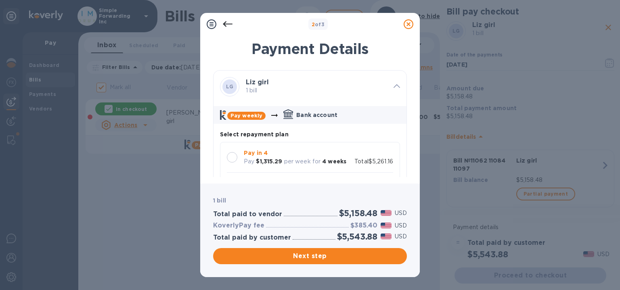
scroll to position [81, 0]
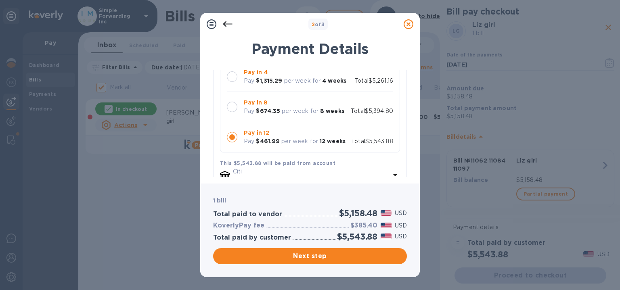
click at [292, 107] on p "per week for" at bounding box center [300, 111] width 37 height 8
click at [306, 252] on span "Next step" at bounding box center [310, 256] width 181 height 10
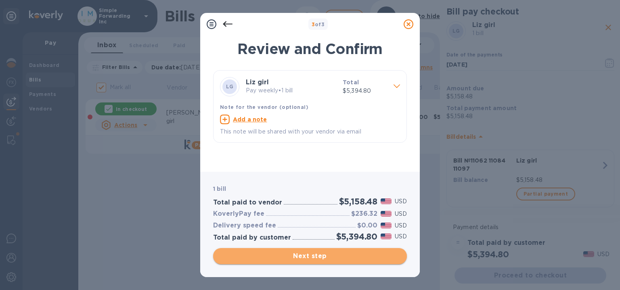
click at [306, 258] on span "Next step" at bounding box center [310, 256] width 181 height 10
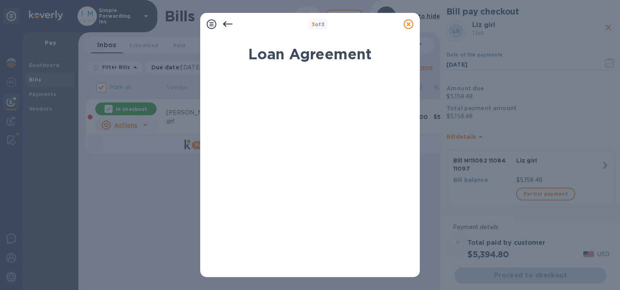
scroll to position [169, 0]
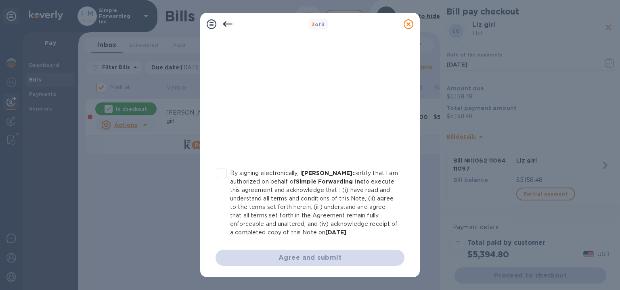
click at [238, 173] on p "By signing electronically, I [PERSON_NAME] certify that I am authorized on beha…" at bounding box center [314, 203] width 168 height 68
click at [230, 173] on input "By signing electronically, I [PERSON_NAME] certify that I am authorized on beha…" at bounding box center [221, 173] width 17 height 17
checkbox input "true"
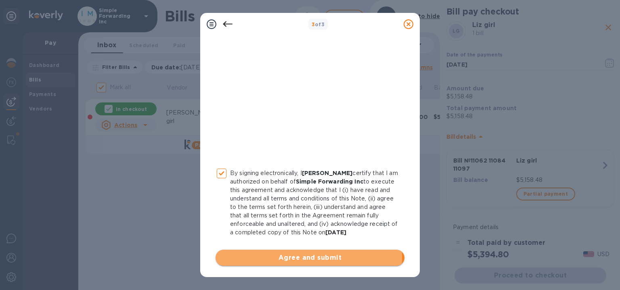
click at [245, 256] on span "Agree and submit" at bounding box center [310, 258] width 176 height 10
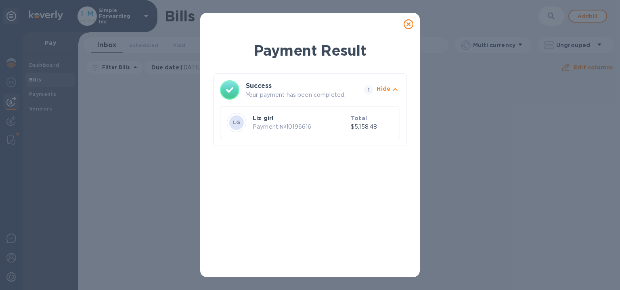
click at [405, 24] on icon at bounding box center [409, 24] width 10 height 10
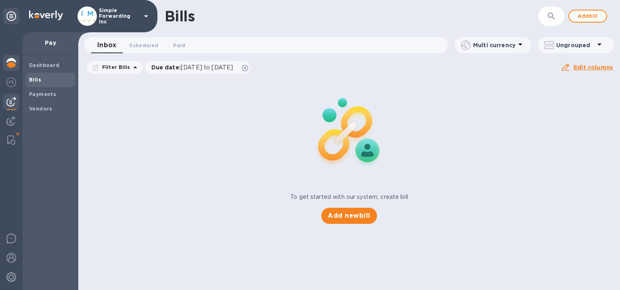
click at [8, 62] on img at bounding box center [11, 63] width 10 height 10
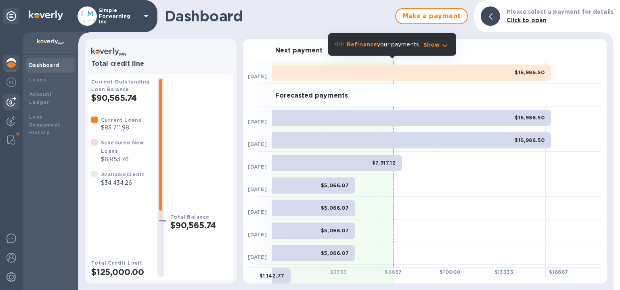
click at [13, 101] on img at bounding box center [11, 102] width 10 height 10
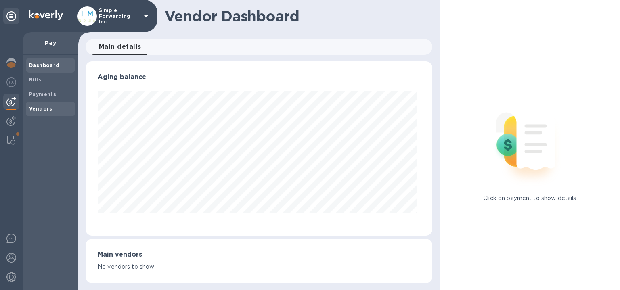
scroll to position [174, 343]
click at [45, 111] on b "Vendors" at bounding box center [40, 109] width 23 height 6
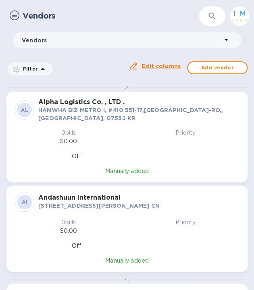
click at [16, 12] on img at bounding box center [15, 15] width 10 height 10
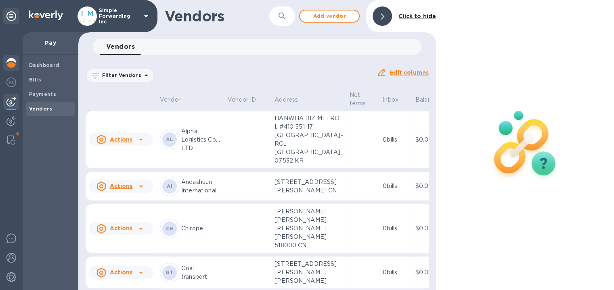
click at [18, 65] on div at bounding box center [11, 64] width 16 height 18
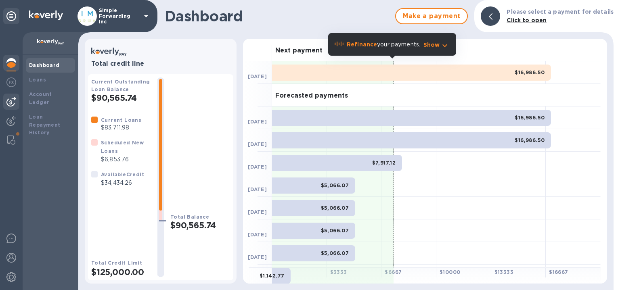
click at [8, 105] on img at bounding box center [11, 102] width 10 height 10
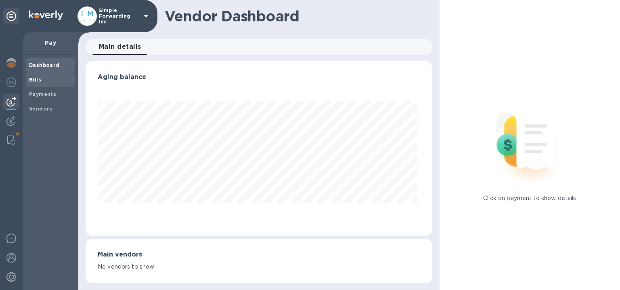
click at [60, 81] on span "Bills" at bounding box center [50, 80] width 43 height 8
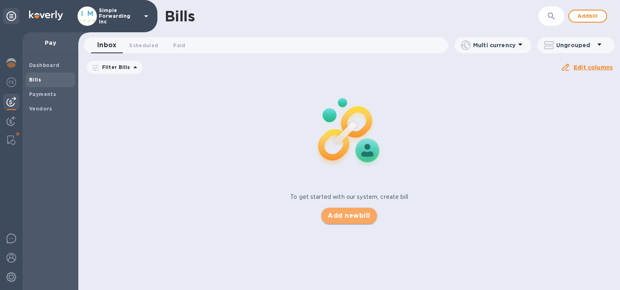
click at [346, 214] on span "Add new bill" at bounding box center [349, 216] width 42 height 10
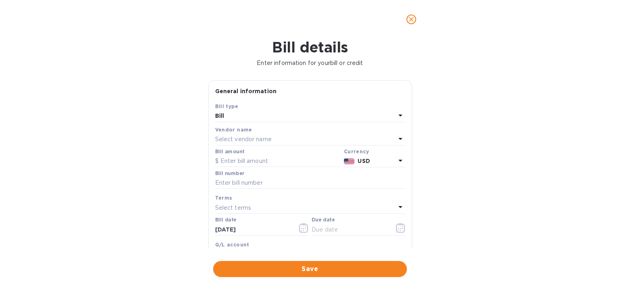
click at [284, 139] on div "Select vendor name" at bounding box center [305, 139] width 180 height 11
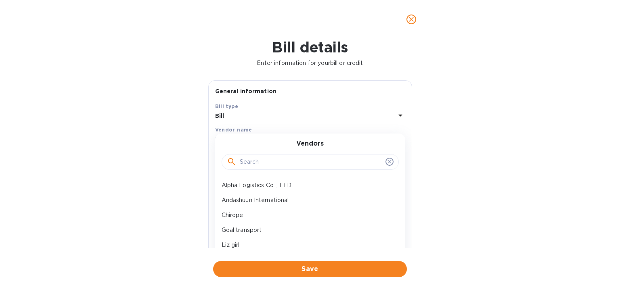
click at [280, 162] on input "text" at bounding box center [311, 162] width 142 height 12
type input "uni"
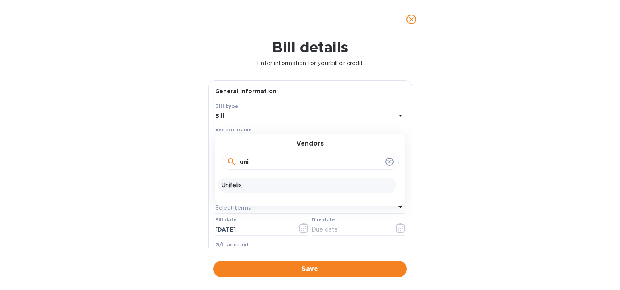
click at [260, 183] on p "Unifelix" at bounding box center [307, 185] width 171 height 8
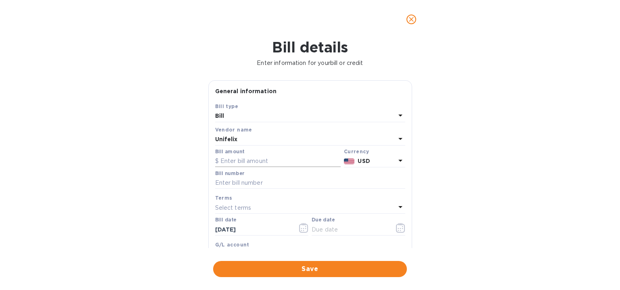
click at [253, 161] on input "text" at bounding box center [278, 161] width 126 height 12
paste input "31,159.95"
type input "31,159.95"
click at [244, 180] on input "text" at bounding box center [310, 183] width 190 height 12
type input "SOA AUG"
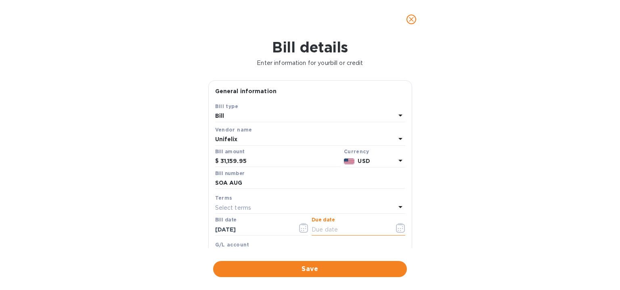
click at [323, 230] on input "text" at bounding box center [350, 230] width 76 height 12
type input "[DATE]"
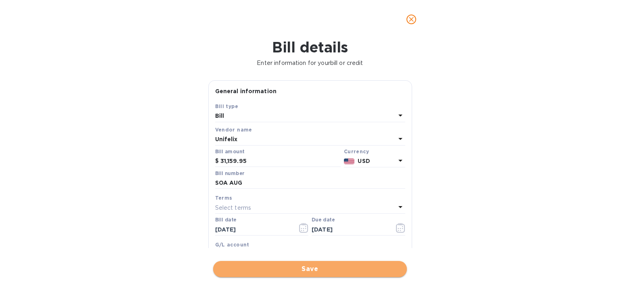
click at [316, 271] on span "Save" at bounding box center [310, 269] width 181 height 10
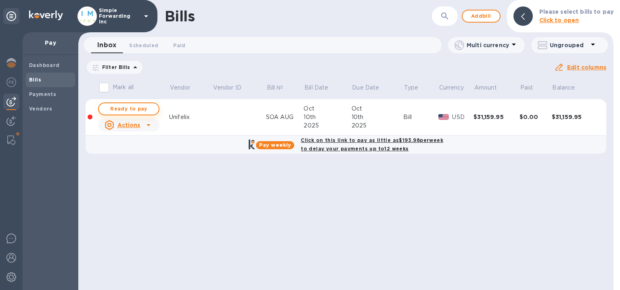
click at [149, 109] on span "Ready to pay" at bounding box center [128, 109] width 47 height 10
checkbox input "true"
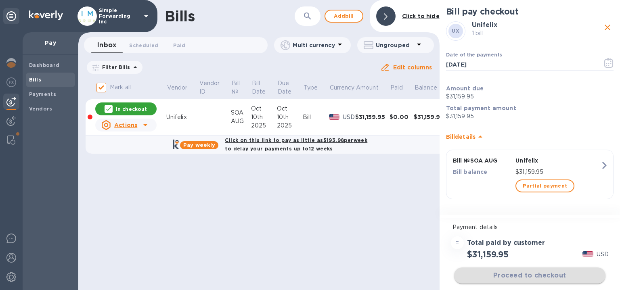
click at [486, 279] on div "Proceed to checkout" at bounding box center [529, 275] width 155 height 19
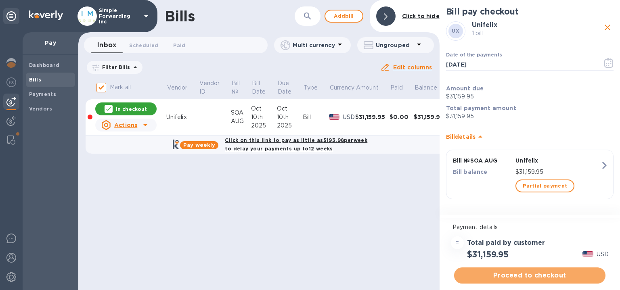
click at [501, 273] on span "Proceed to checkout" at bounding box center [530, 276] width 138 height 10
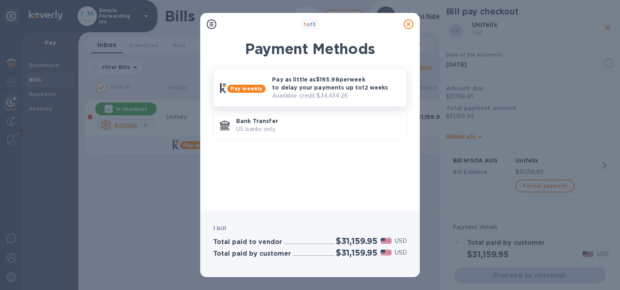
click at [356, 97] on p "Available credit: $34,434.26" at bounding box center [336, 96] width 128 height 8
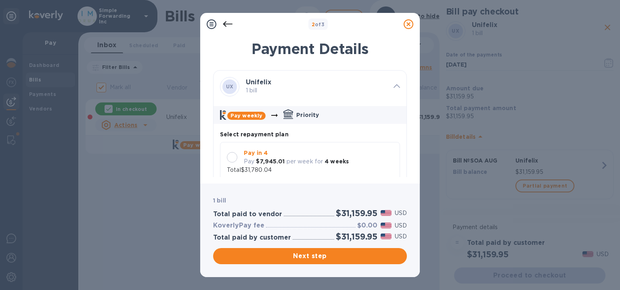
scroll to position [7, 0]
click at [403, 94] on div "UX Unifelix 1 bill Pay weekly Priority Select repayment plan Pay in 4 Pay $7,94…" at bounding box center [310, 242] width 194 height 345
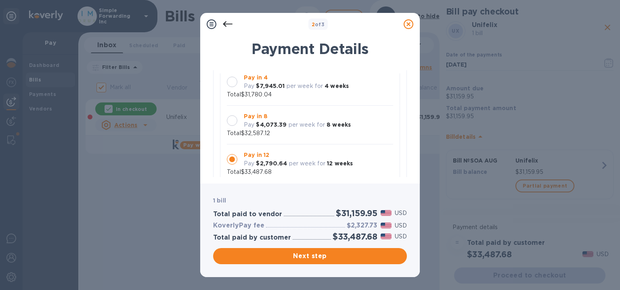
scroll to position [74, 0]
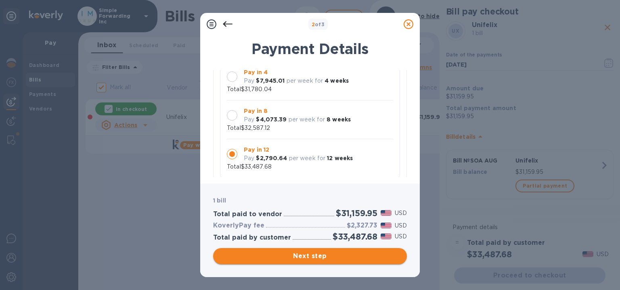
click at [303, 262] on button "Next step" at bounding box center [310, 256] width 194 height 16
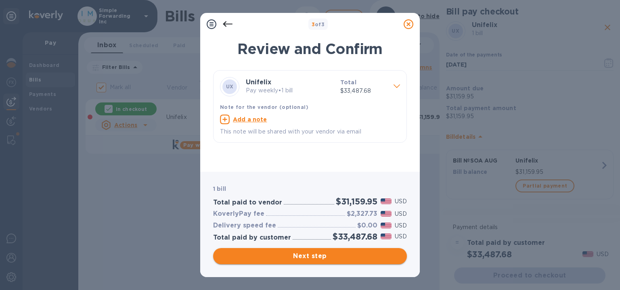
click at [329, 257] on span "Next step" at bounding box center [310, 256] width 181 height 10
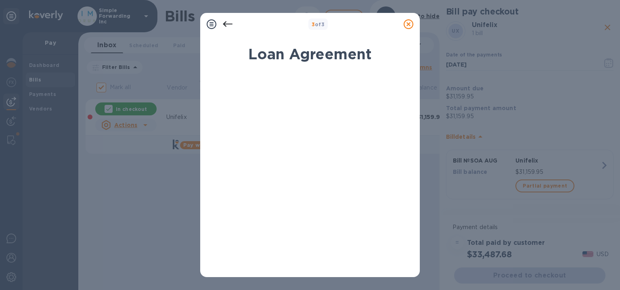
scroll to position [169, 0]
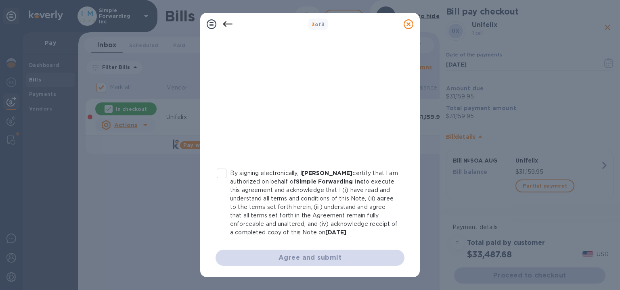
click at [223, 171] on input "By signing electronically, I [PERSON_NAME] certify that I am authorized on beha…" at bounding box center [221, 173] width 17 height 17
checkbox input "true"
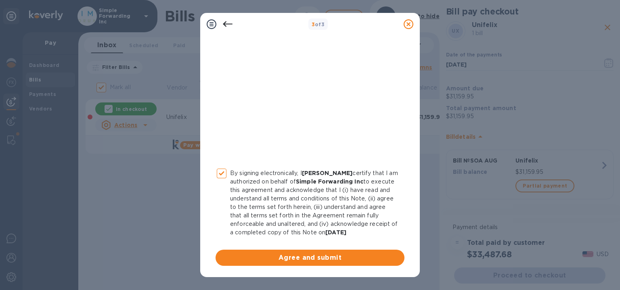
click at [227, 244] on div "By signing electronically, I Mizy Kalmanson certify that I am authorized on beh…" at bounding box center [310, 89] width 189 height 354
click at [231, 252] on button "Agree and submit" at bounding box center [310, 258] width 189 height 16
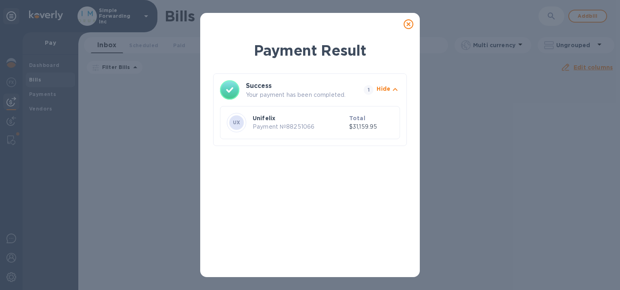
click at [408, 23] on icon at bounding box center [409, 24] width 10 height 10
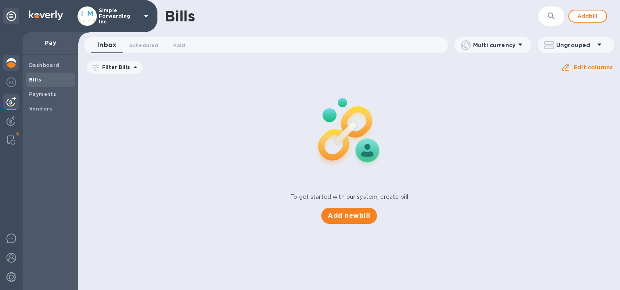
click at [6, 61] on img at bounding box center [11, 63] width 10 height 10
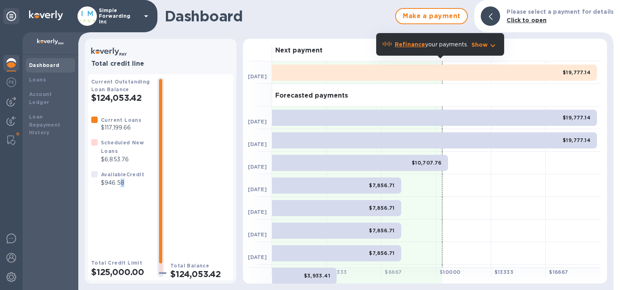
drag, startPoint x: 113, startPoint y: 181, endPoint x: 120, endPoint y: 186, distance: 9.1
click at [120, 186] on p "$946.58" at bounding box center [122, 183] width 43 height 8
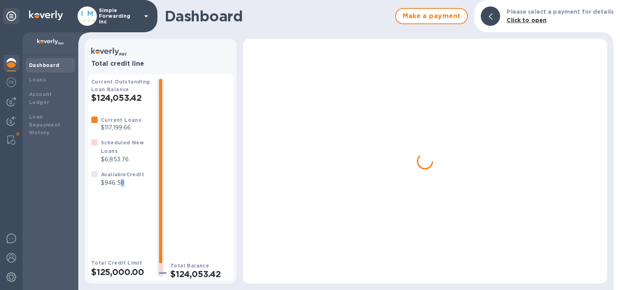
click at [120, 186] on p "$946.58" at bounding box center [122, 183] width 43 height 8
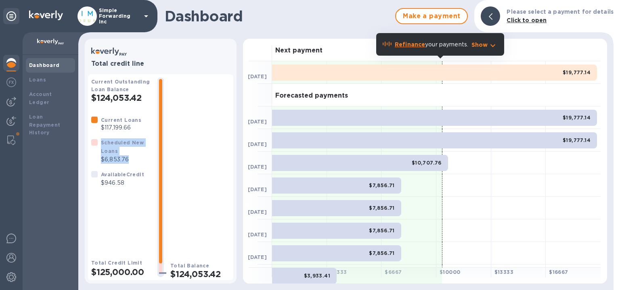
drag, startPoint x: 132, startPoint y: 166, endPoint x: 91, endPoint y: 166, distance: 41.2
click at [91, 166] on div "Scheduled New Loans $6,853.76" at bounding box center [121, 151] width 66 height 32
drag, startPoint x: 92, startPoint y: 163, endPoint x: 128, endPoint y: 164, distance: 35.9
click at [128, 164] on div "Scheduled New Loans $6,853.76" at bounding box center [121, 151] width 63 height 29
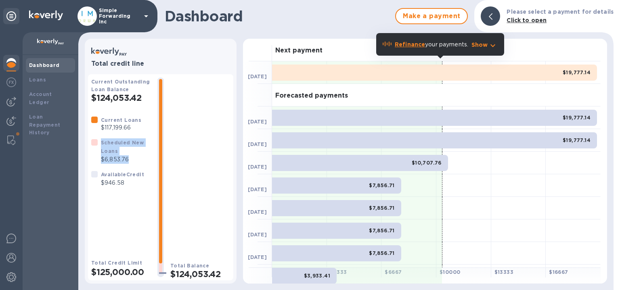
click at [128, 164] on p "$6,853.76" at bounding box center [126, 159] width 50 height 8
drag, startPoint x: 131, startPoint y: 162, endPoint x: 98, endPoint y: 168, distance: 32.7
click at [98, 168] on div "Current Loans $117,199.66 Scheduled New Loans $6,853.76 Available Credit $946.58" at bounding box center [121, 152] width 66 height 78
click at [98, 168] on div "Available Credit $946.58" at bounding box center [117, 178] width 59 height 23
